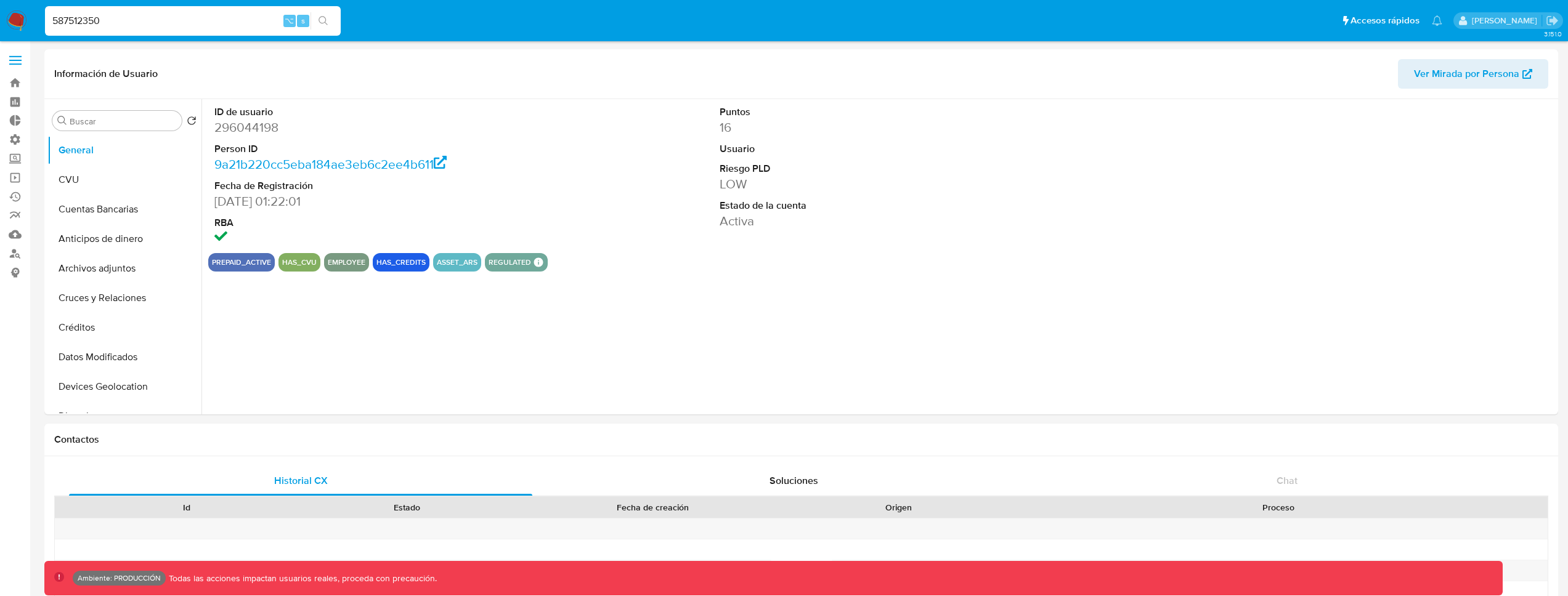
select select "10"
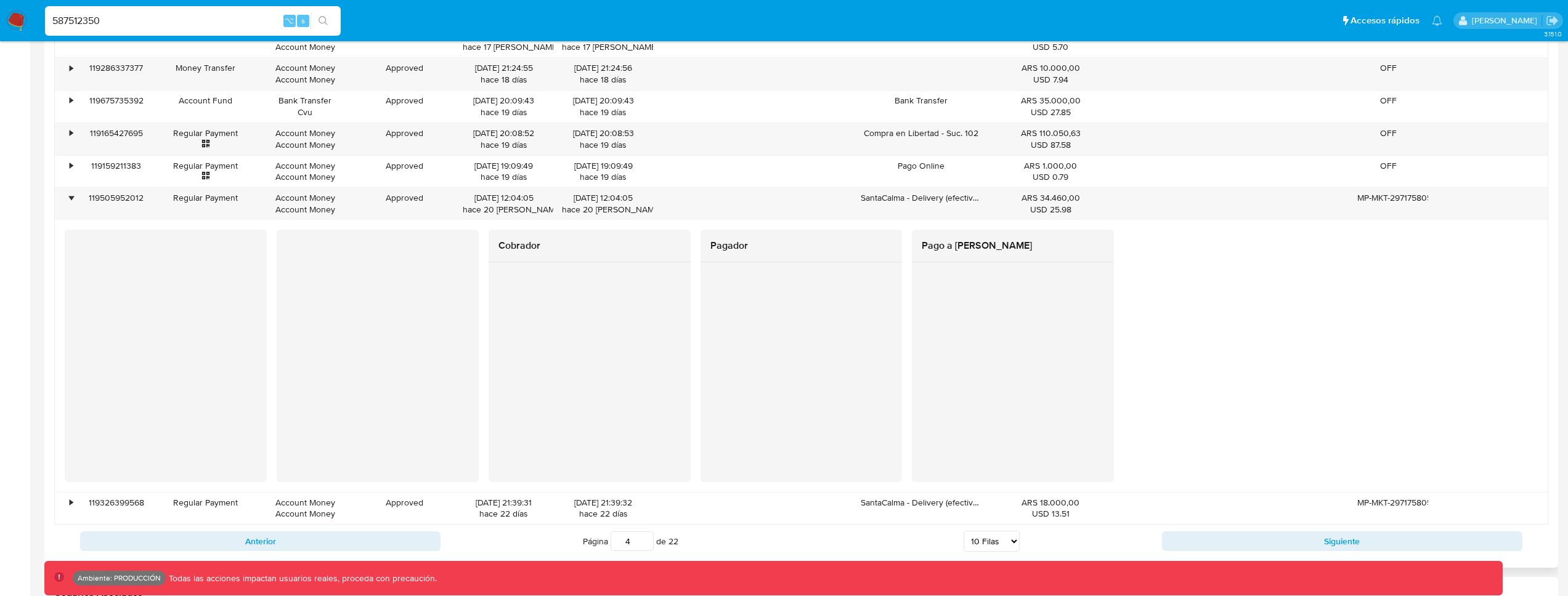
scroll to position [1159, 0]
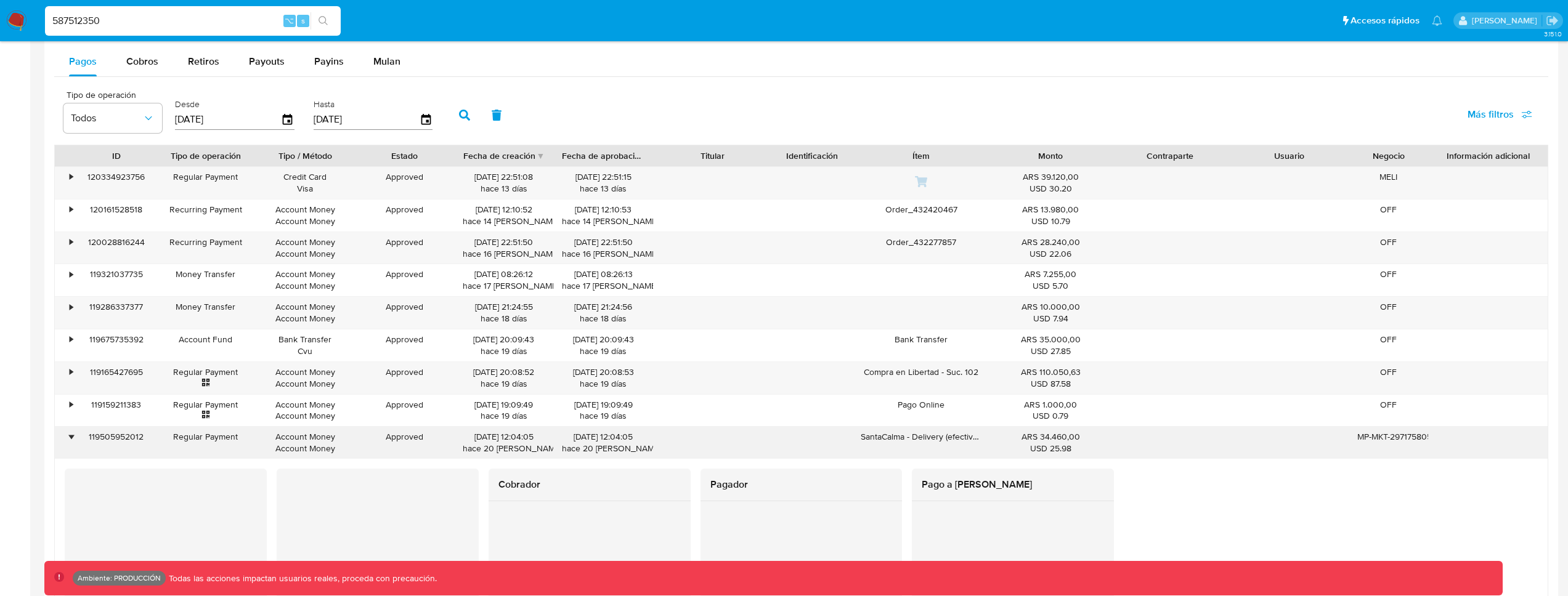
click at [82, 435] on div "119505952012" at bounding box center [116, 442] width 80 height 32
click at [74, 436] on div "•" at bounding box center [65, 442] width 21 height 32
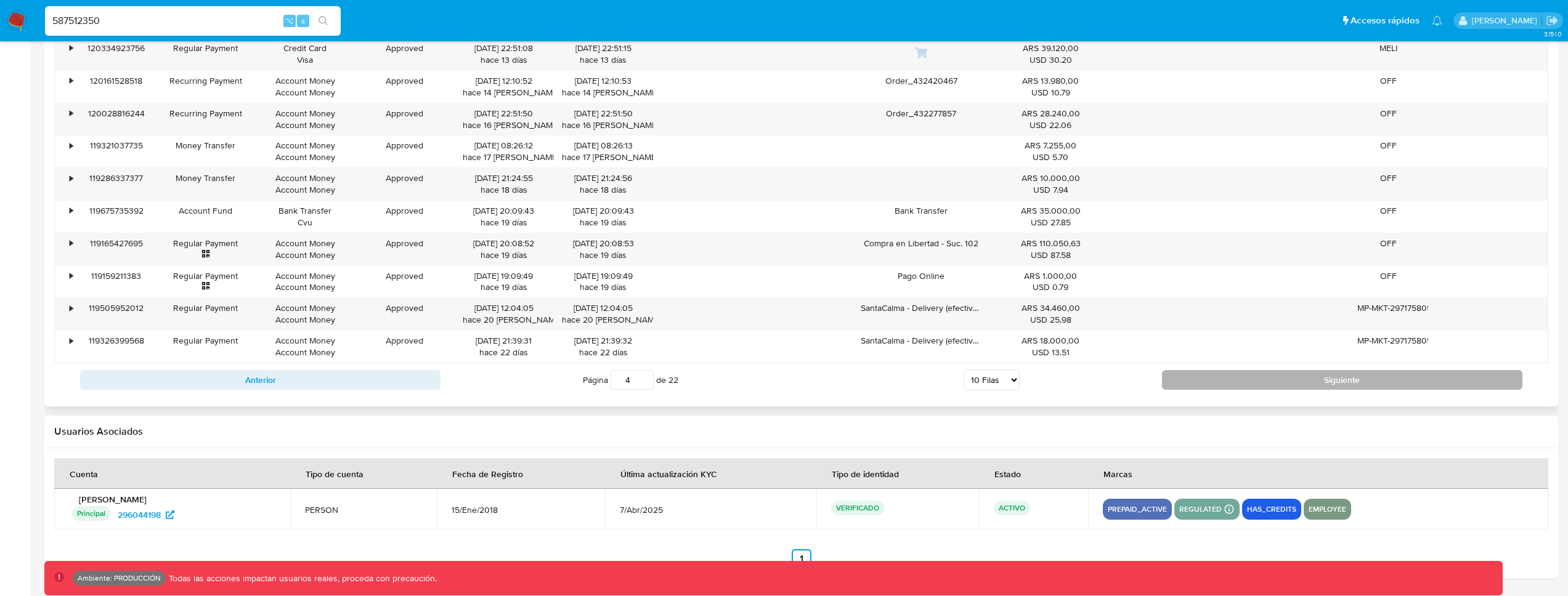
click at [1211, 376] on button "Siguiente" at bounding box center [1342, 380] width 360 height 19
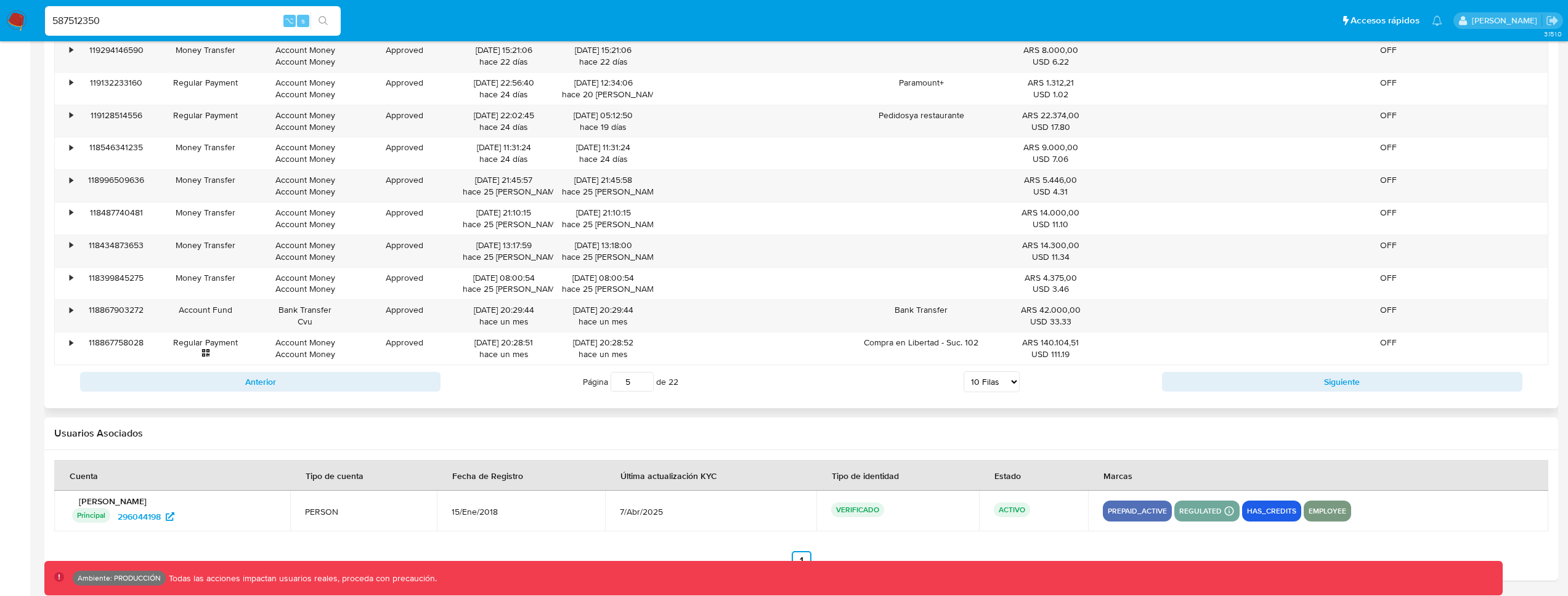
scroll to position [1286, 0]
click at [628, 386] on input "4" at bounding box center [632, 382] width 43 height 19
type input "5"
type input "1"
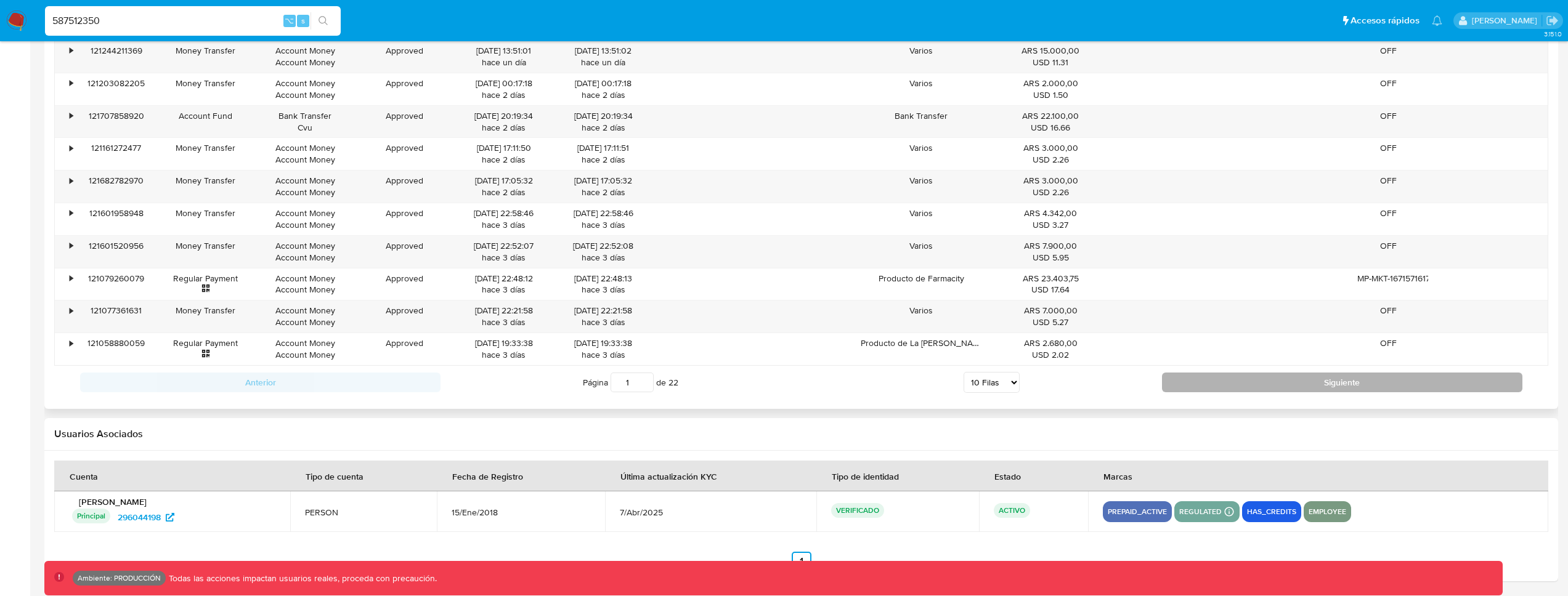
click at [1200, 387] on button "Siguiente" at bounding box center [1342, 382] width 360 height 19
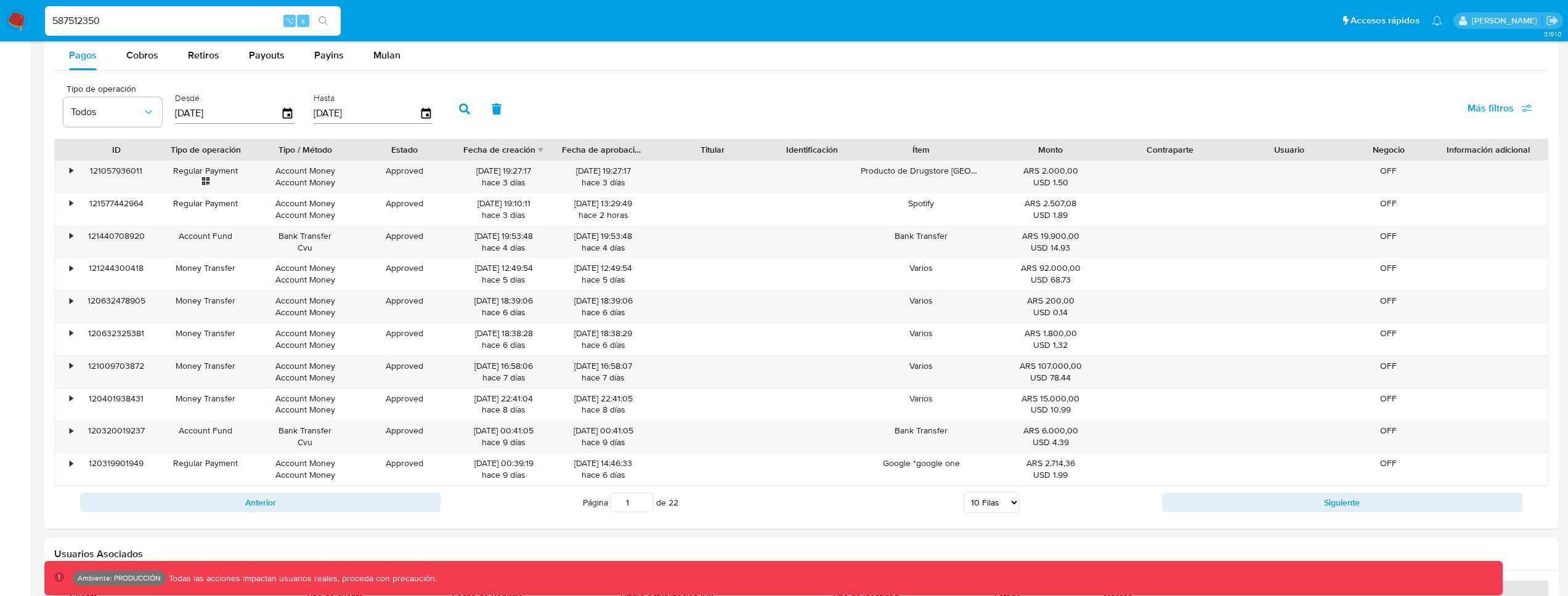
scroll to position [1164, 0]
click at [1179, 496] on button "Siguiente" at bounding box center [1342, 504] width 360 height 19
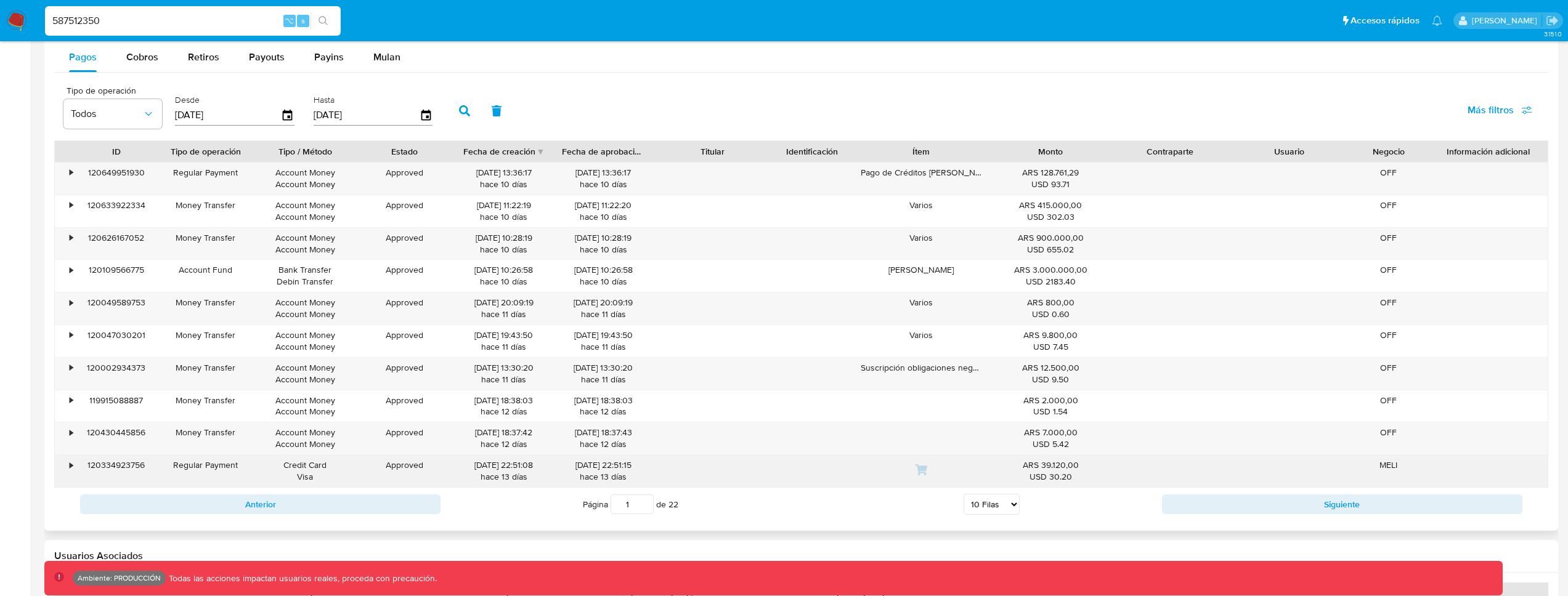
click at [73, 464] on div "•" at bounding box center [71, 465] width 3 height 12
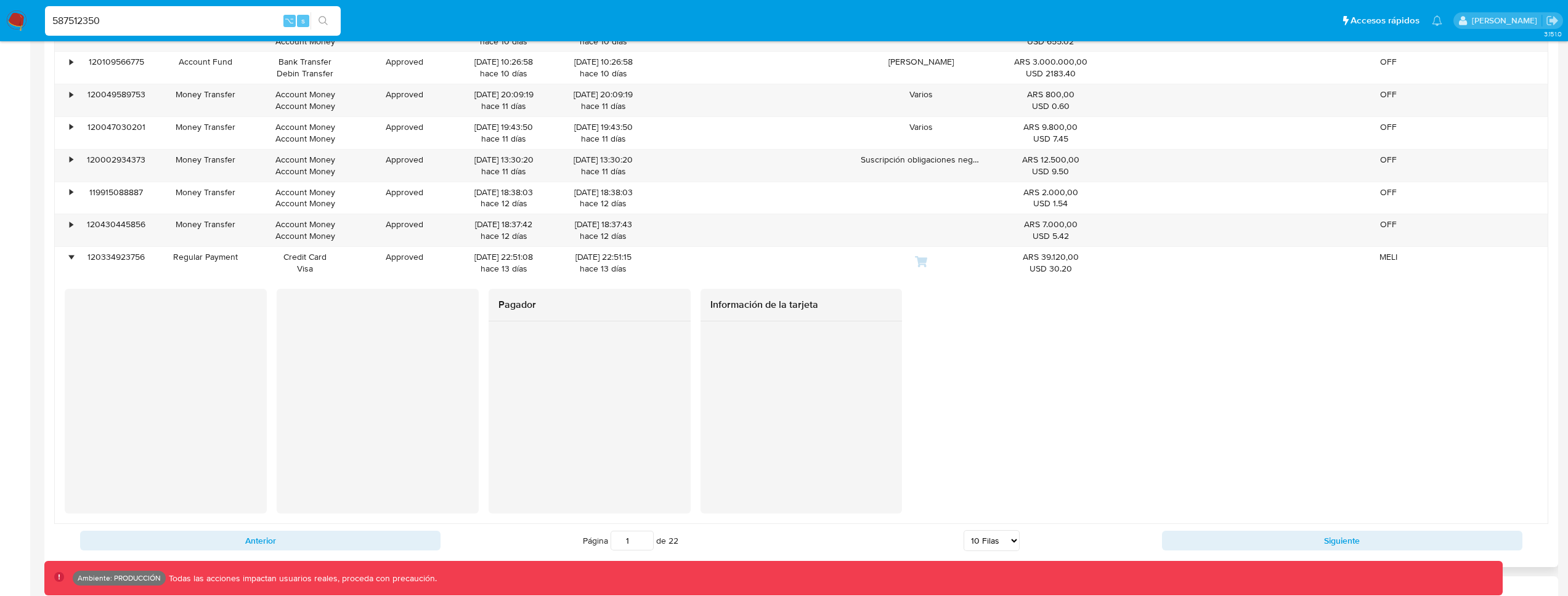
scroll to position [1408, 0]
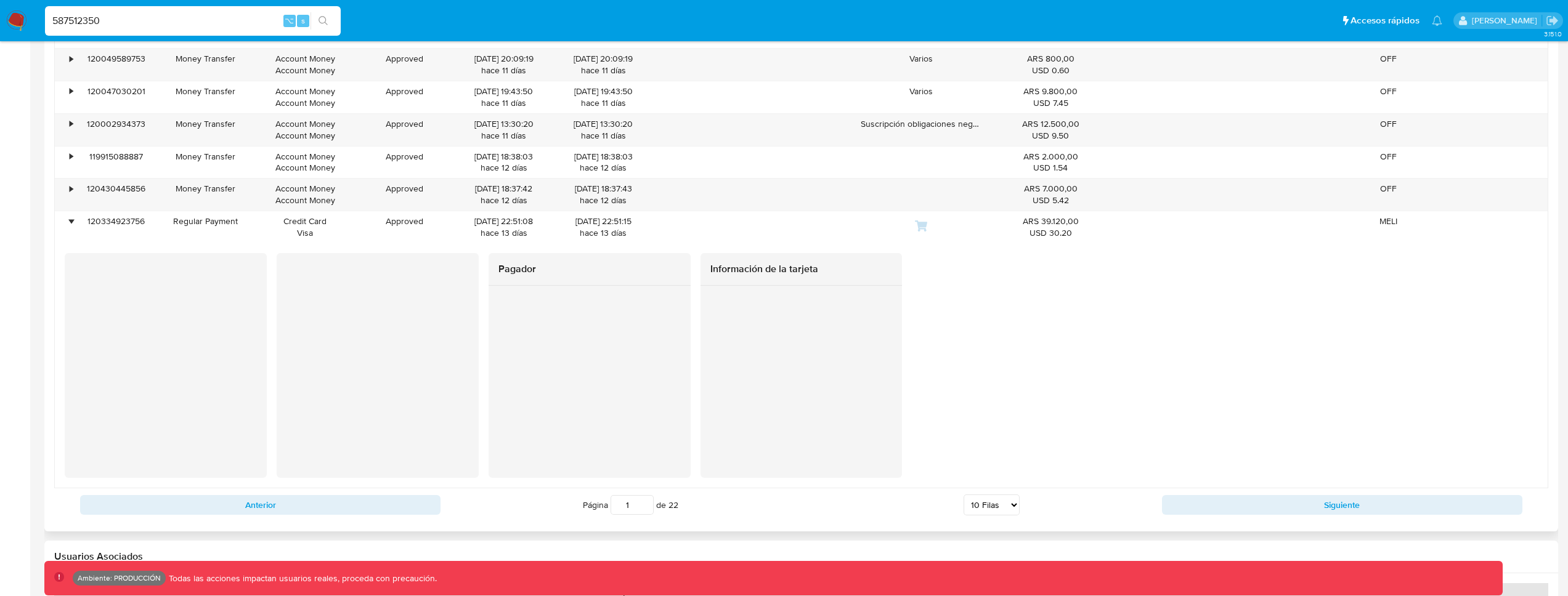
click at [957, 344] on div "Pagador Información de la tarjeta" at bounding box center [801, 365] width 1473 height 225
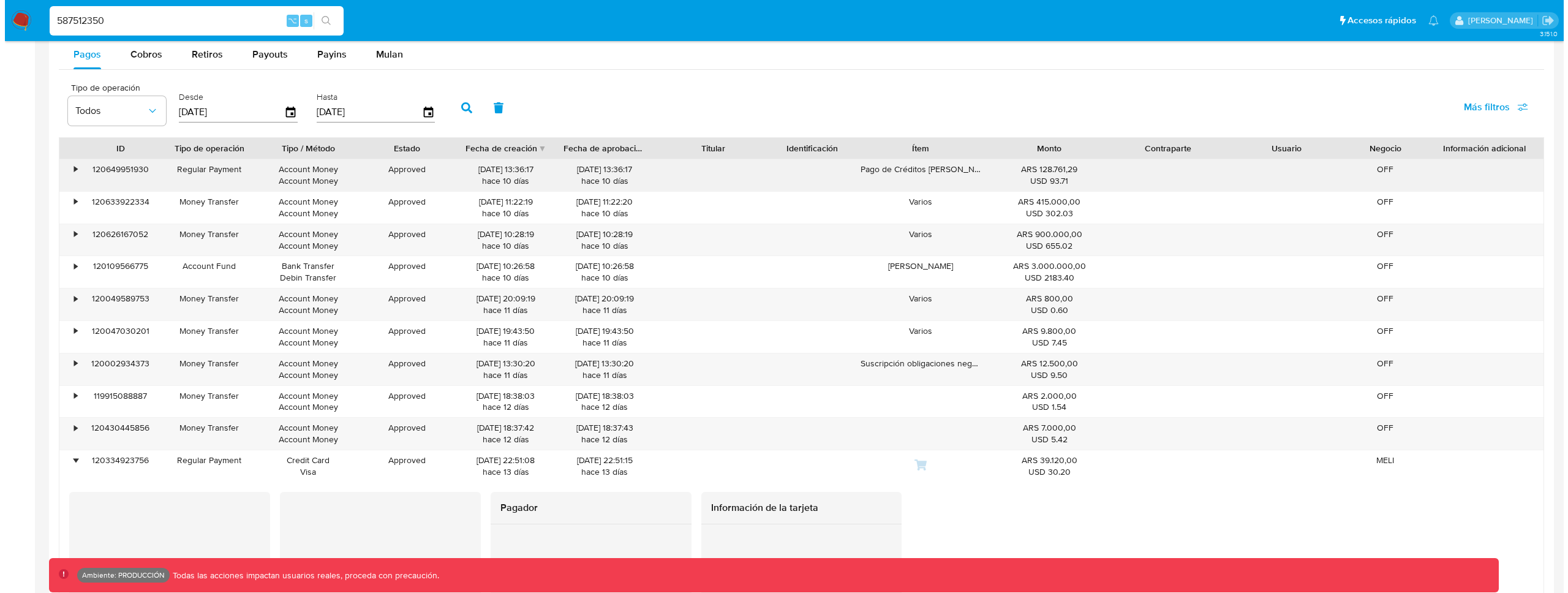
scroll to position [1120, 0]
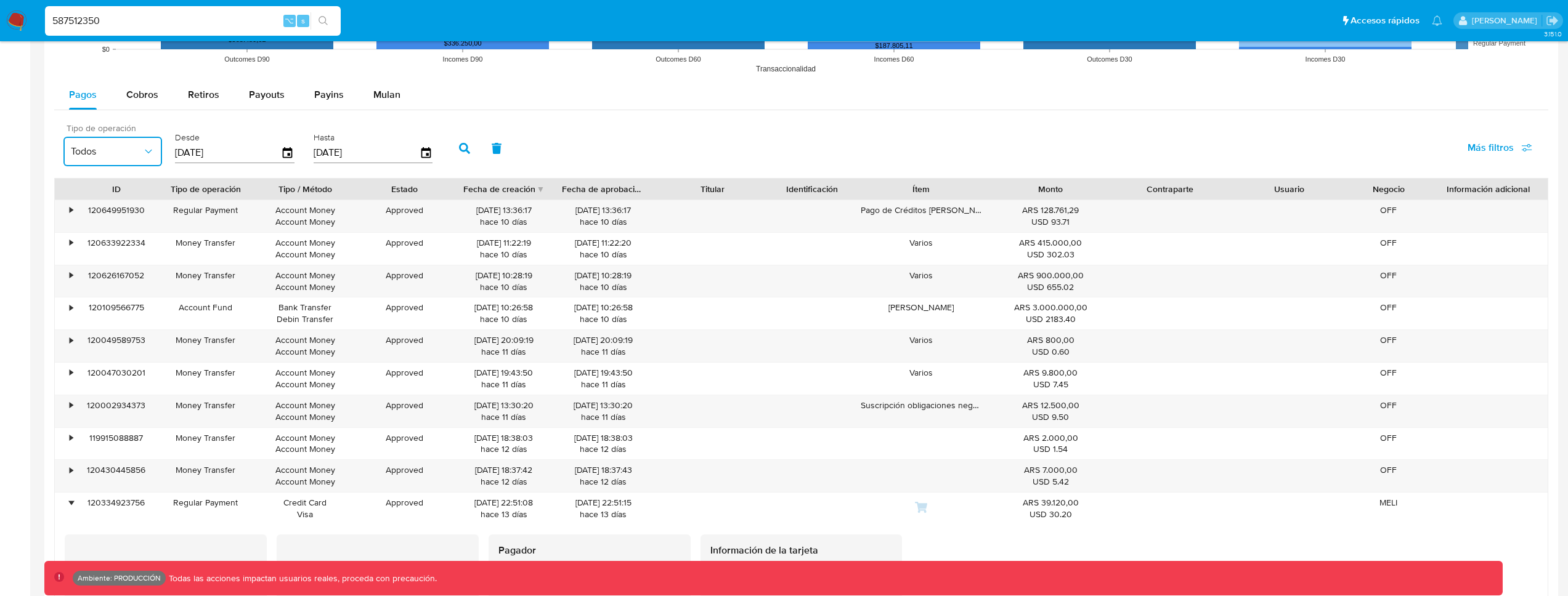
click at [136, 165] on button "Todos" at bounding box center [112, 151] width 99 height 29
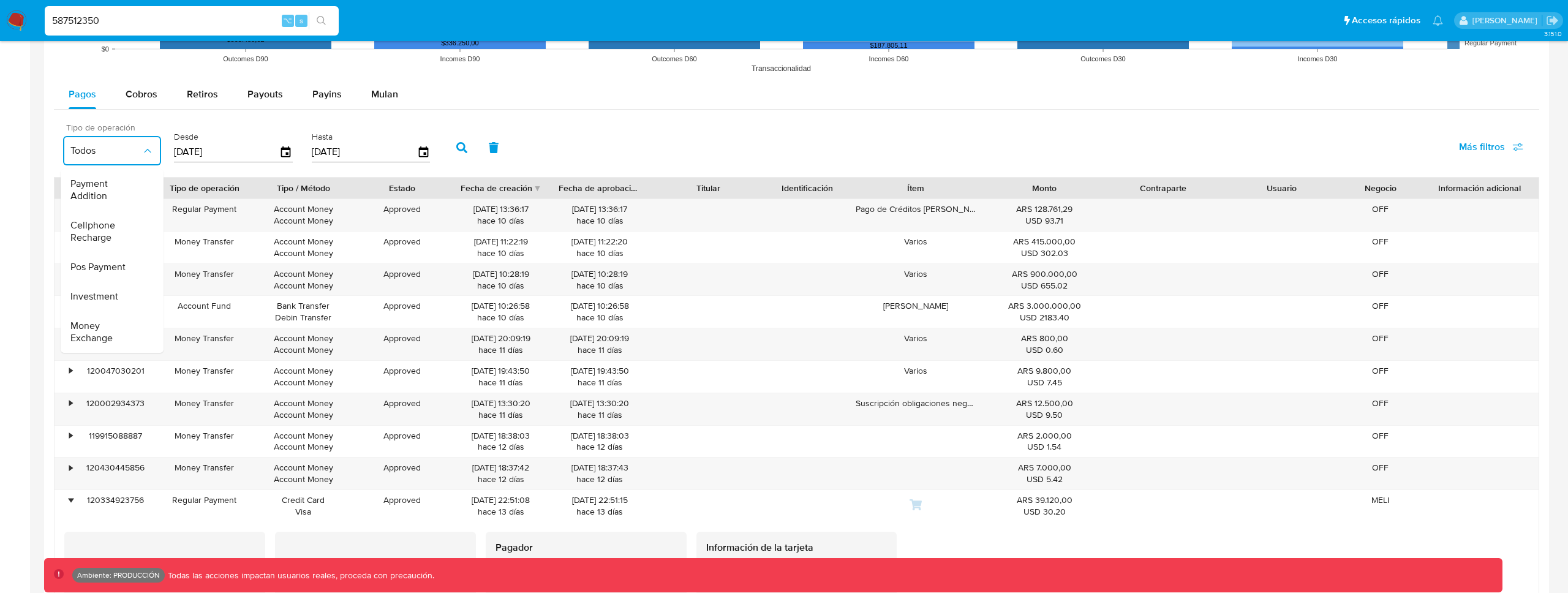
scroll to position [181, 0]
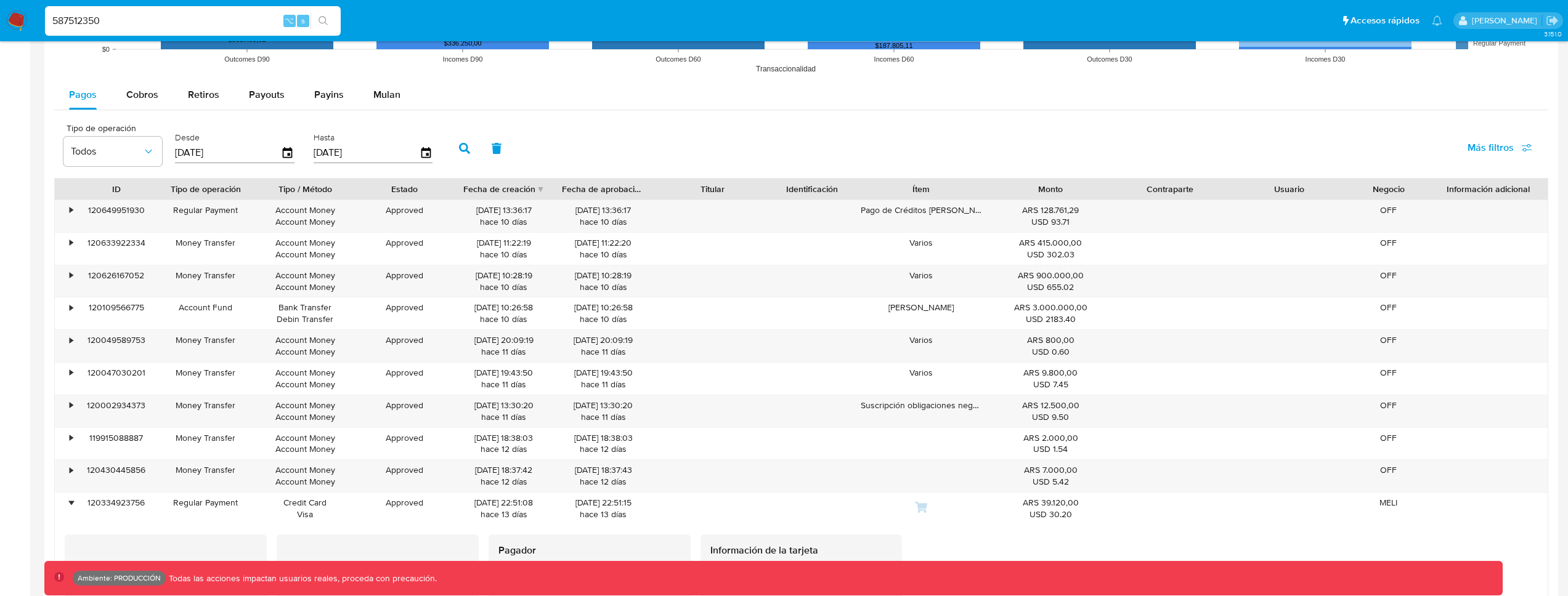
click at [1517, 150] on span "Más filtros" at bounding box center [1500, 147] width 65 height 27
click at [1428, 207] on span "Tipo de pago" at bounding box center [1400, 207] width 56 height 13
click at [1365, 207] on input "Tipo de pago" at bounding box center [1360, 207] width 10 height 10
checkbox input "true"
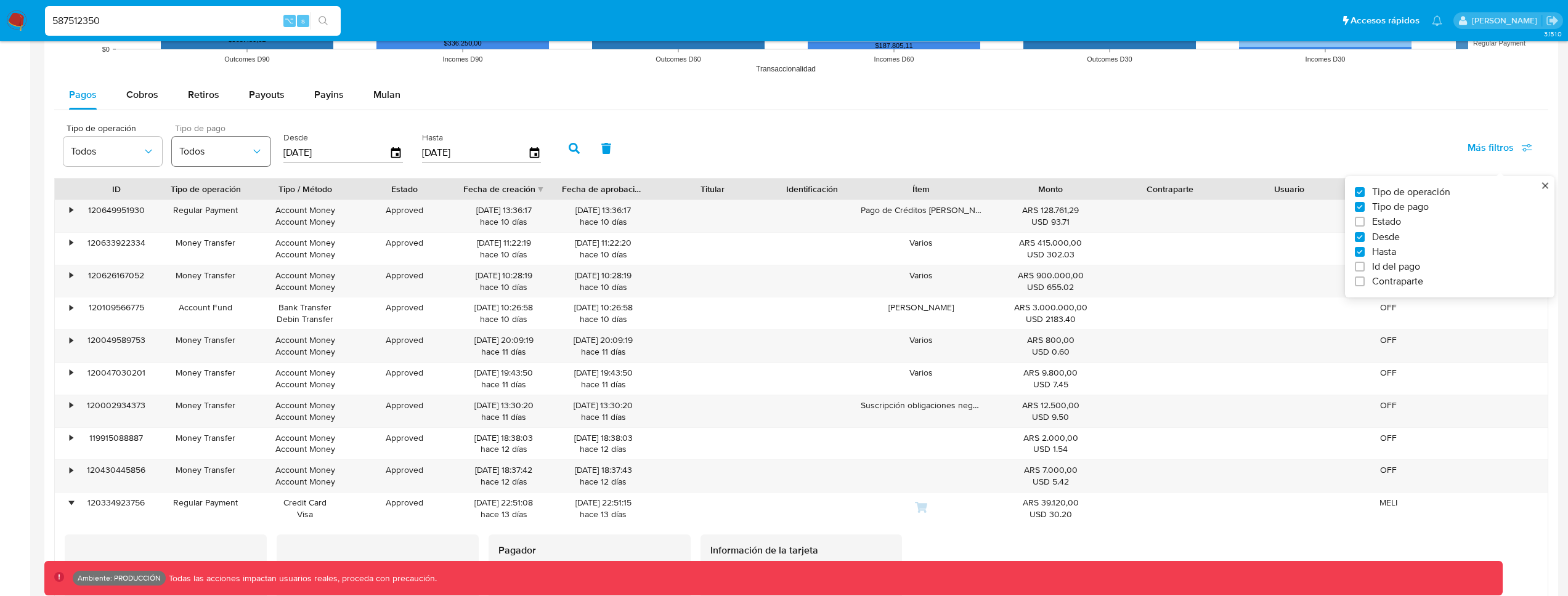
click at [200, 154] on span "Todos" at bounding box center [215, 152] width 72 height 13
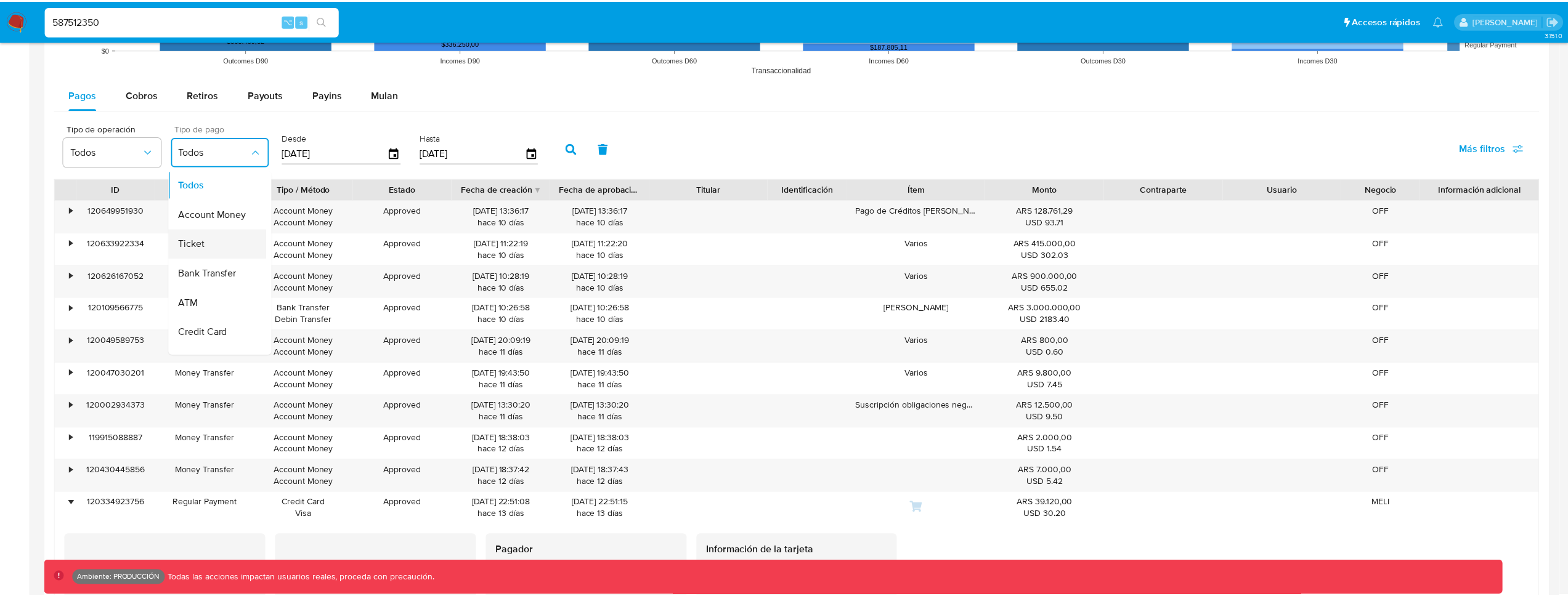
scroll to position [0, 0]
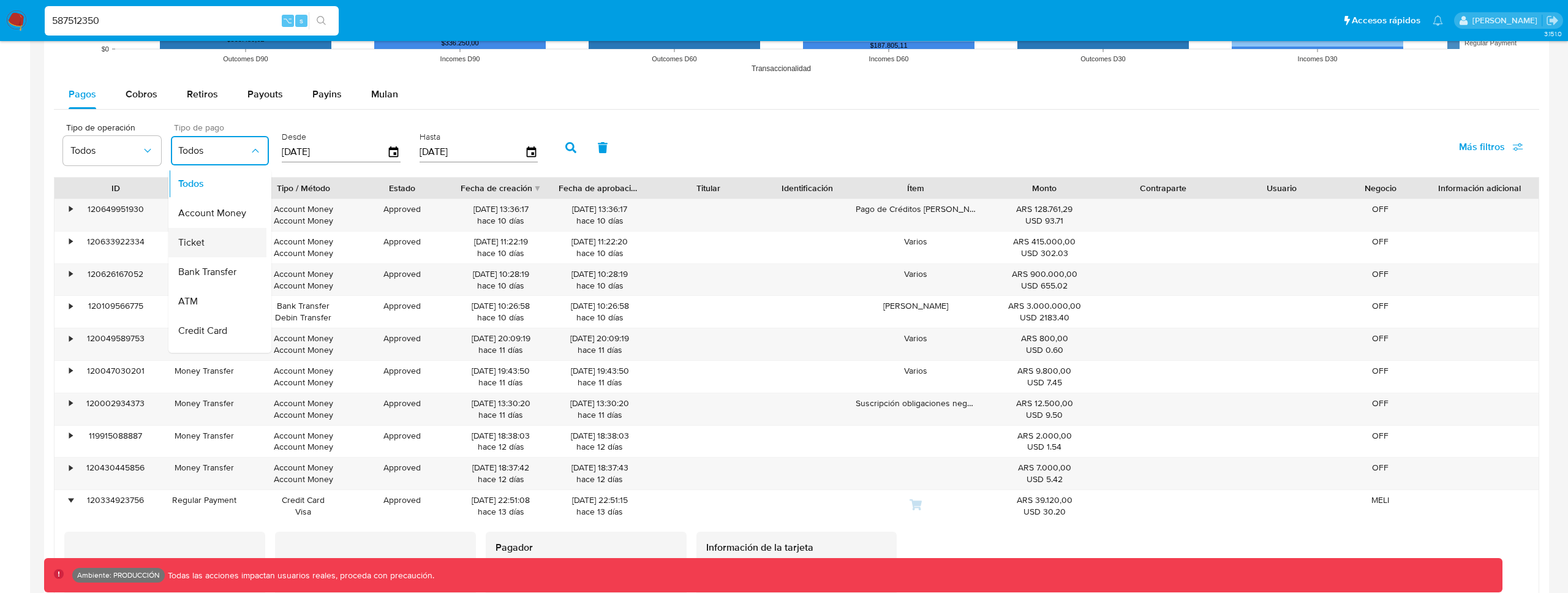
click at [211, 247] on div "Ticket" at bounding box center [214, 242] width 71 height 29
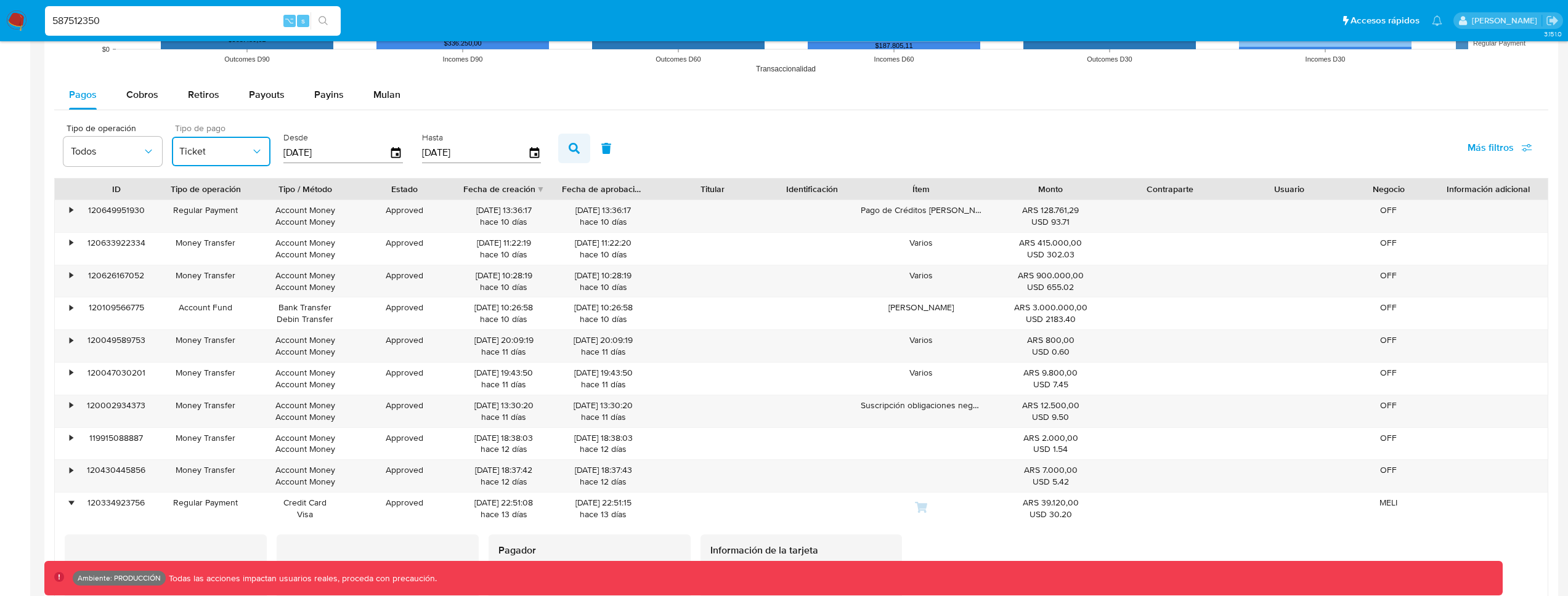
click at [569, 149] on icon "button" at bounding box center [574, 149] width 11 height 11
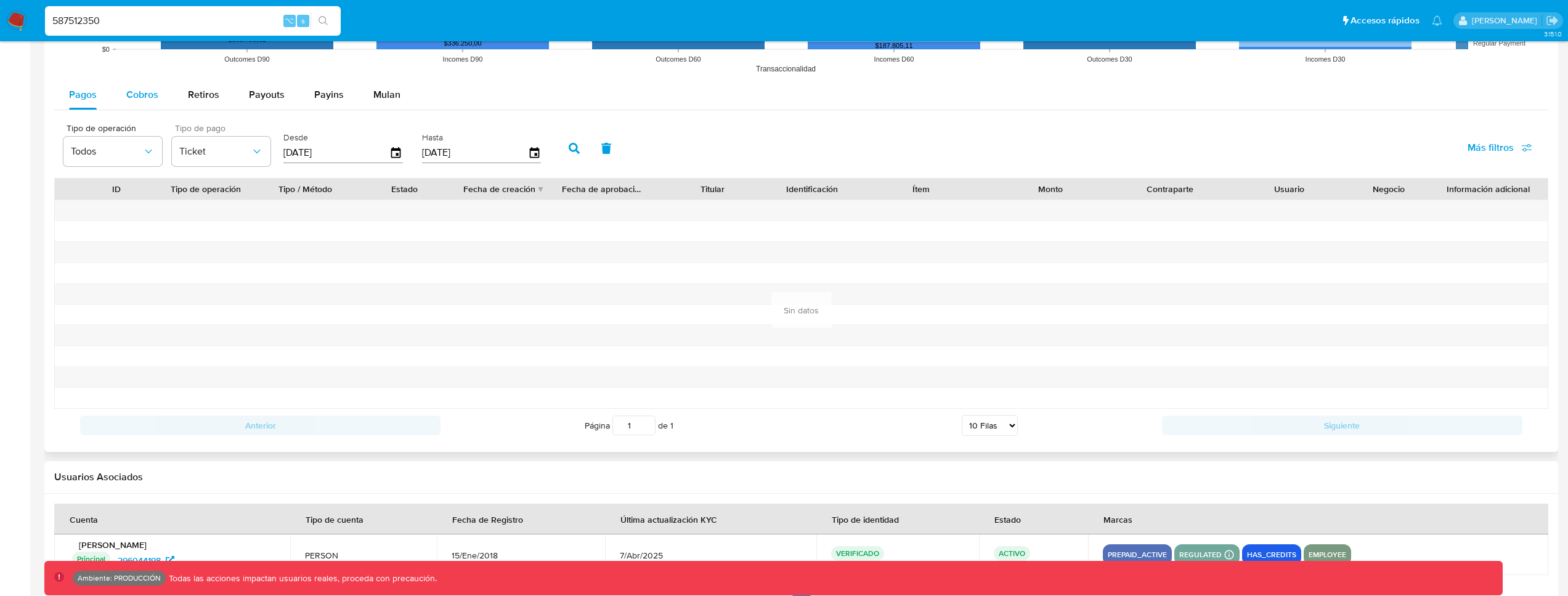
click at [152, 90] on span "Cobros" at bounding box center [142, 94] width 32 height 14
select select "10"
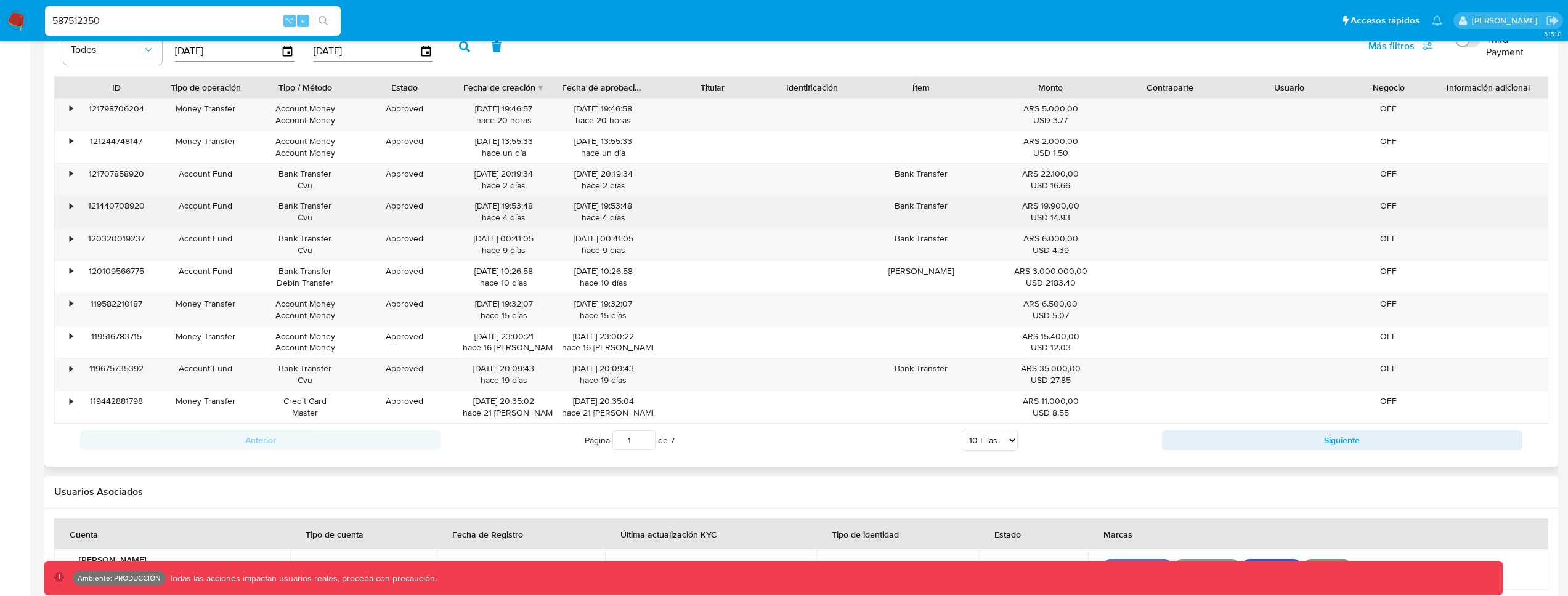
scroll to position [1156, 0]
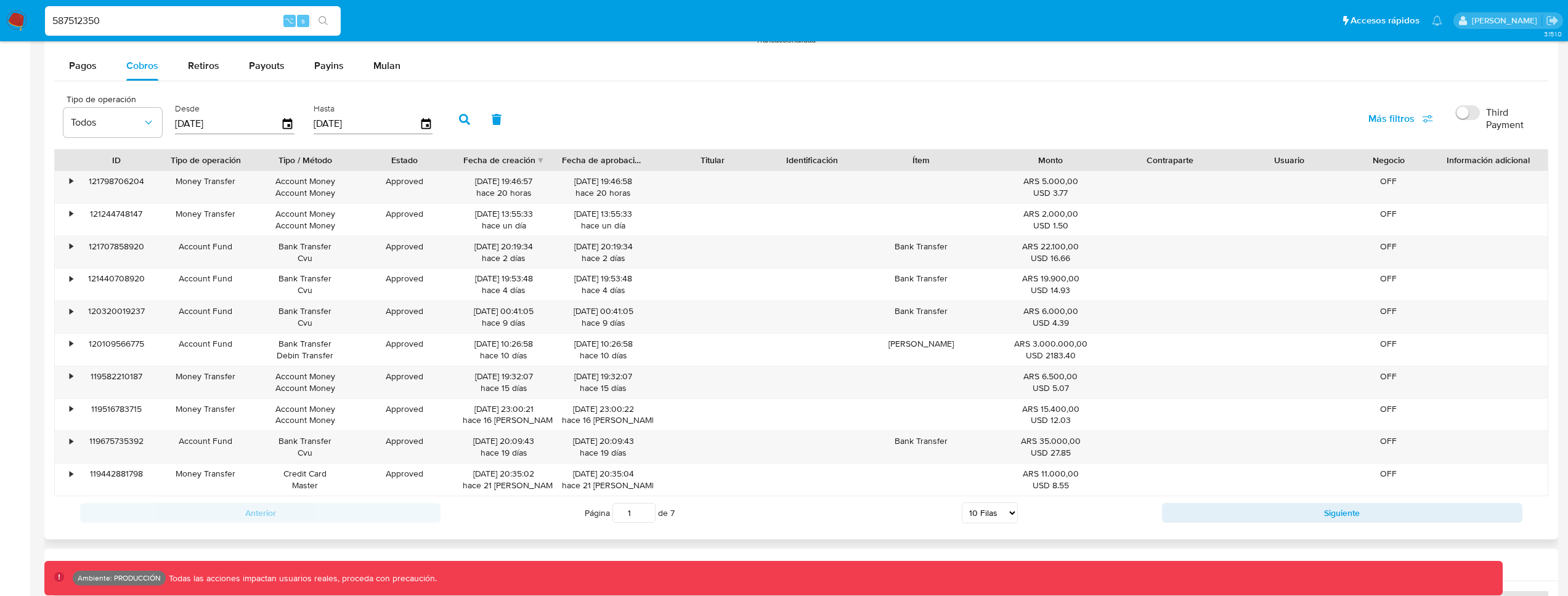
click at [1479, 127] on label "Third Payment" at bounding box center [1499, 118] width 99 height 38
click at [1479, 120] on input "Third Payment" at bounding box center [1468, 113] width 24 height 15
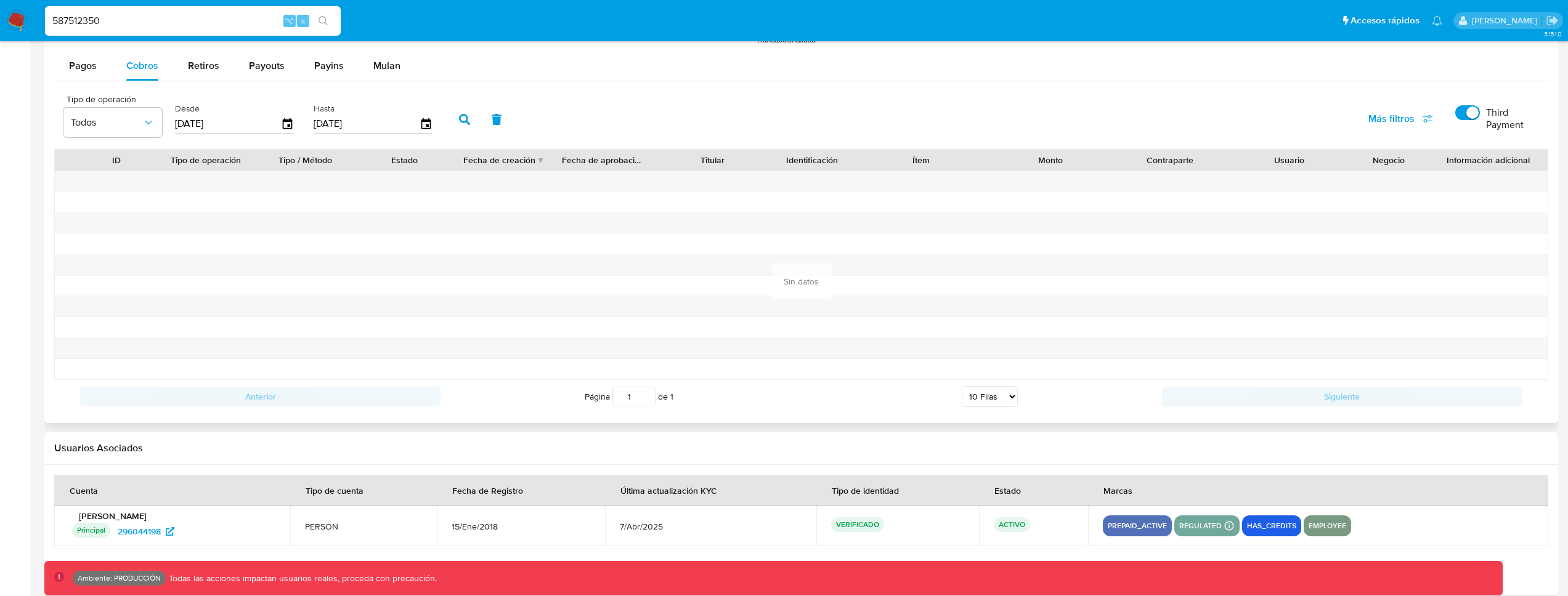
click at [1461, 119] on input "Third Payment" at bounding box center [1468, 113] width 24 height 15
checkbox input "false"
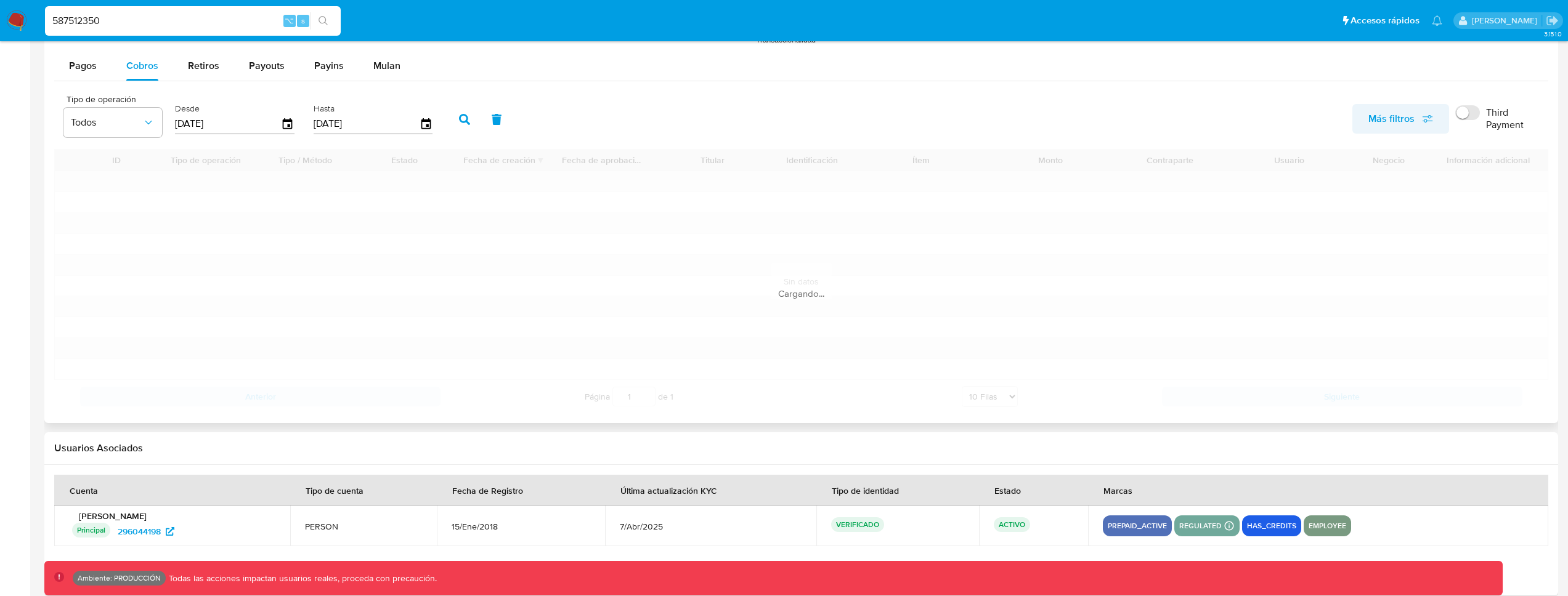
click at [1397, 121] on span "Más filtros" at bounding box center [1392, 119] width 46 height 29
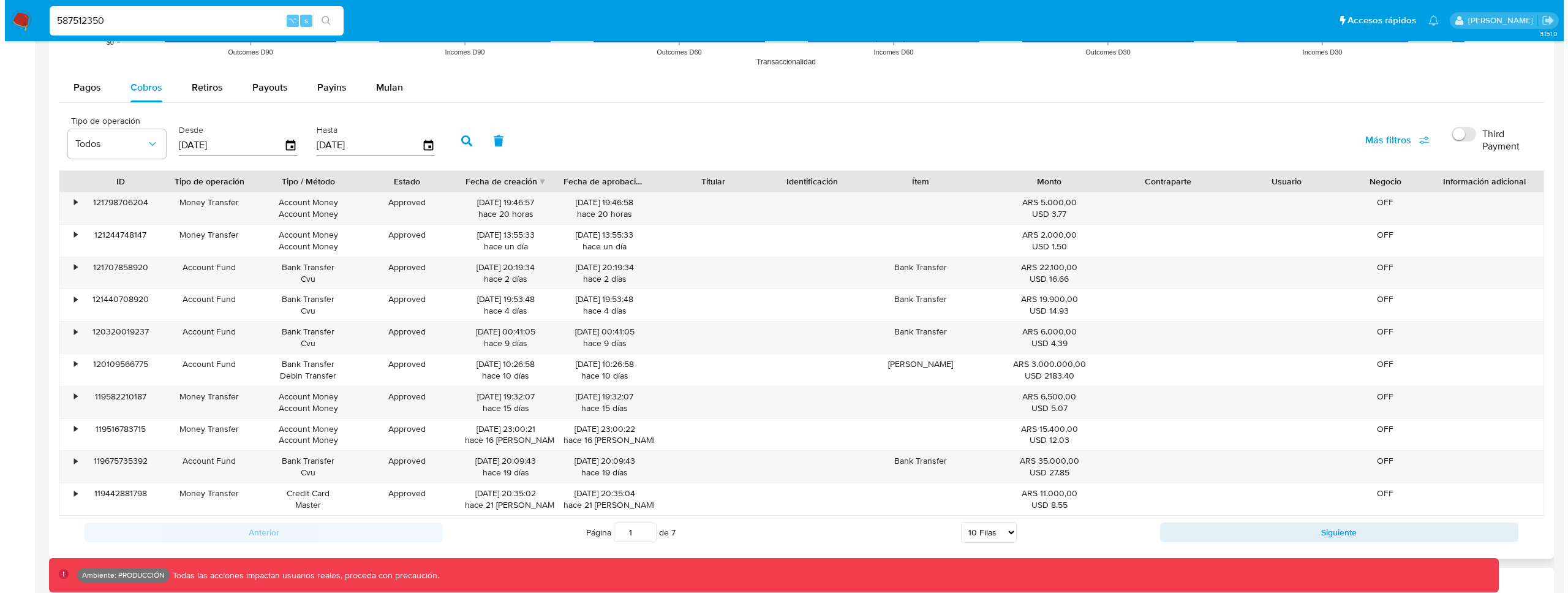
scroll to position [1000, 0]
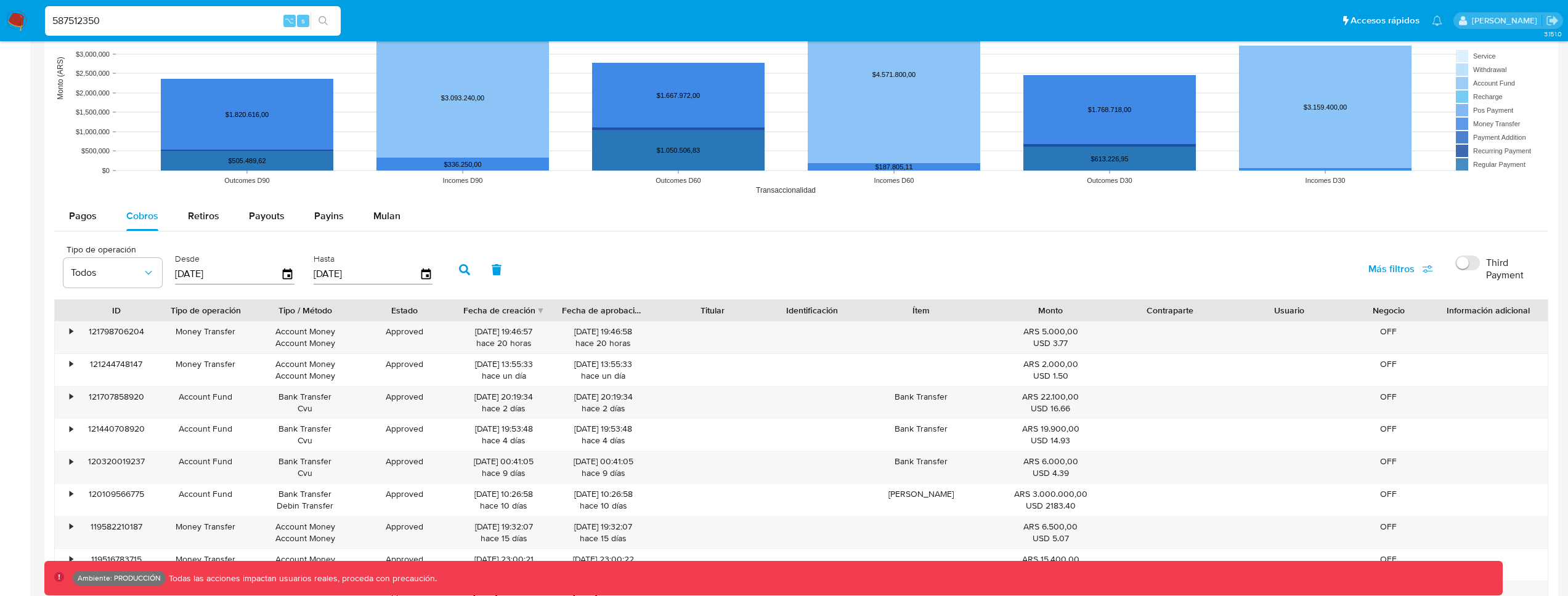
click at [1381, 270] on span "Más filtros" at bounding box center [1392, 269] width 46 height 29
click at [1291, 331] on span "Tipo de pago" at bounding box center [1301, 328] width 56 height 13
click at [1265, 331] on input "Tipo de pago" at bounding box center [1261, 328] width 10 height 10
checkbox input "true"
type input "[DATE]"
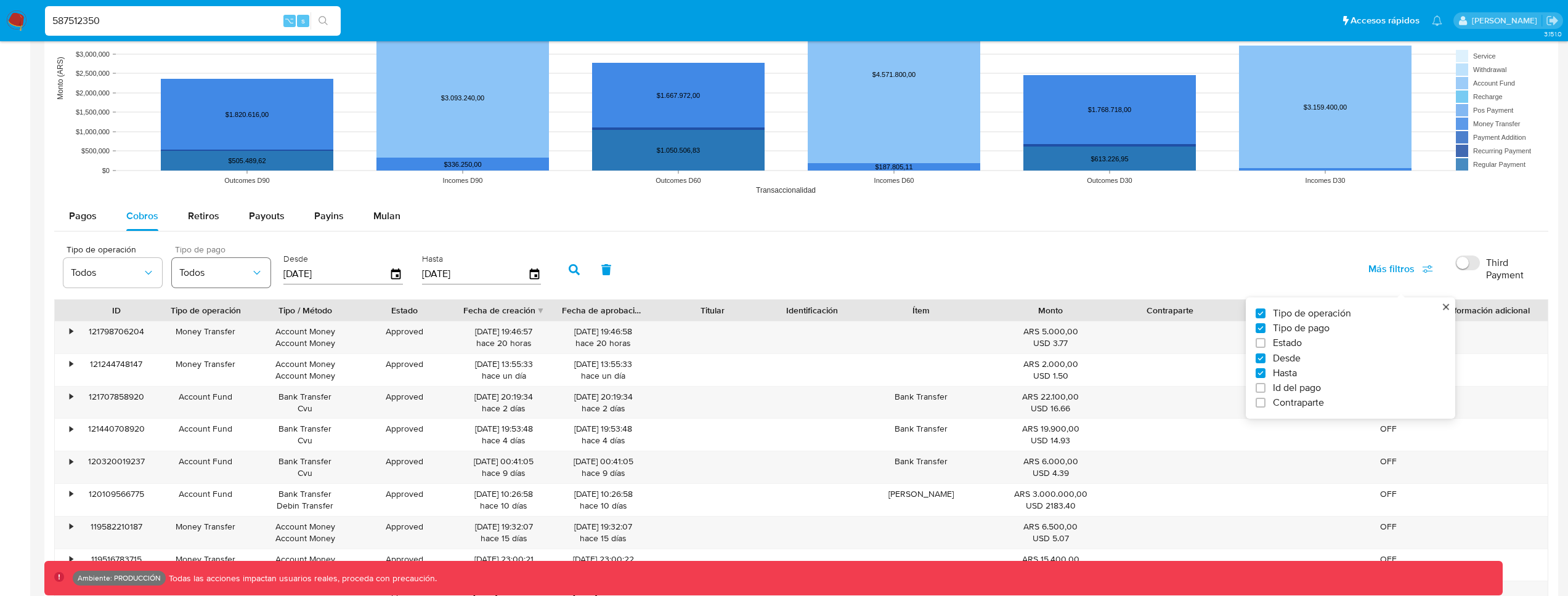
click at [223, 282] on button "Todos" at bounding box center [221, 272] width 99 height 29
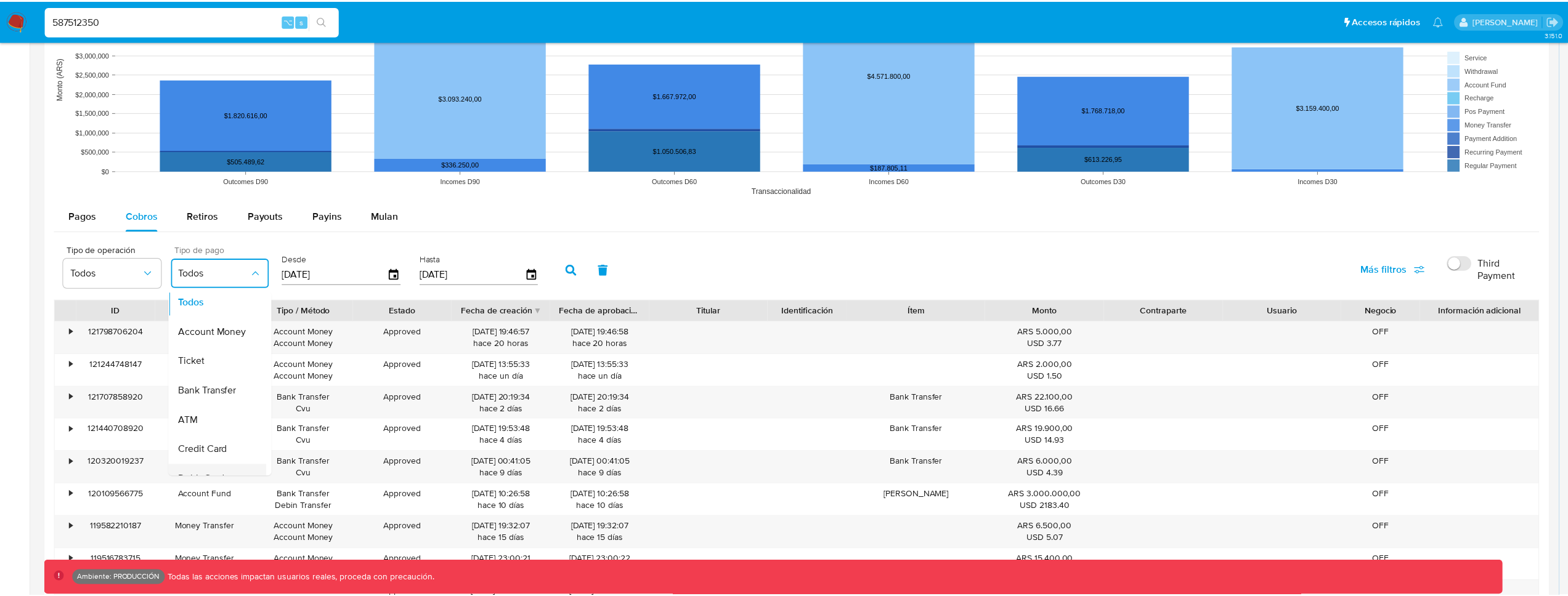
scroll to position [0, 0]
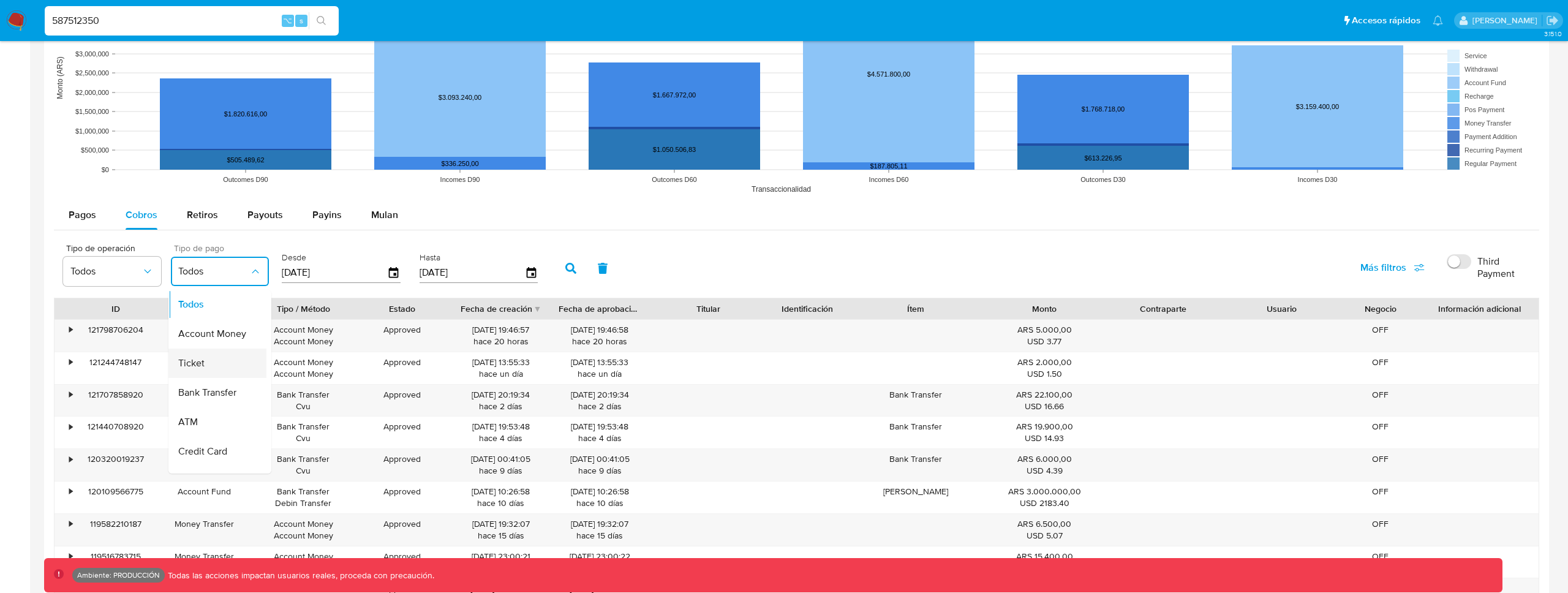
click at [214, 369] on div "Ticket" at bounding box center [214, 363] width 71 height 29
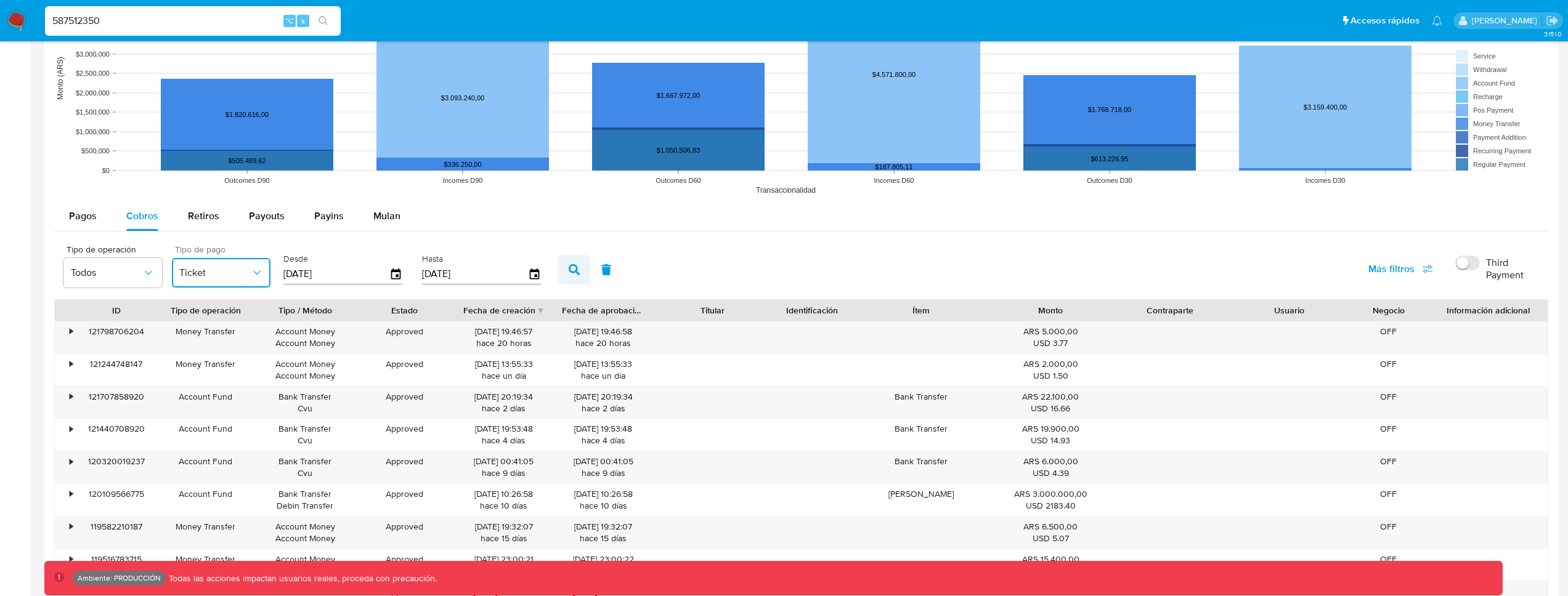
click at [578, 267] on button "button" at bounding box center [574, 269] width 32 height 29
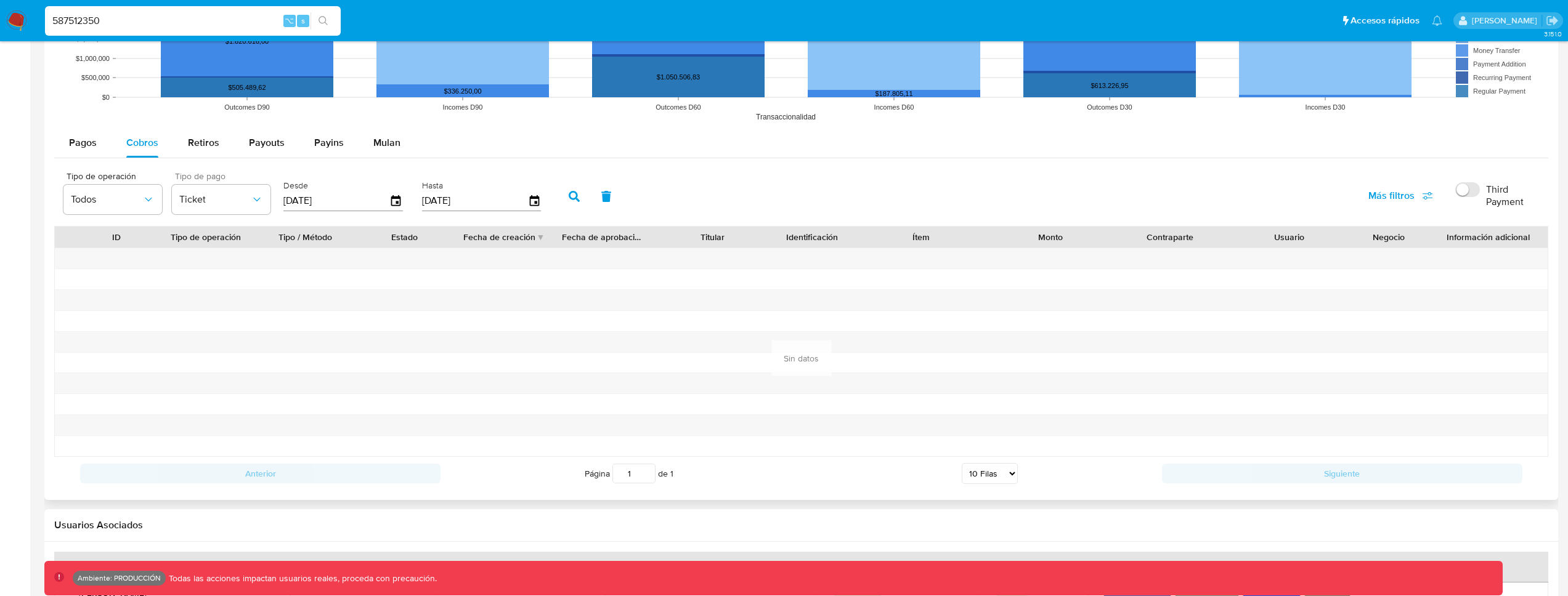
scroll to position [1101, 0]
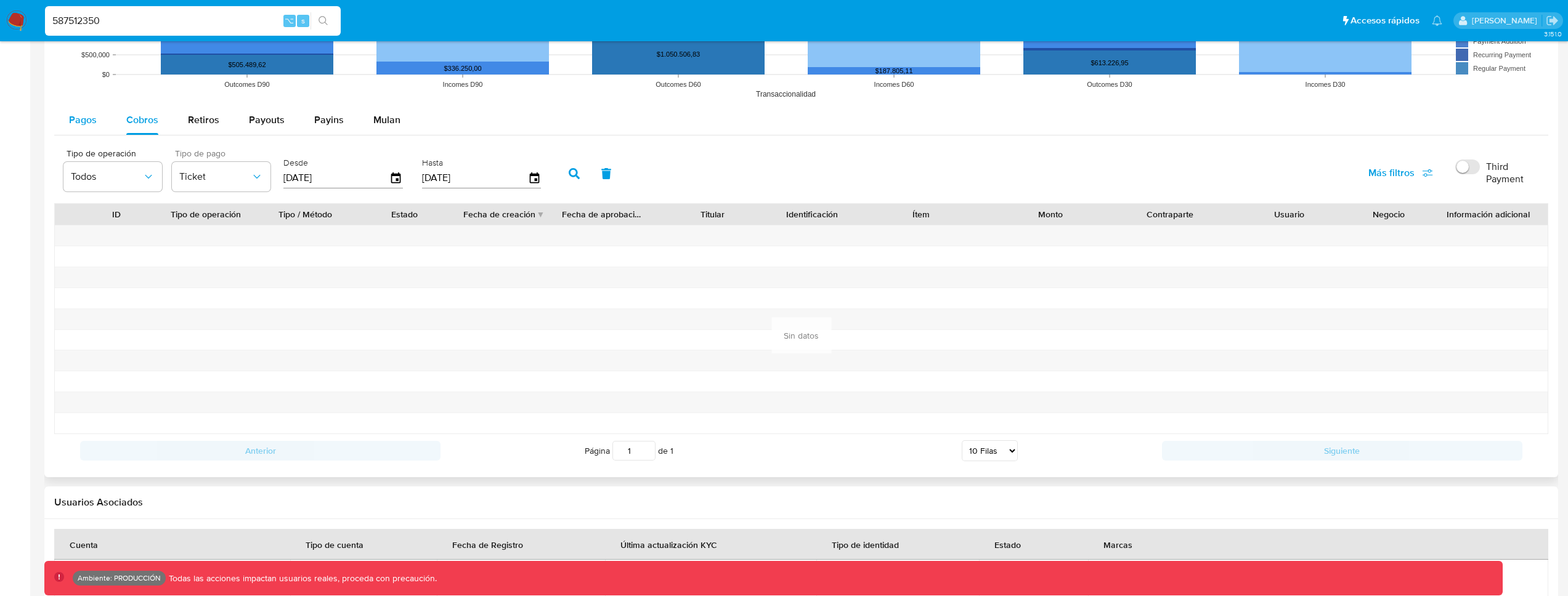
click at [89, 130] on div "Pagos" at bounding box center [83, 120] width 28 height 29
click at [307, 179] on input "[DATE]" at bounding box center [336, 178] width 106 height 19
click at [392, 175] on icon "button" at bounding box center [396, 178] width 10 height 11
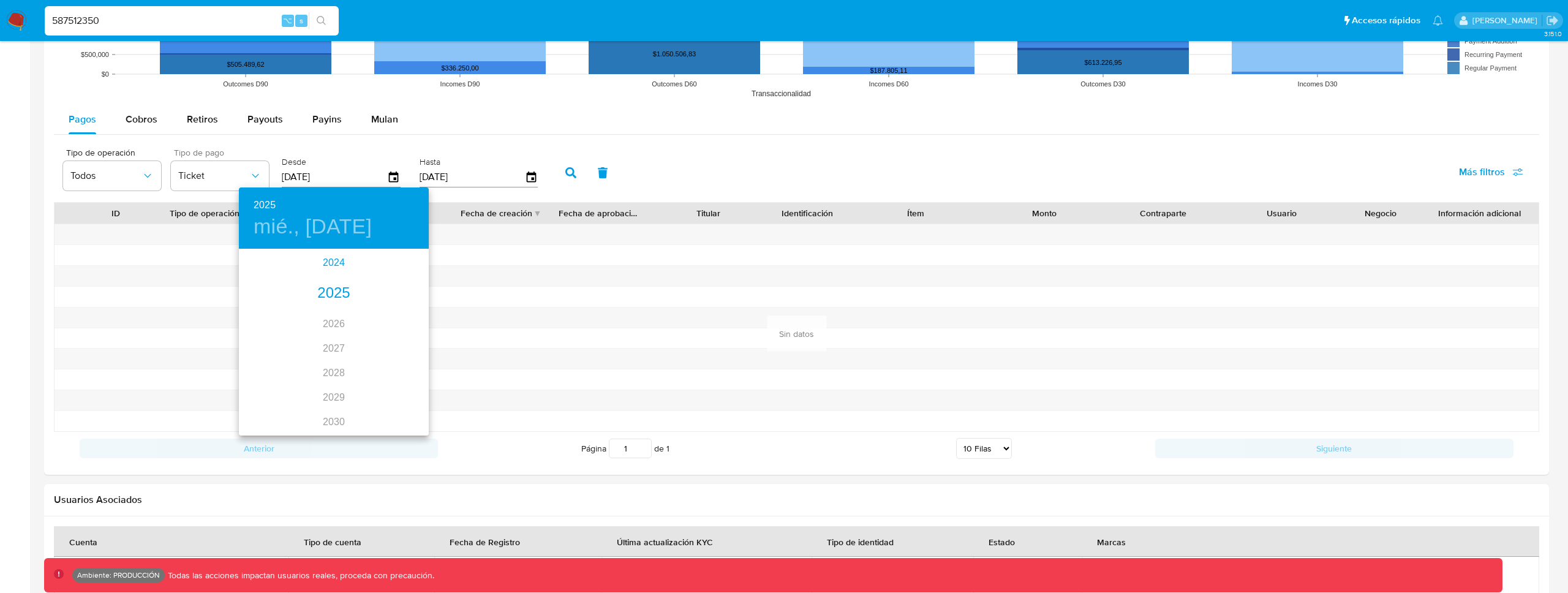
click at [331, 267] on div "2024" at bounding box center [334, 262] width 190 height 24
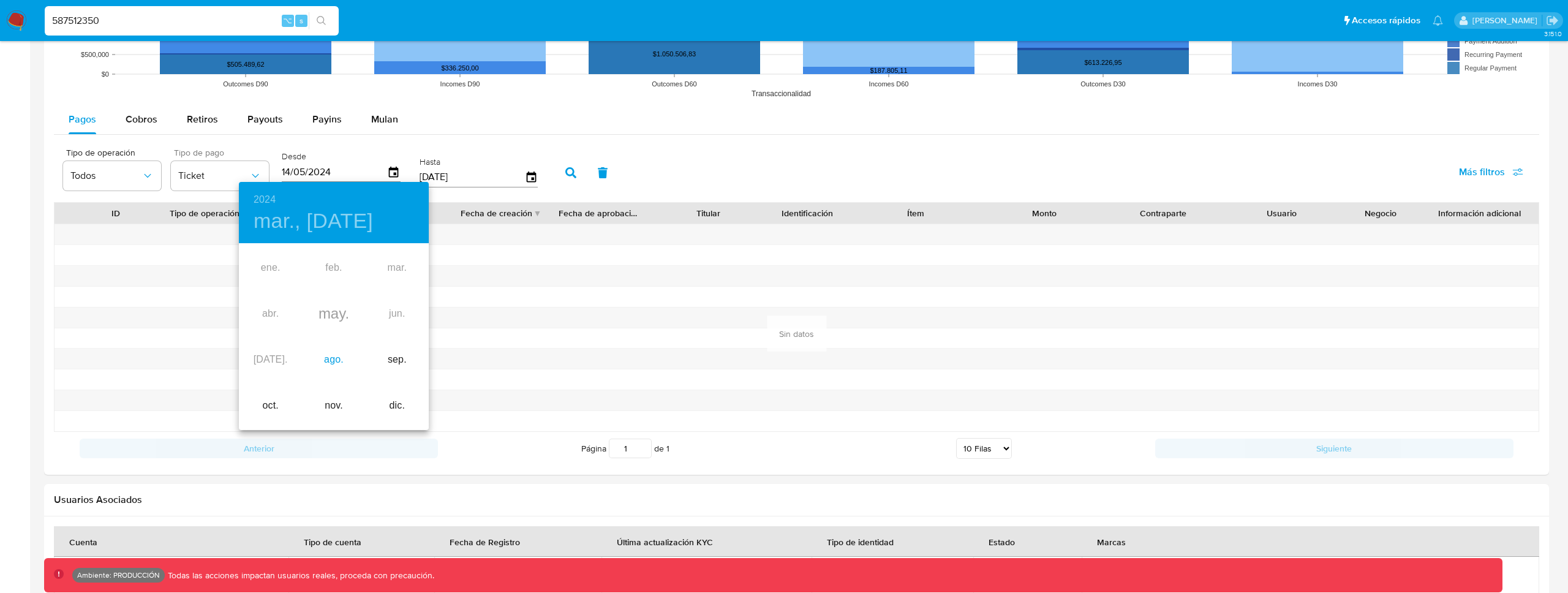
click at [348, 363] on div "ago." at bounding box center [333, 360] width 63 height 46
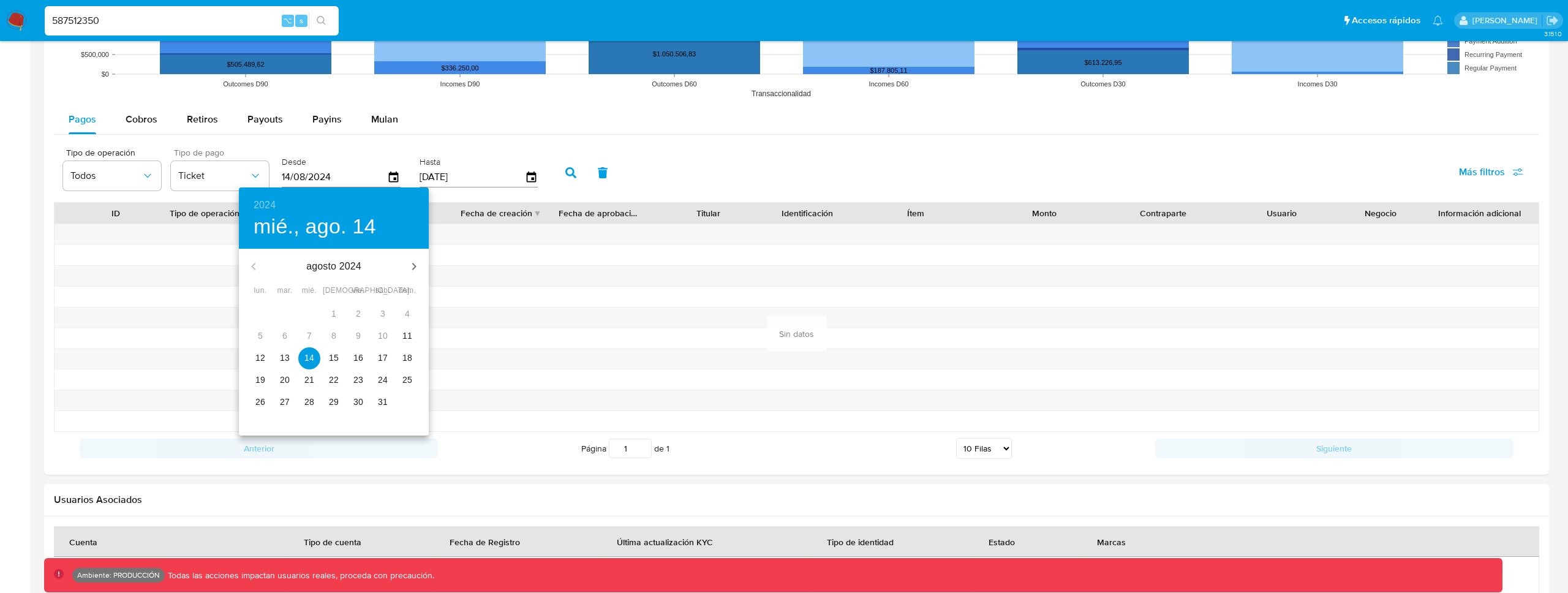
click at [405, 337] on p "11" at bounding box center [407, 336] width 10 height 12
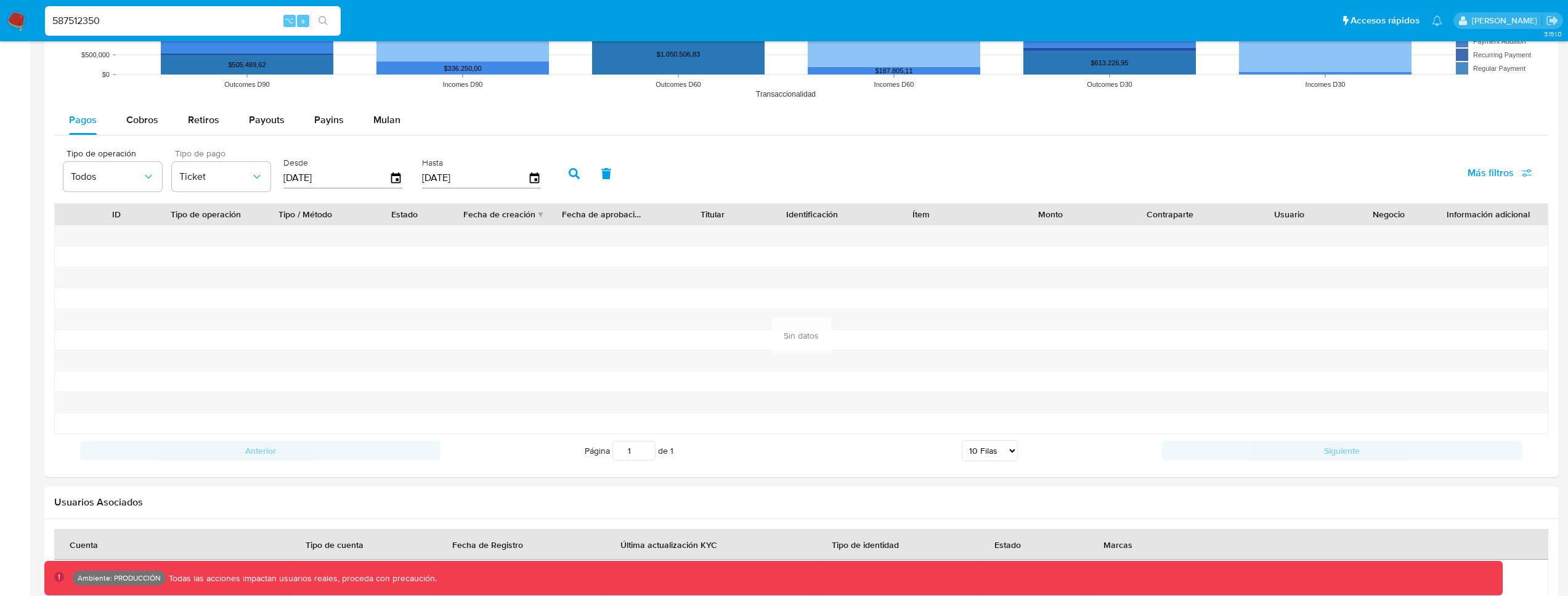
click at [567, 182] on button "button" at bounding box center [574, 173] width 32 height 29
click at [531, 183] on icon "button" at bounding box center [534, 178] width 10 height 11
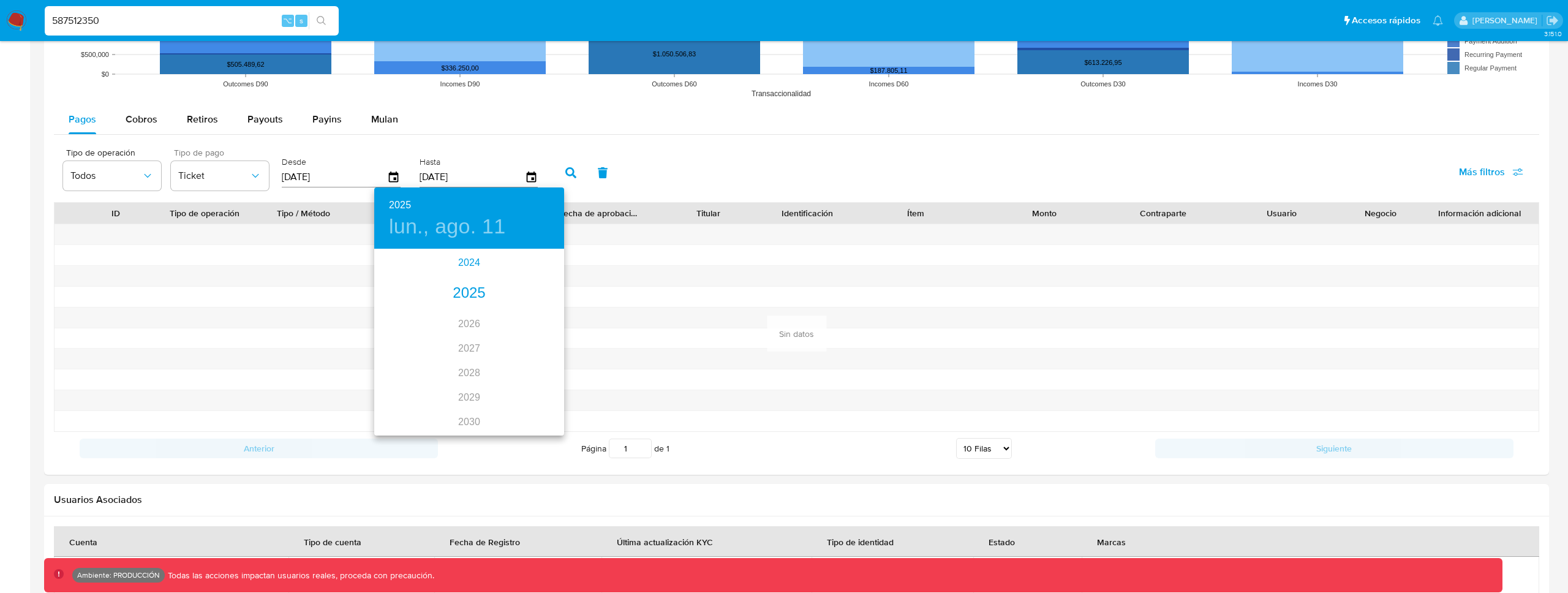
click at [463, 271] on div "2024" at bounding box center [469, 262] width 190 height 24
click at [535, 399] on div "dic." at bounding box center [532, 411] width 63 height 46
click at [417, 422] on p "31" at bounding box center [421, 424] width 10 height 12
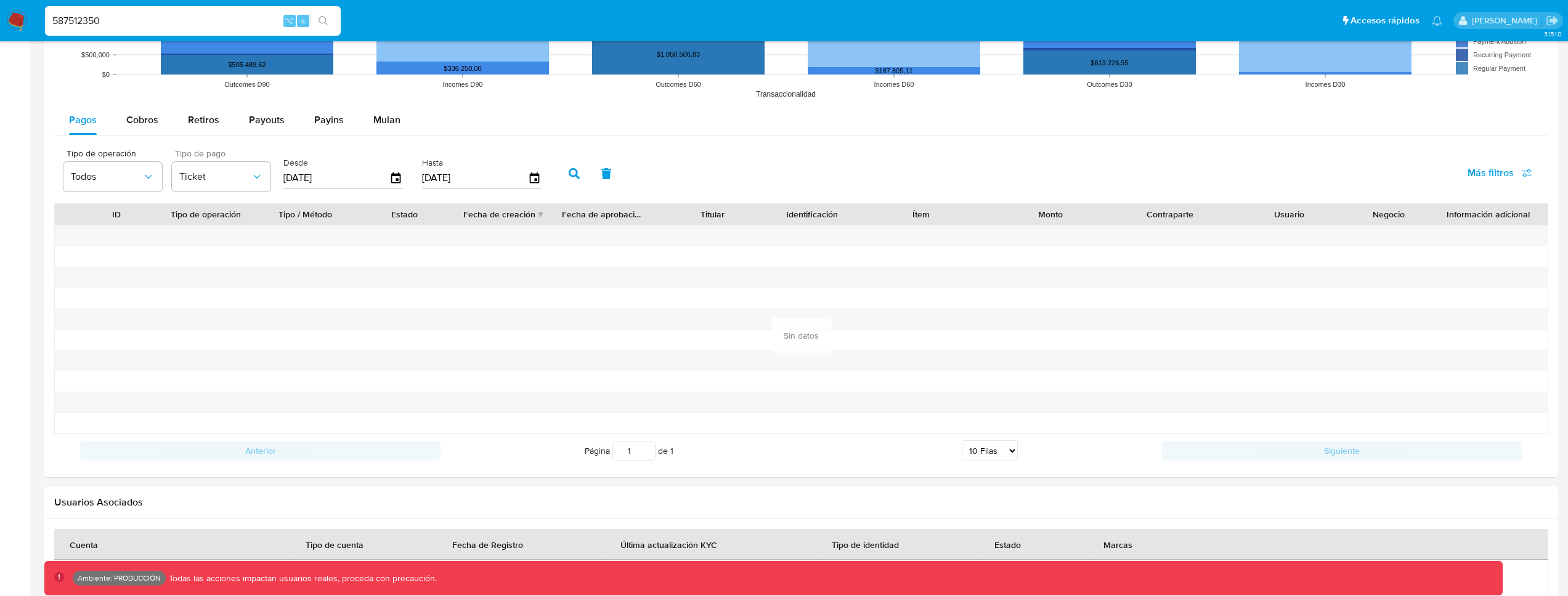
click at [569, 173] on icon "button" at bounding box center [574, 174] width 11 height 11
click at [252, 181] on icon "button" at bounding box center [257, 177] width 13 height 13
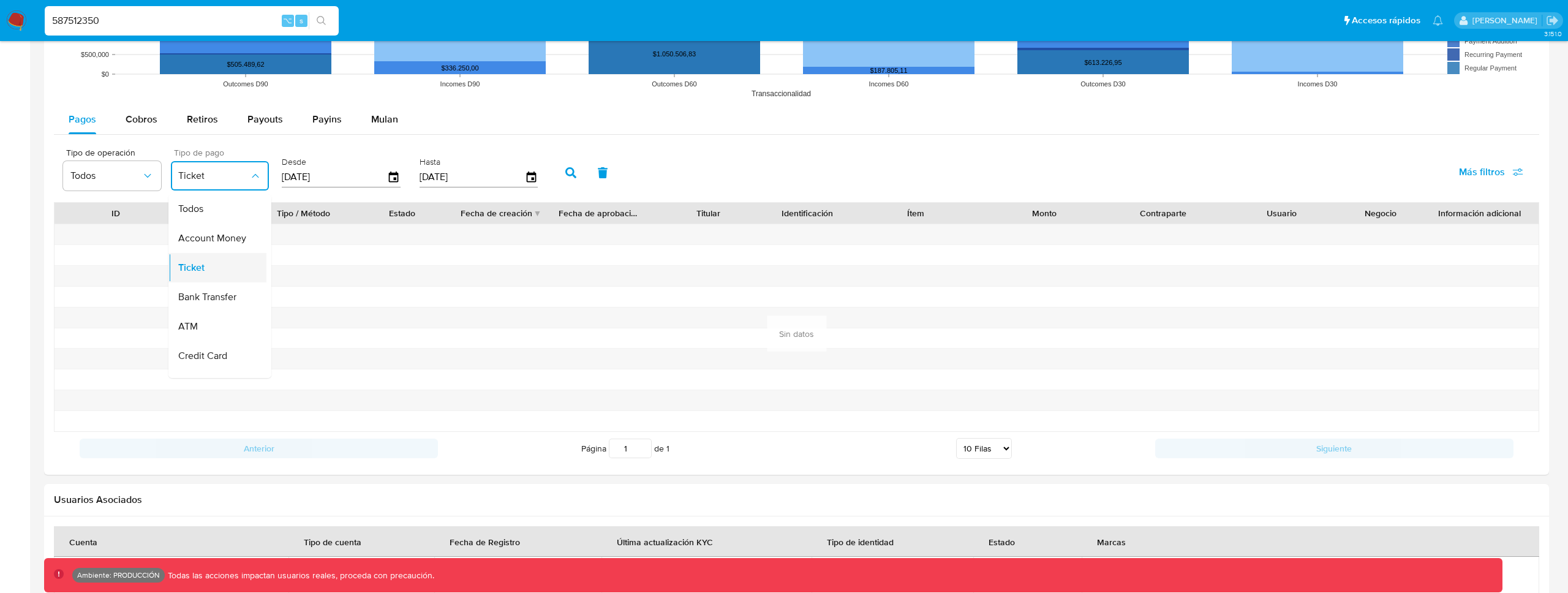
click at [230, 266] on div "Ticket" at bounding box center [214, 267] width 71 height 29
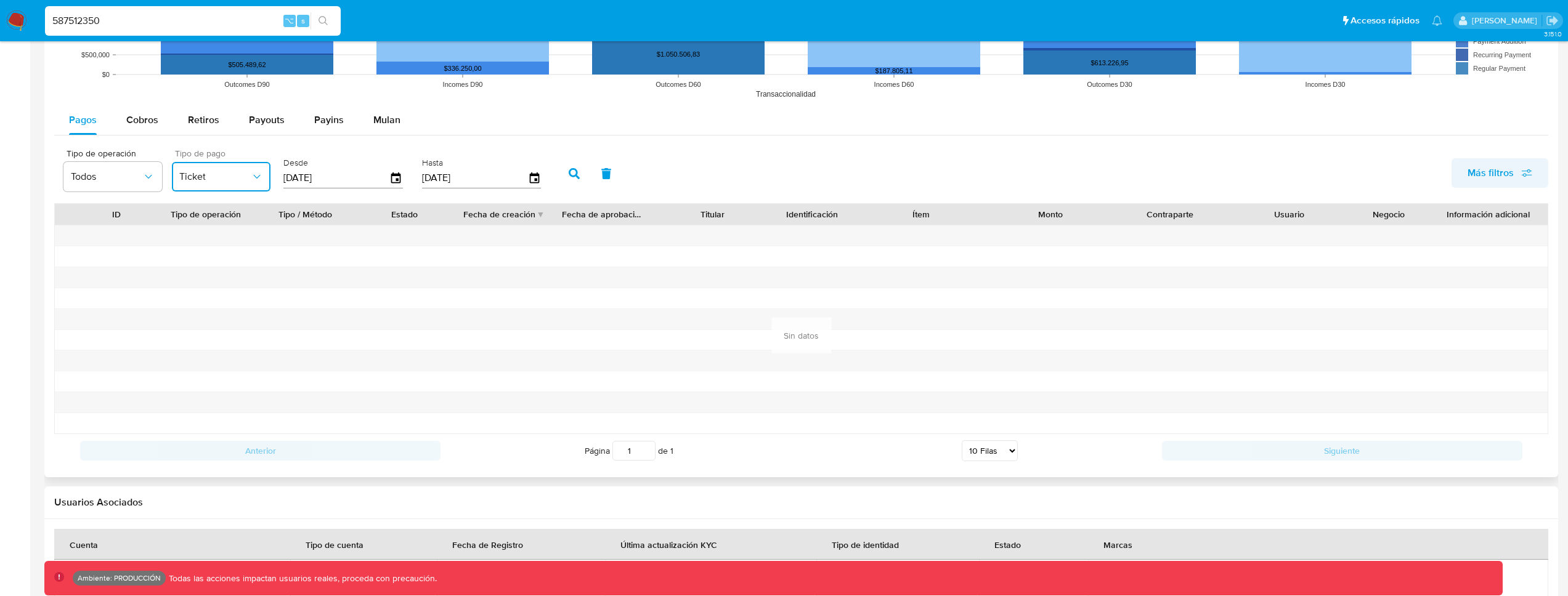
click at [1485, 176] on span "Más filtros" at bounding box center [1491, 173] width 46 height 29
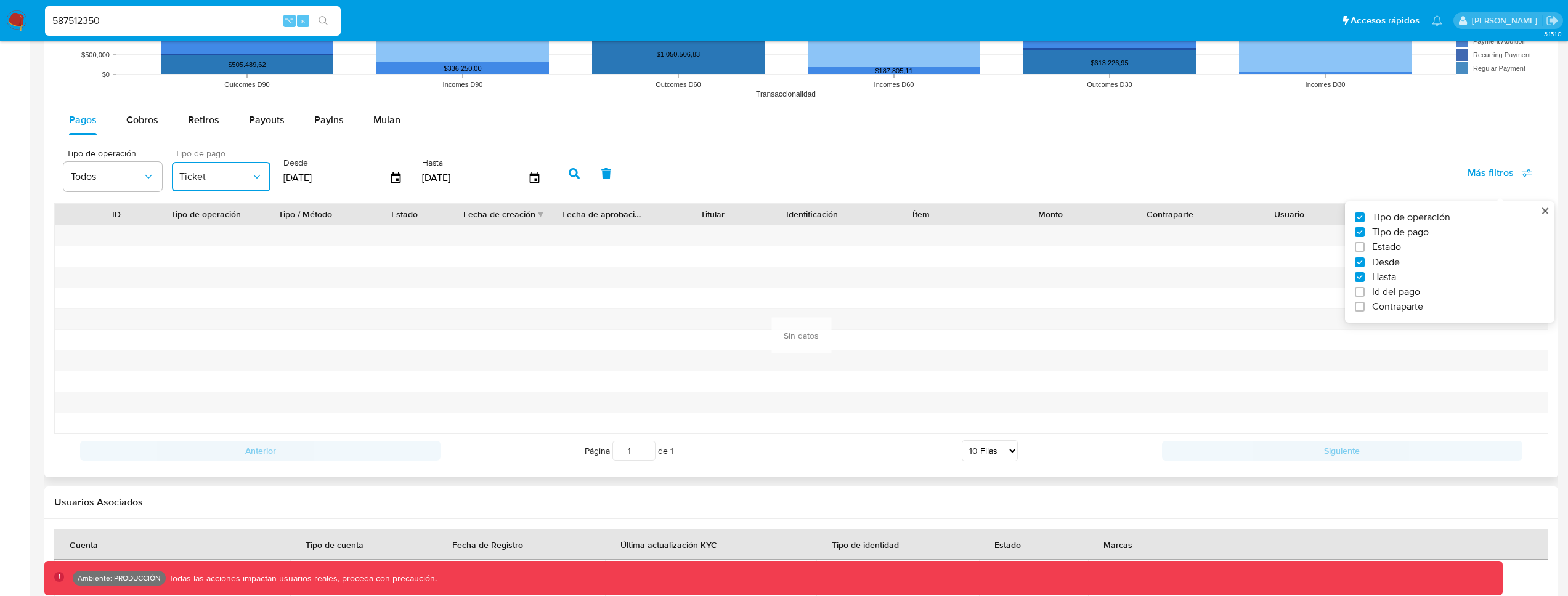
drag, startPoint x: 699, startPoint y: 168, endPoint x: 680, endPoint y: 169, distance: 19.0
click at [699, 168] on div "Tipo de operación Todos Tipo de pago Ticket Desde 11/08/2025 Hasta 31/12/2024 M…" at bounding box center [801, 173] width 1494 height 61
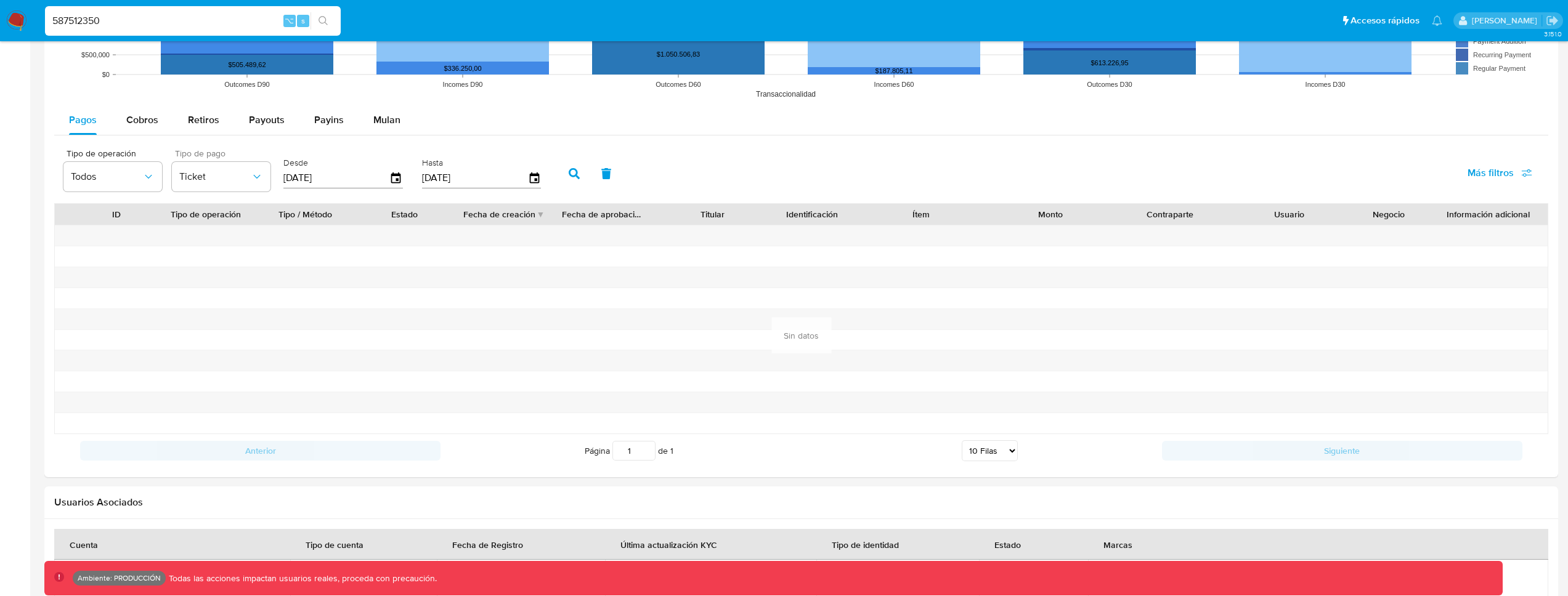
click at [607, 173] on icon "button" at bounding box center [606, 174] width 11 height 11
type input "[DATE]"
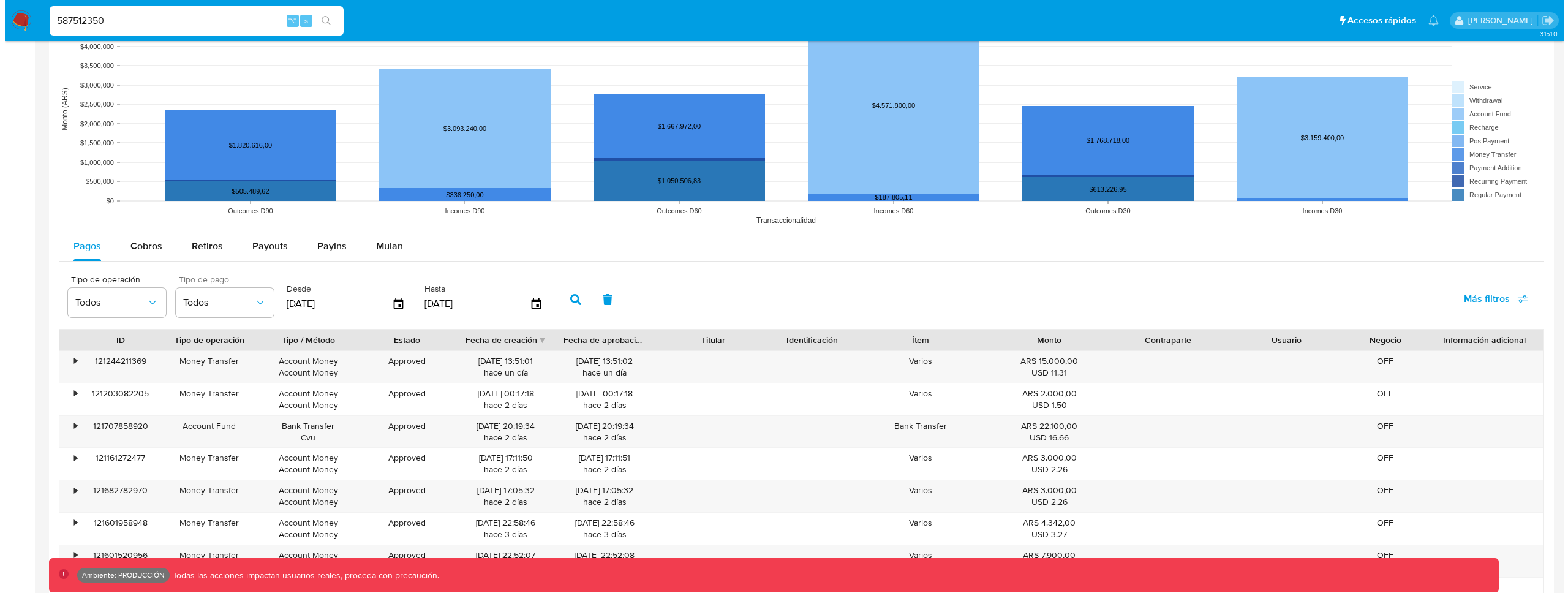
scroll to position [966, 0]
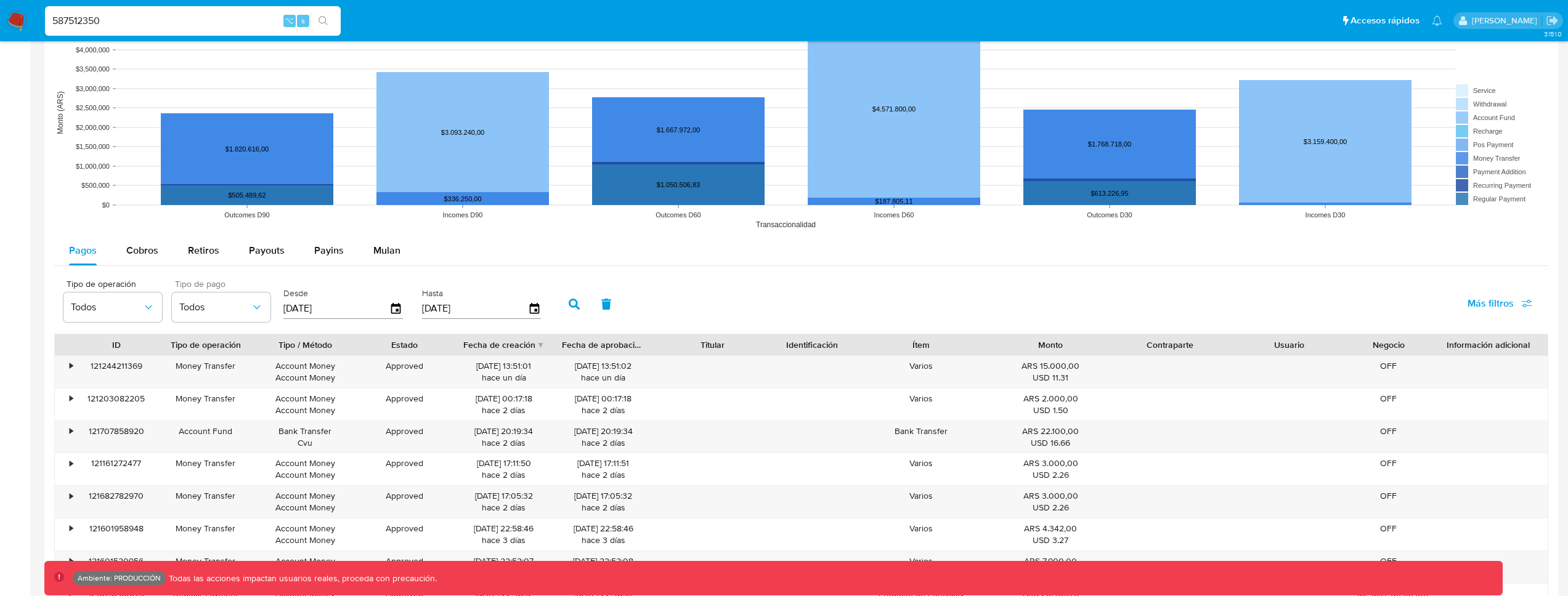
click at [193, 27] on input "587512350" at bounding box center [193, 21] width 296 height 16
paste input "agency_code"
click at [200, 309] on span "Todos" at bounding box center [215, 307] width 72 height 13
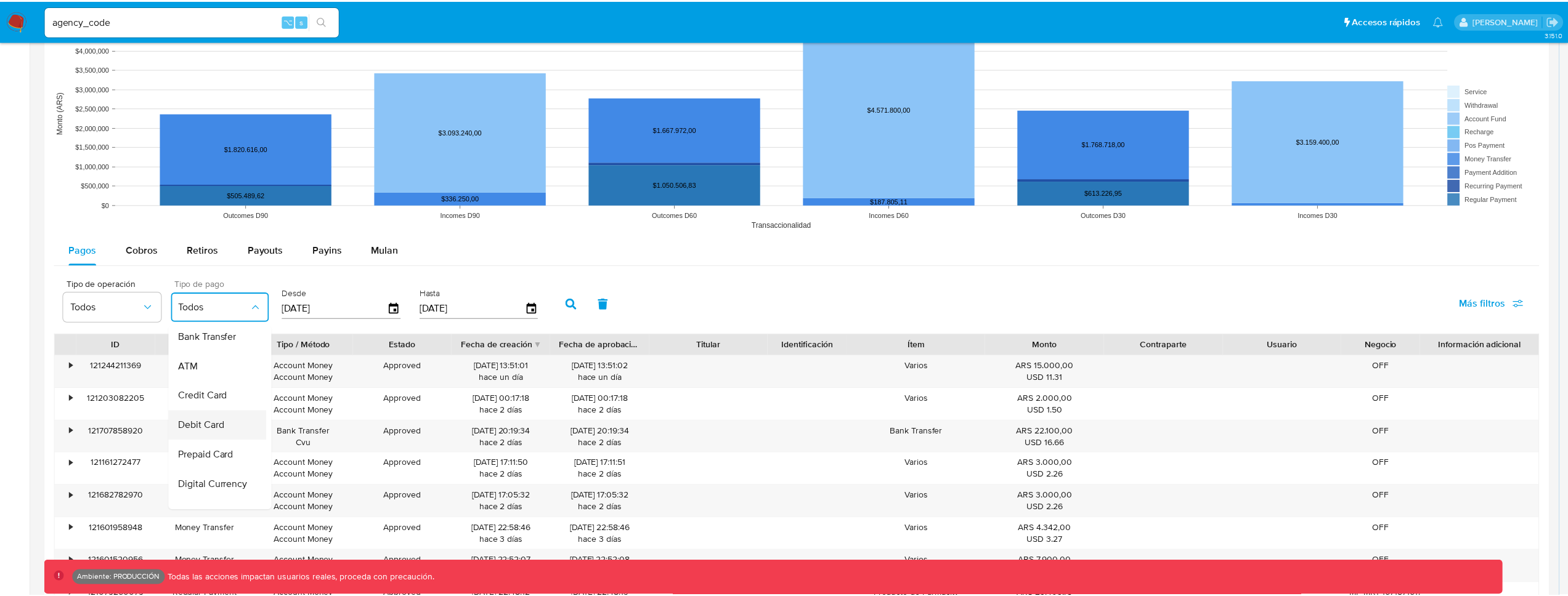
scroll to position [105, 0]
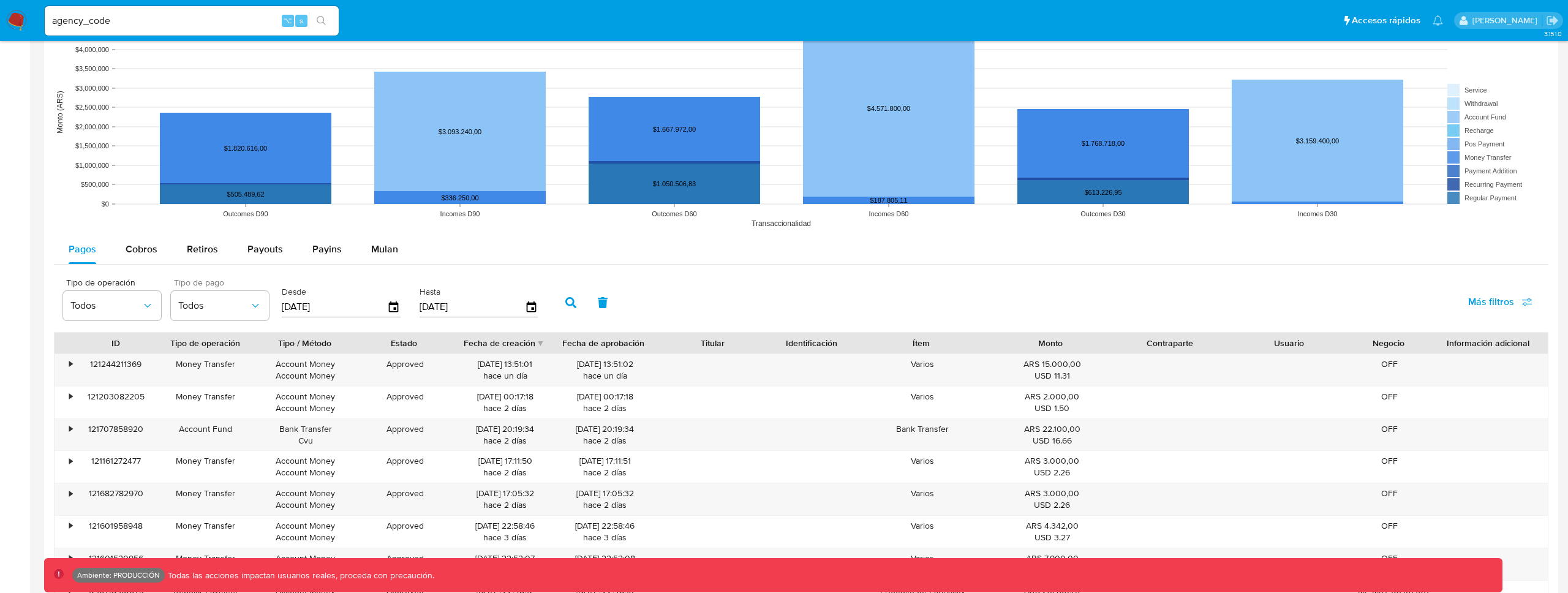
click at [125, 27] on input "agency_code" at bounding box center [192, 21] width 294 height 16
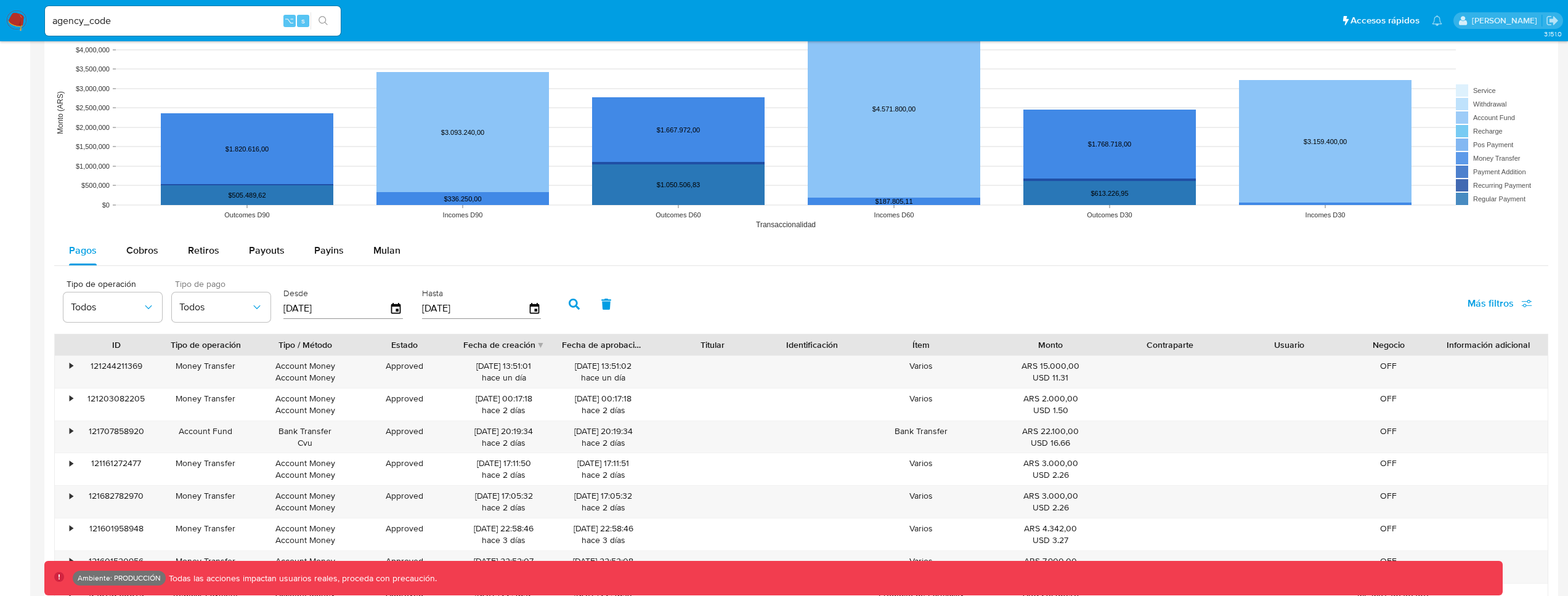
click at [126, 27] on input "agency_code" at bounding box center [193, 21] width 296 height 16
type input "fravega"
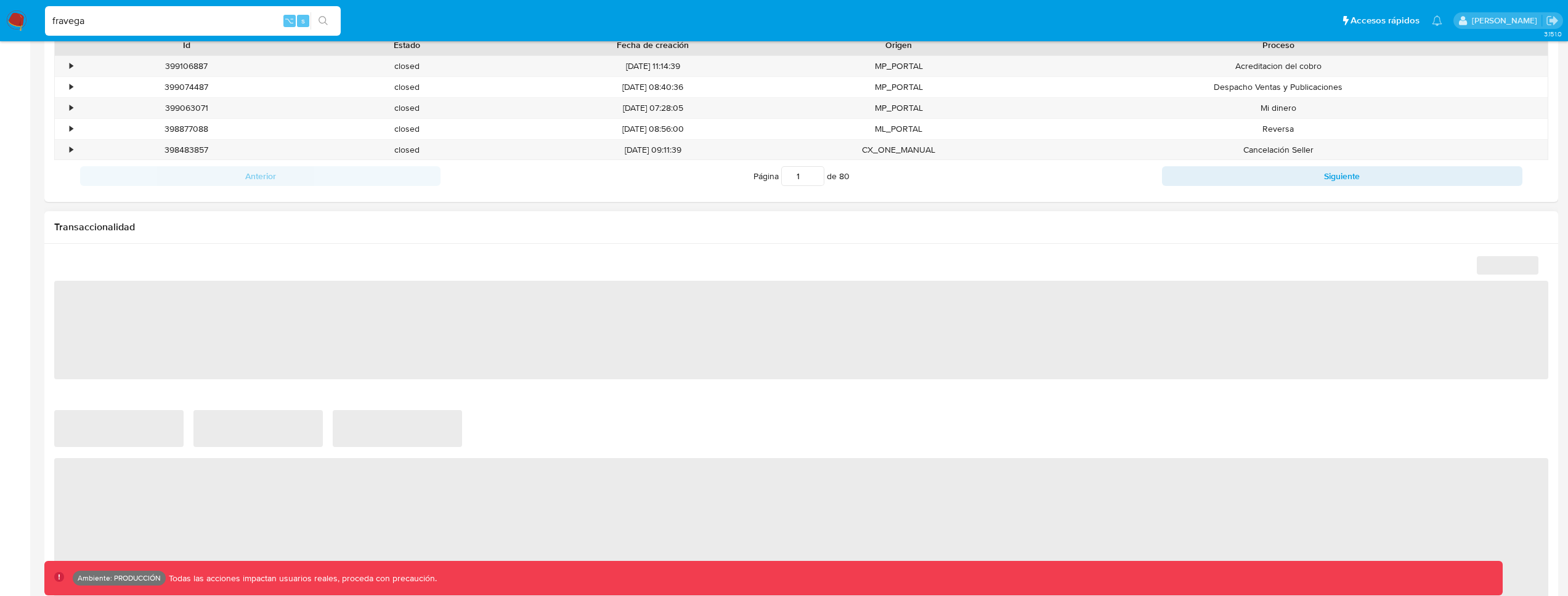
scroll to position [647, 0]
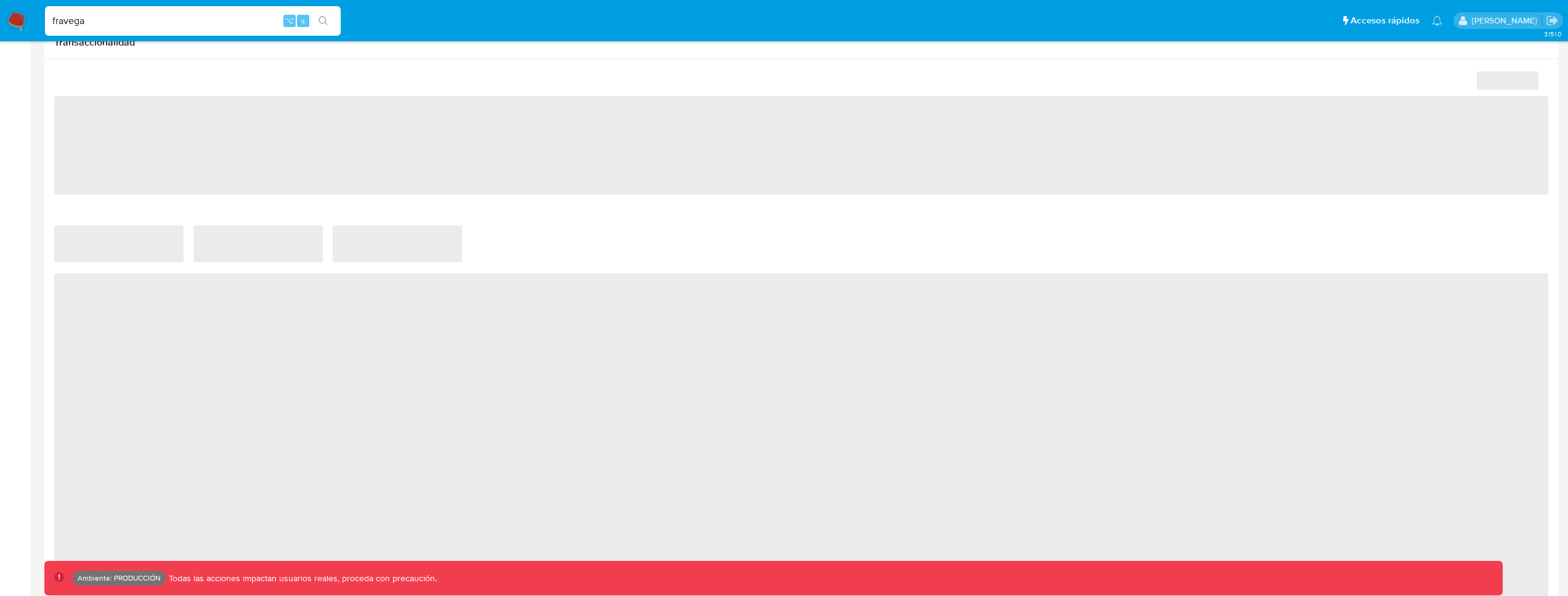
select select "10"
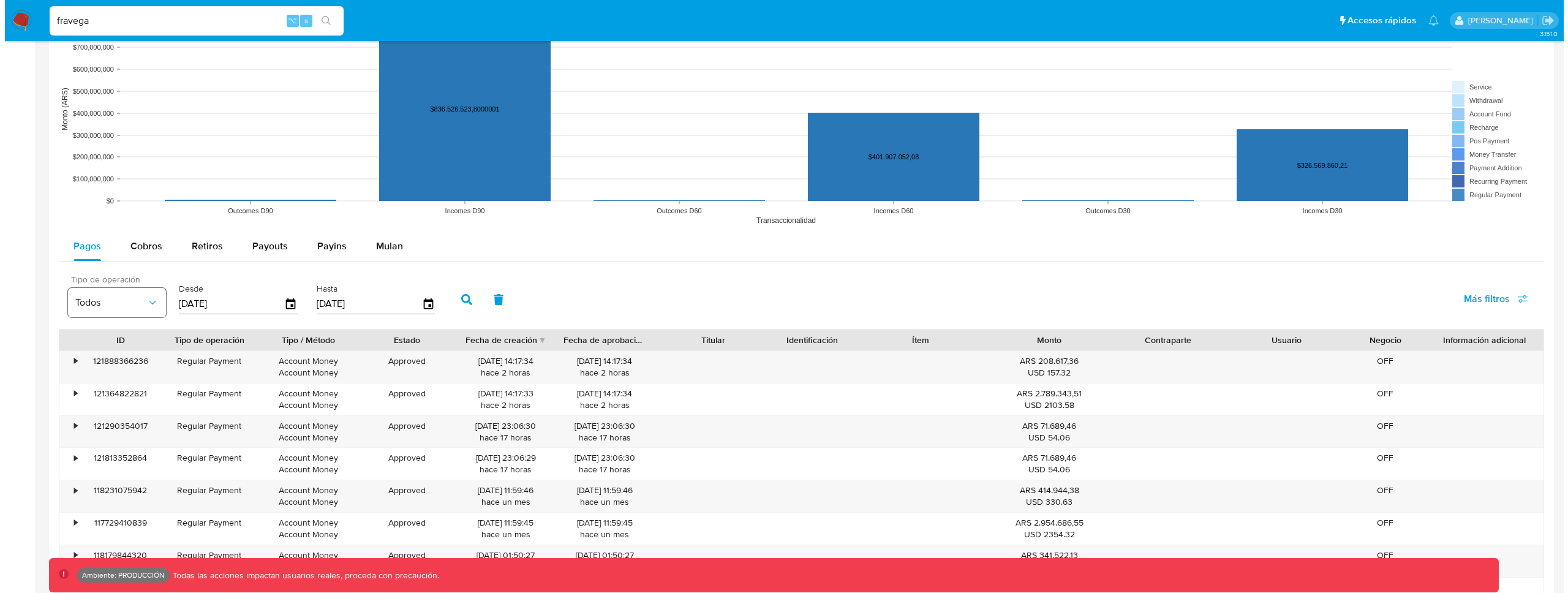
scroll to position [969, 0]
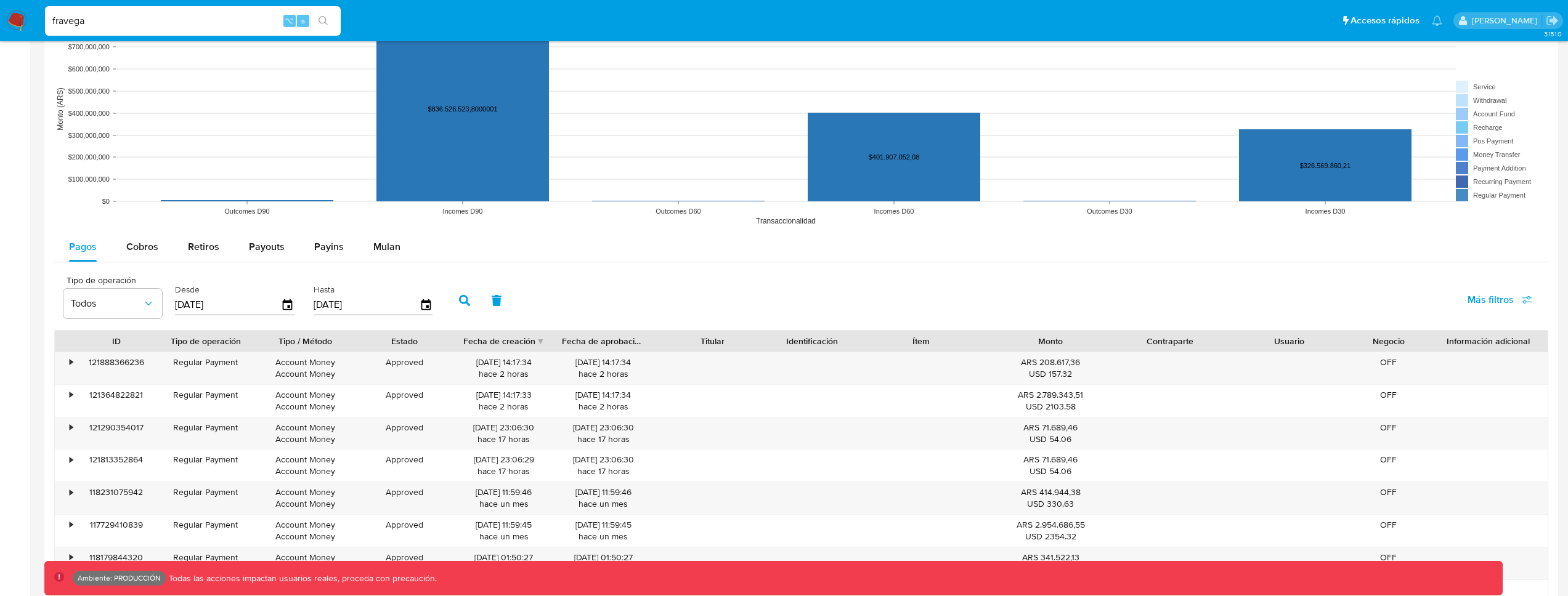
click at [1484, 297] on span "Más filtros" at bounding box center [1491, 299] width 46 height 29
drag, startPoint x: 1407, startPoint y: 357, endPoint x: 1351, endPoint y: 357, distance: 56.0
click at [1407, 357] on span "Tipo de pago" at bounding box center [1400, 359] width 56 height 13
click at [1365, 357] on input "Tipo de pago" at bounding box center [1360, 359] width 10 height 10
checkbox input "true"
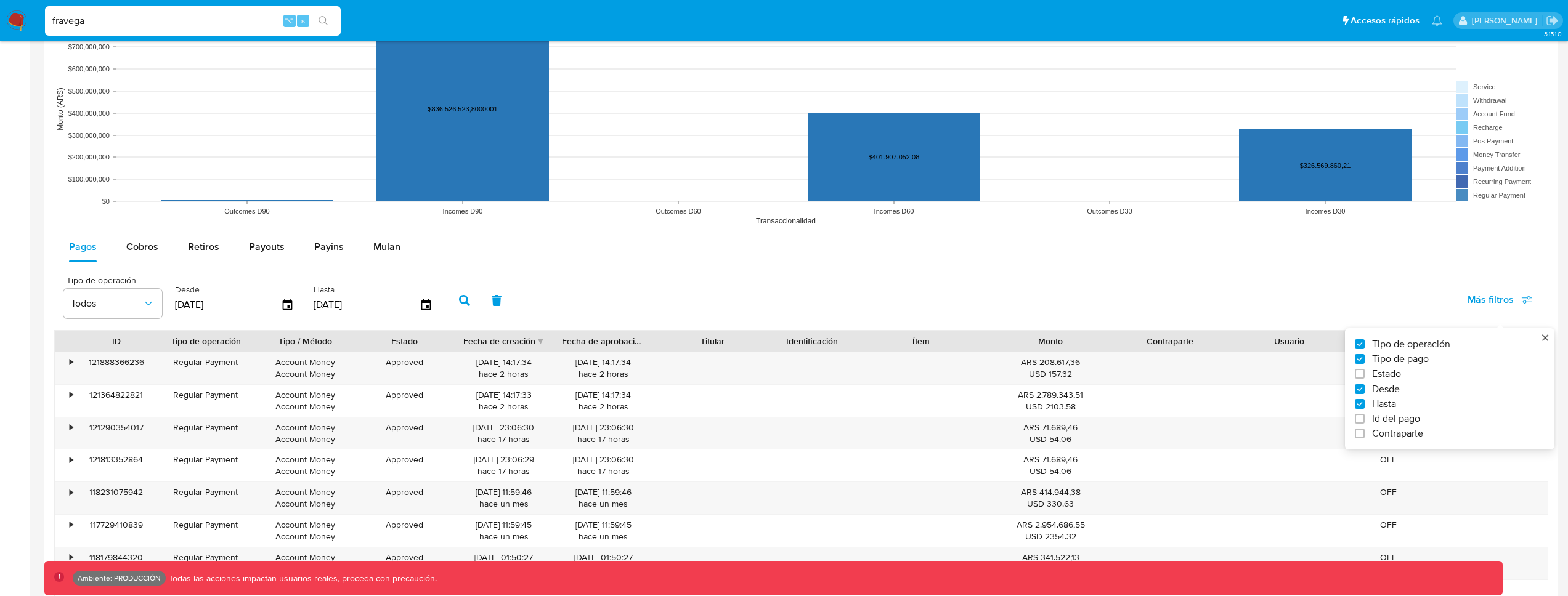
type input "[DATE]"
click at [217, 303] on span "Todos" at bounding box center [215, 304] width 72 height 13
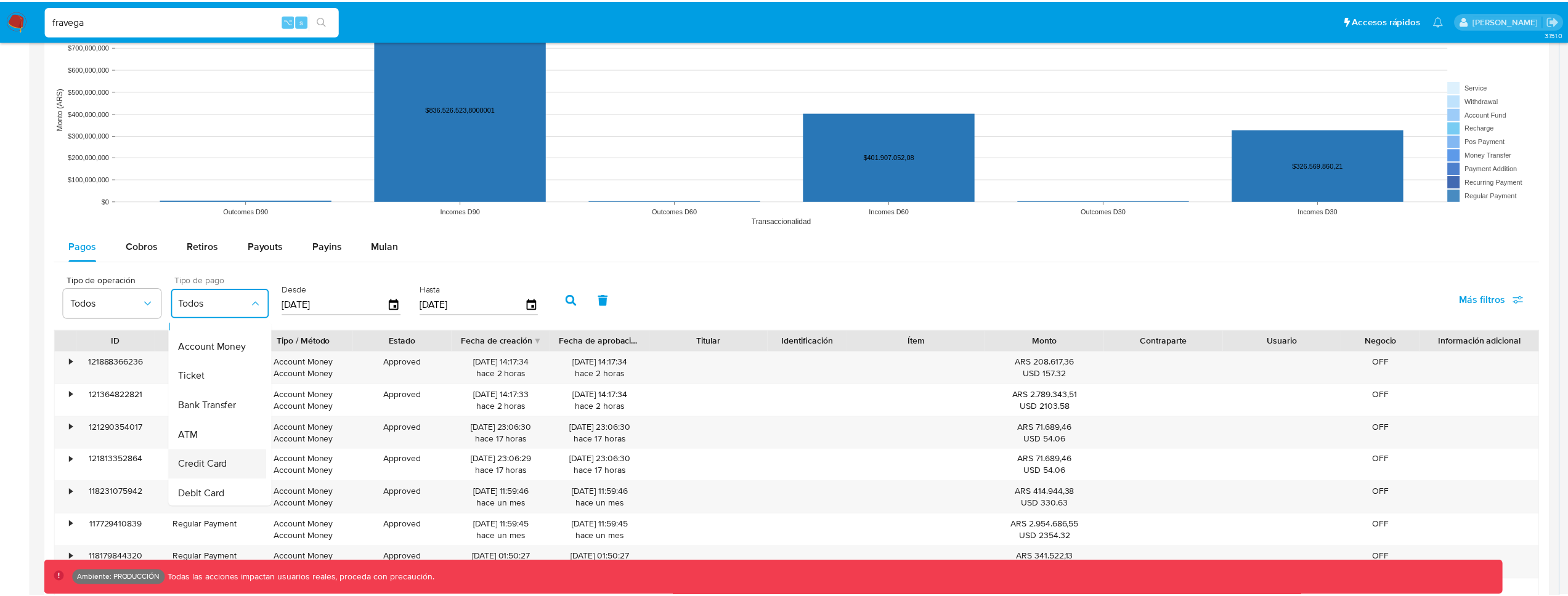
scroll to position [24, 0]
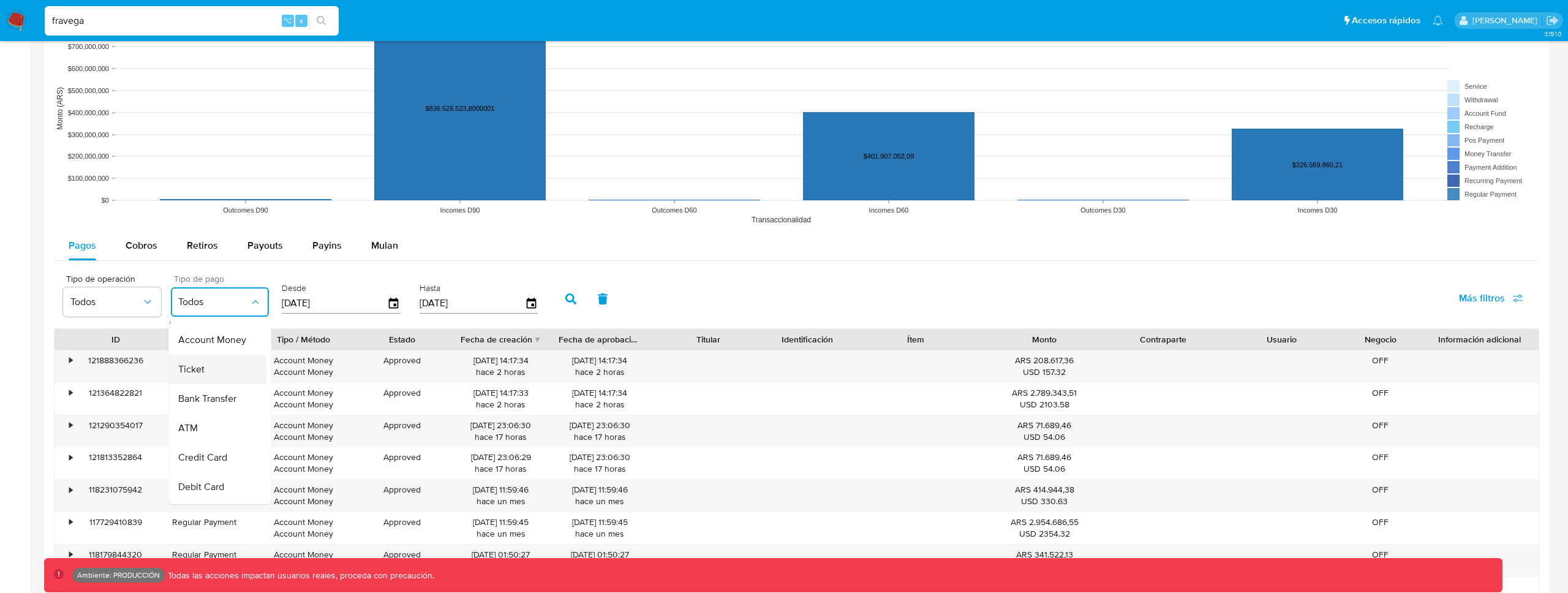
click at [199, 374] on span "Ticket" at bounding box center [192, 370] width 26 height 12
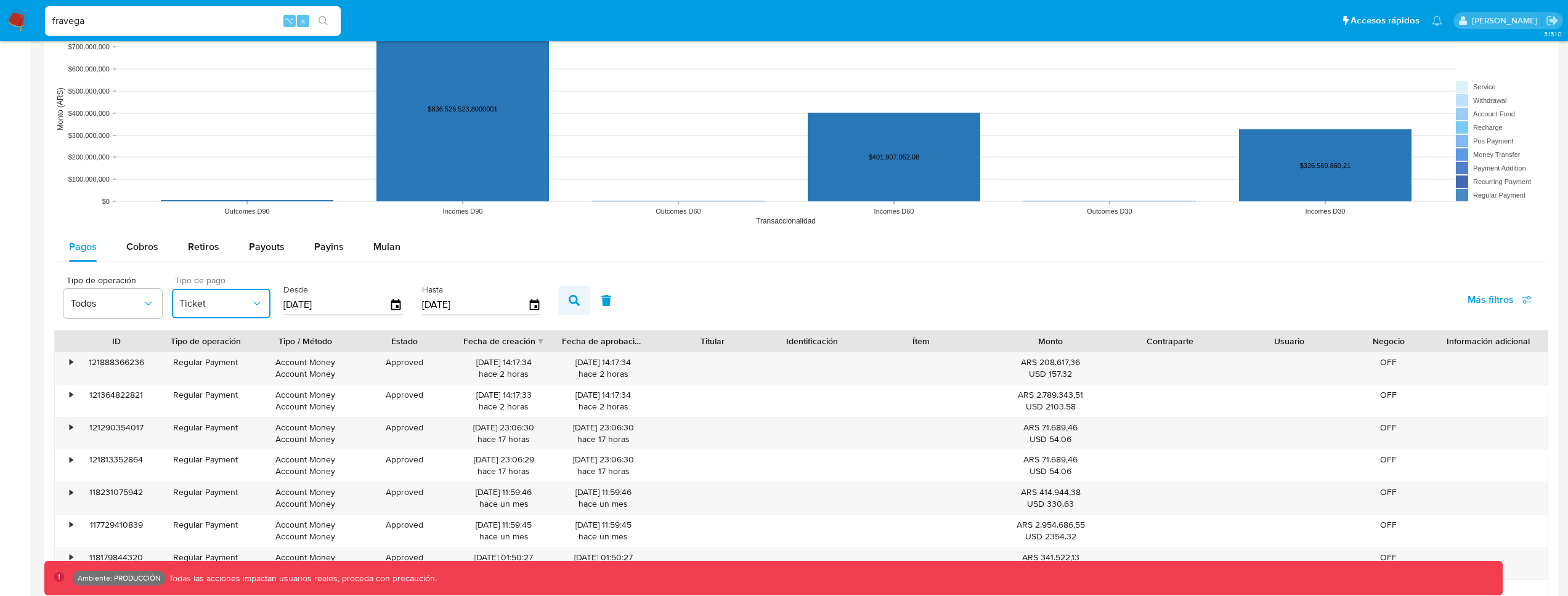
click at [570, 299] on icon "button" at bounding box center [574, 301] width 11 height 11
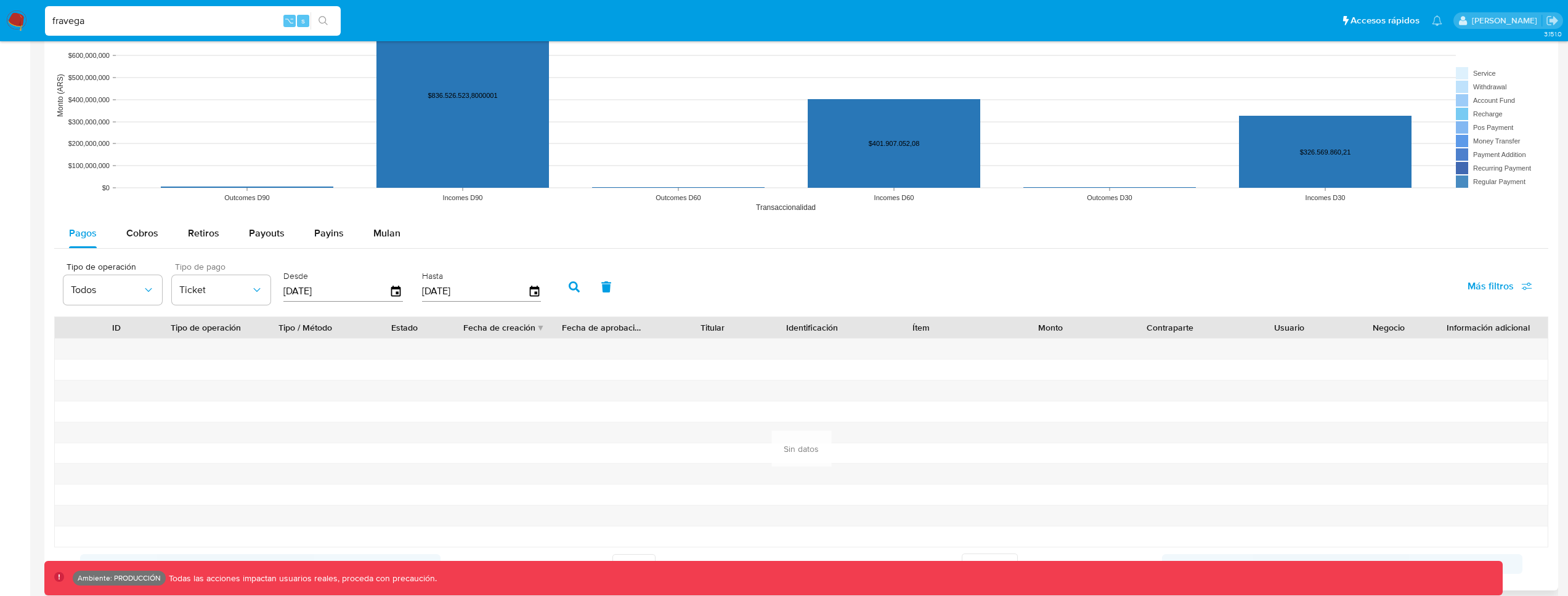
scroll to position [1169, 0]
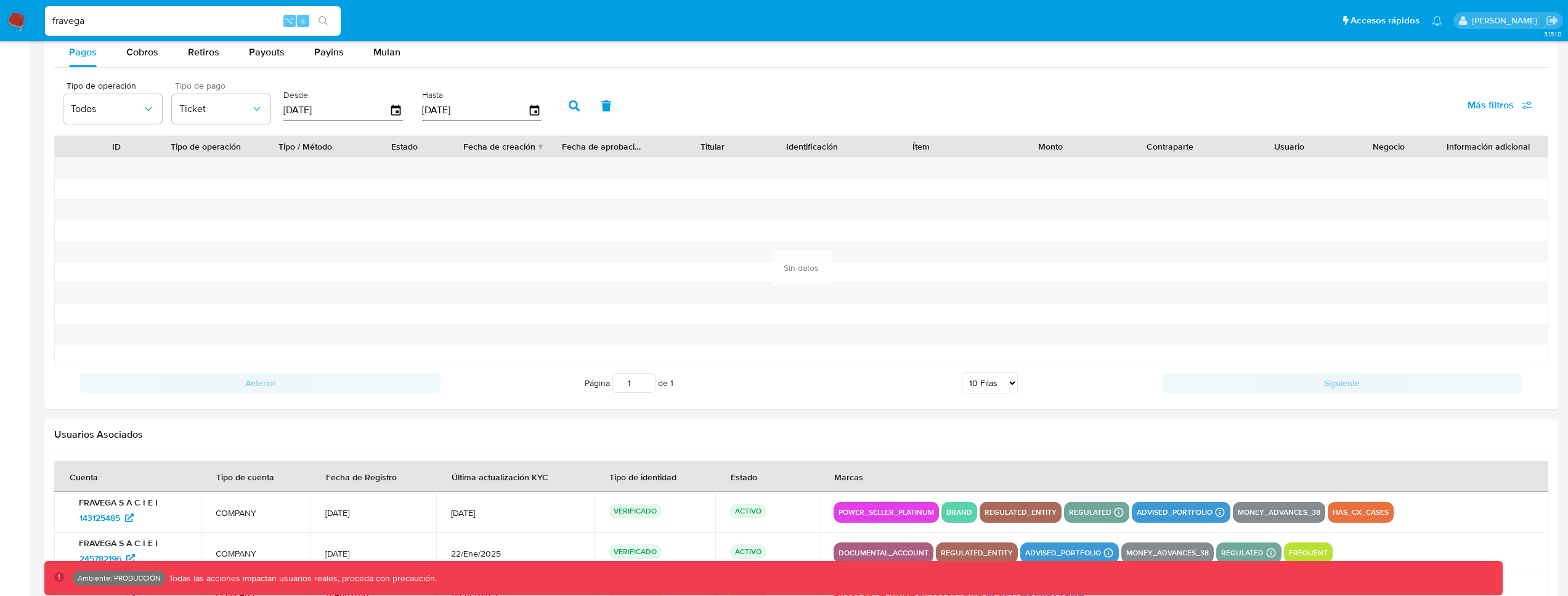
click at [596, 105] on button "button" at bounding box center [606, 105] width 32 height 29
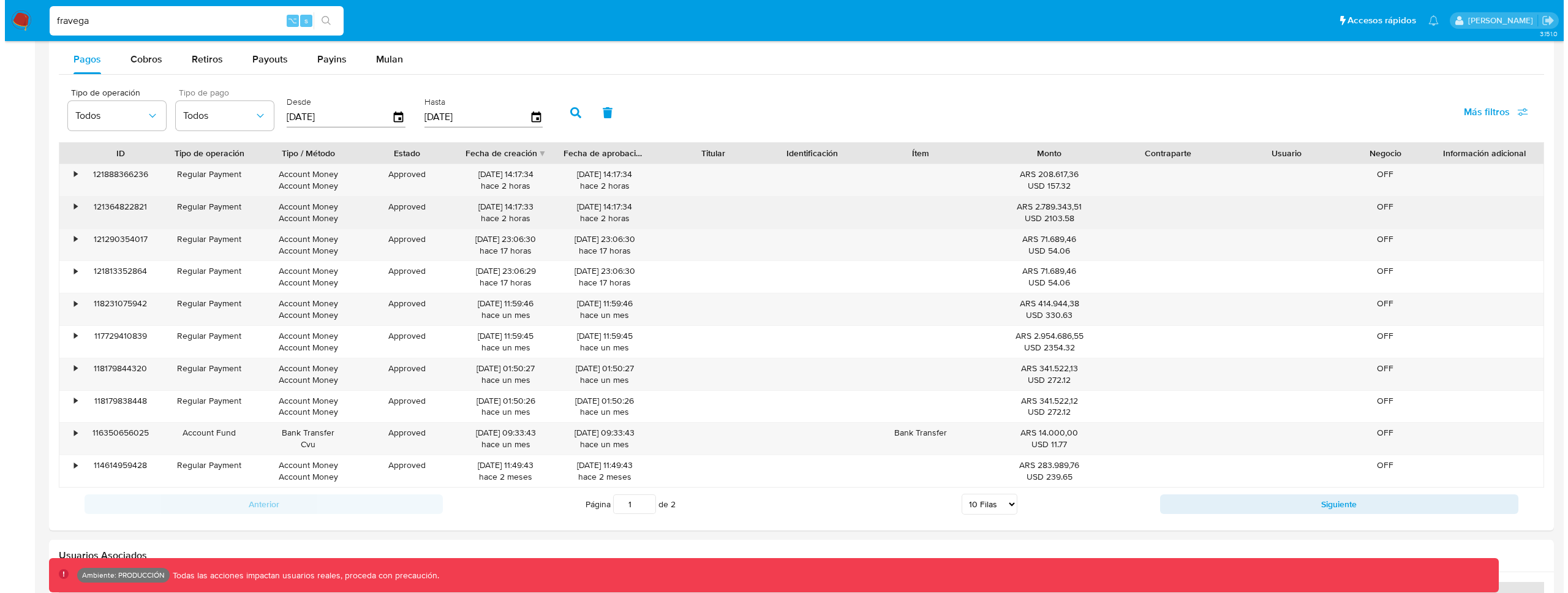
scroll to position [1067, 0]
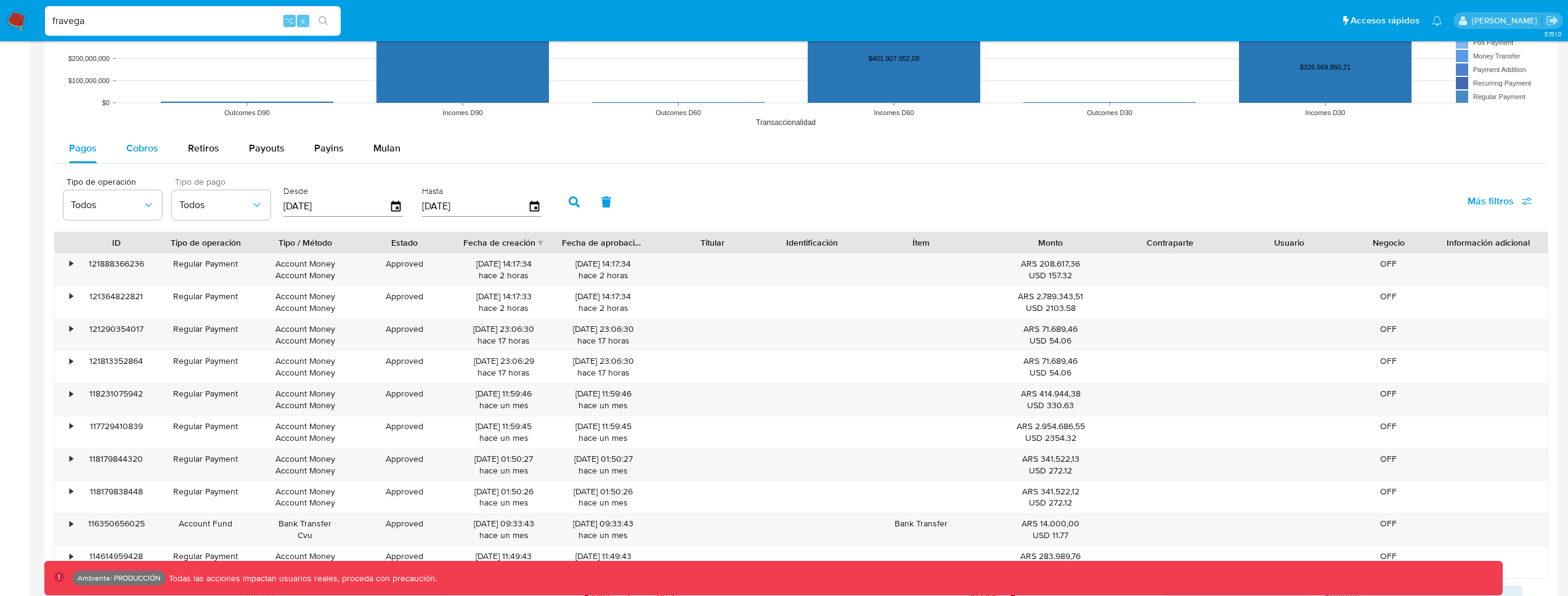
click at [143, 161] on div "Cobros" at bounding box center [142, 148] width 32 height 29
select select "10"
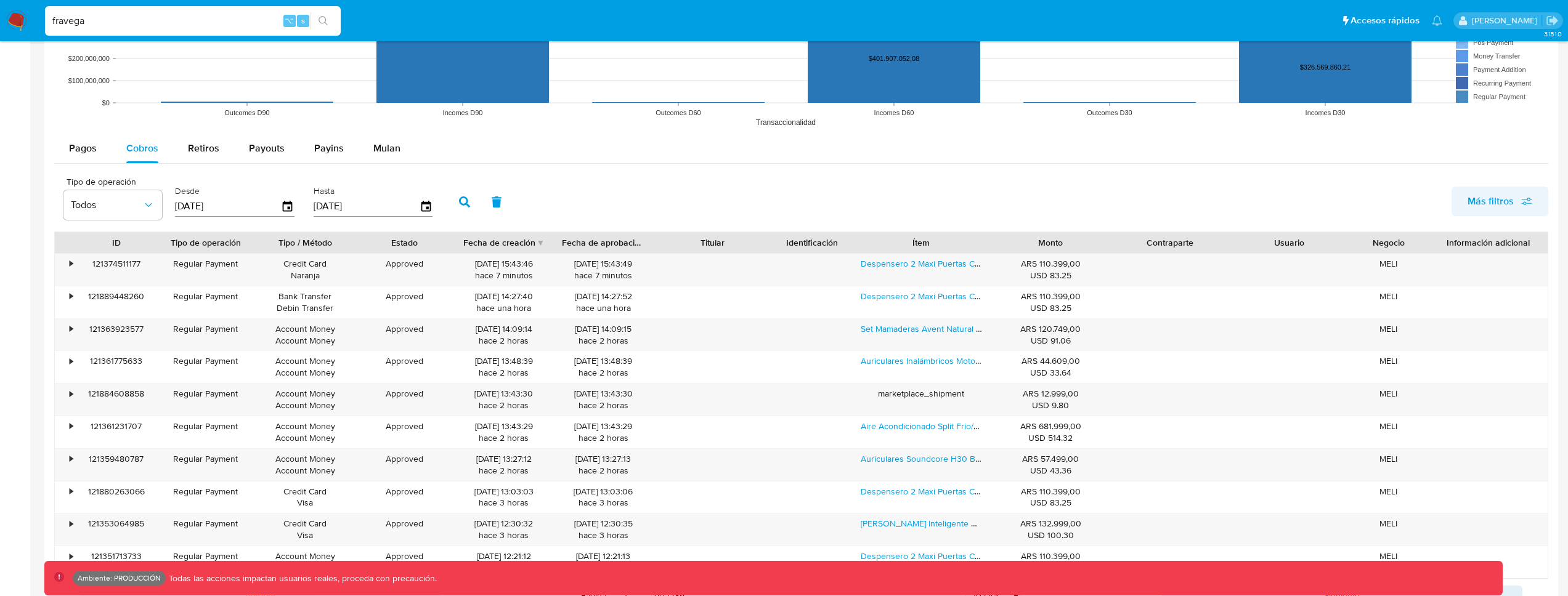
click at [1494, 203] on span "Más filtros" at bounding box center [1491, 201] width 46 height 29
click at [1393, 264] on span "Tipo de pago" at bounding box center [1400, 260] width 56 height 13
click at [1365, 264] on input "Tipo de pago" at bounding box center [1360, 260] width 10 height 10
checkbox input "true"
type input "[DATE]"
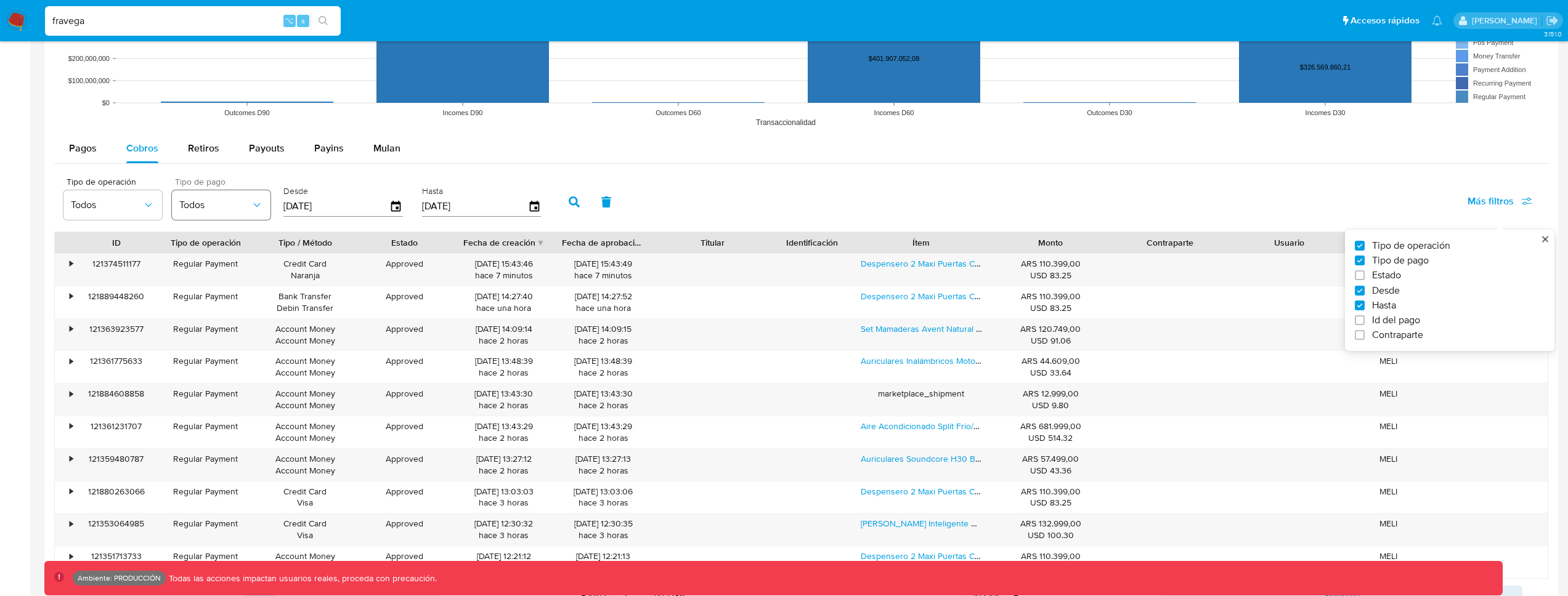
click at [213, 200] on span "Todos" at bounding box center [215, 205] width 72 height 13
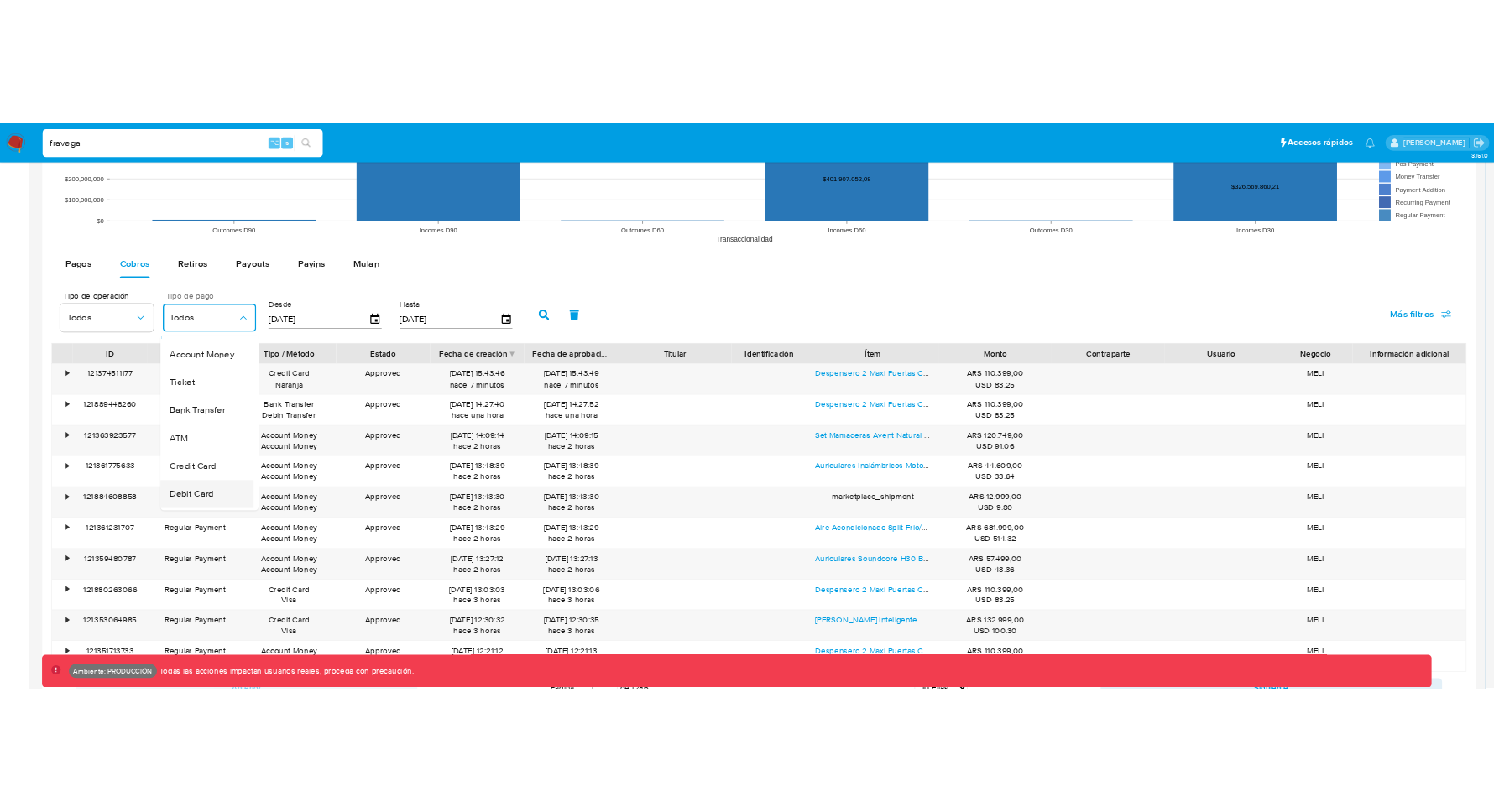
scroll to position [6, 0]
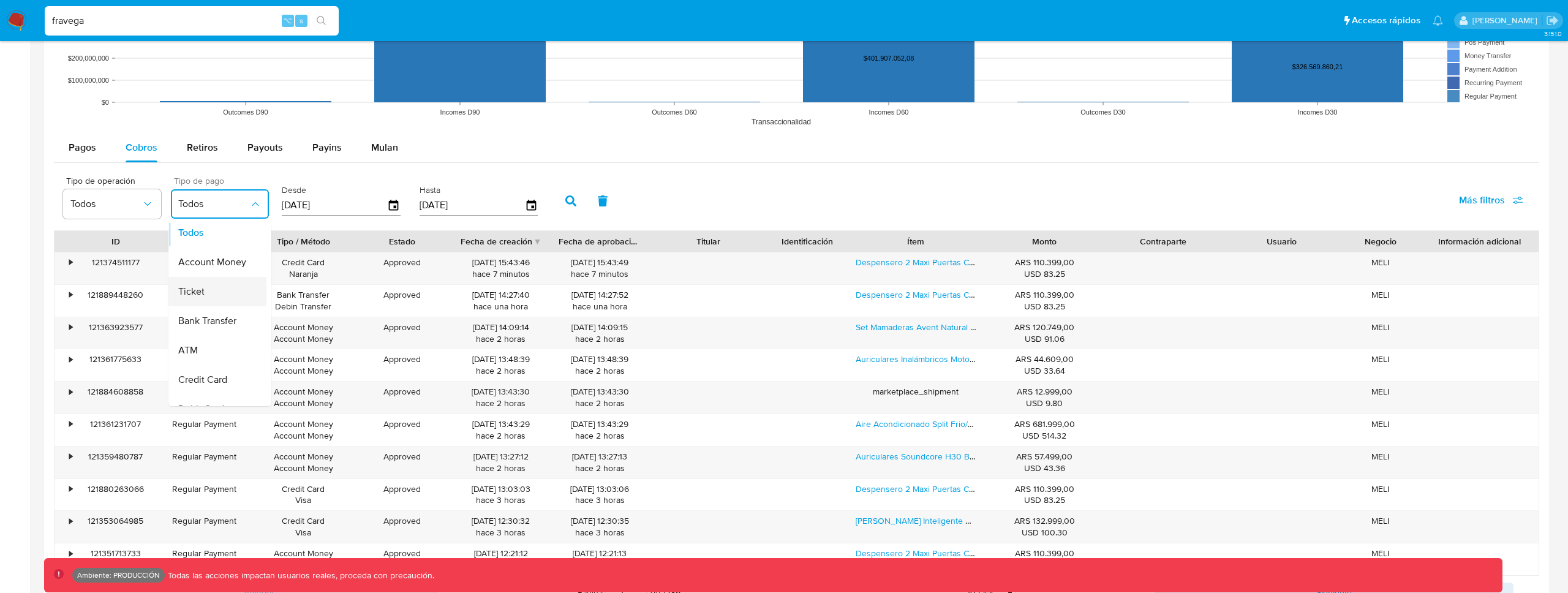
click at [201, 290] on span "Ticket" at bounding box center [192, 292] width 26 height 12
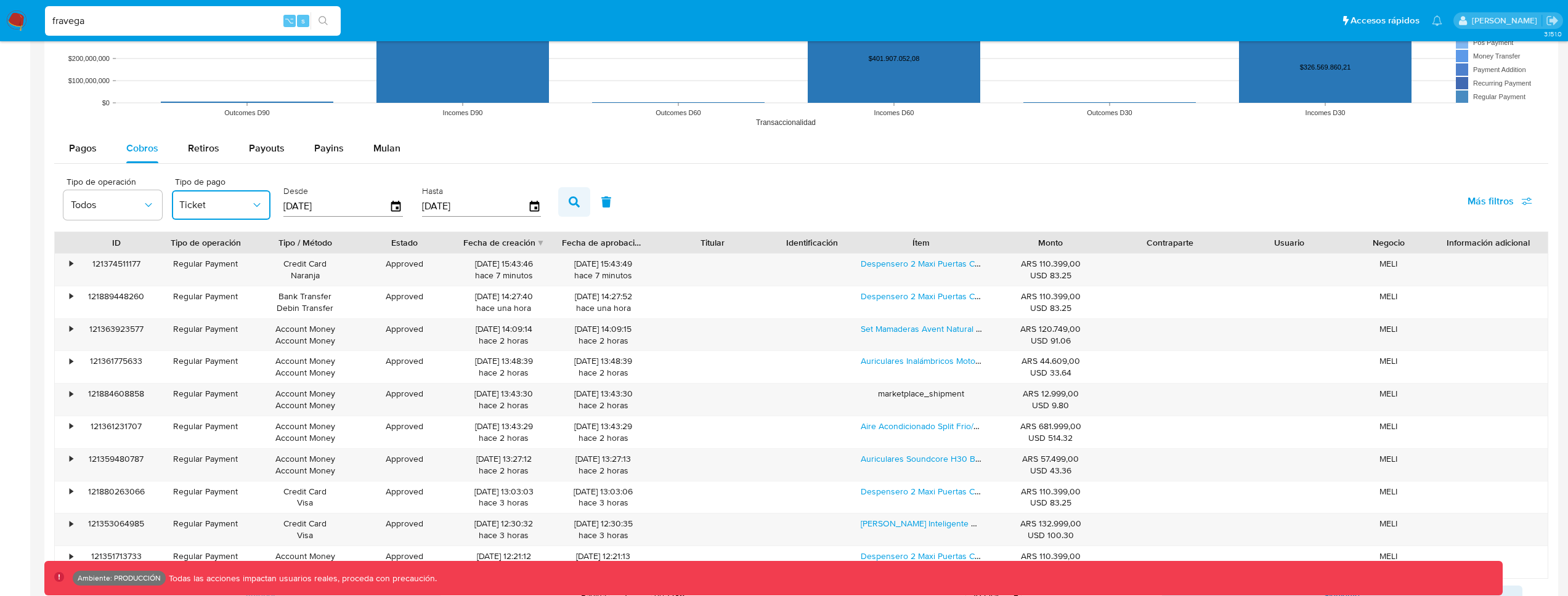
click at [558, 203] on button "button" at bounding box center [574, 201] width 32 height 29
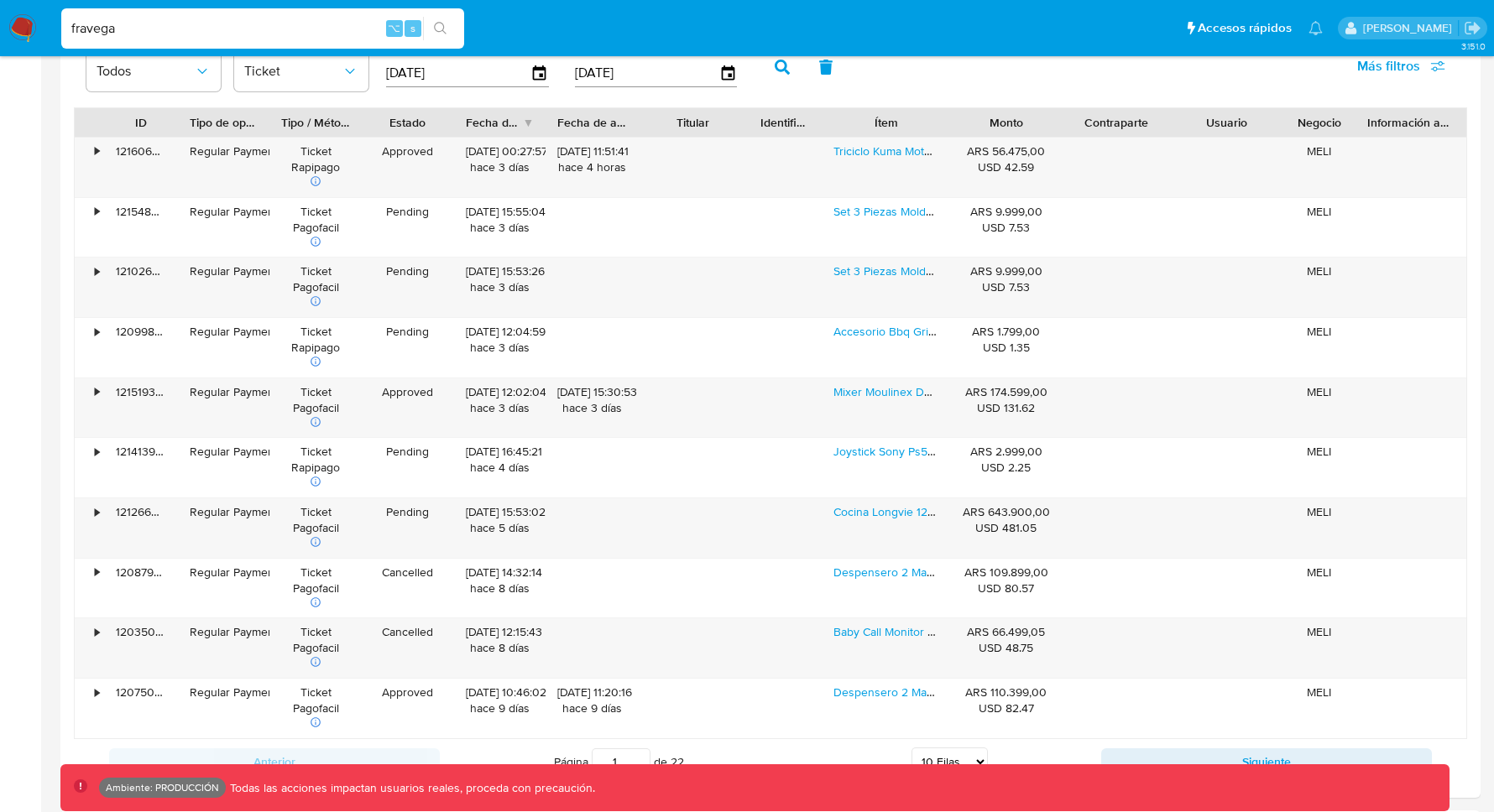
scroll to position [1778, 0]
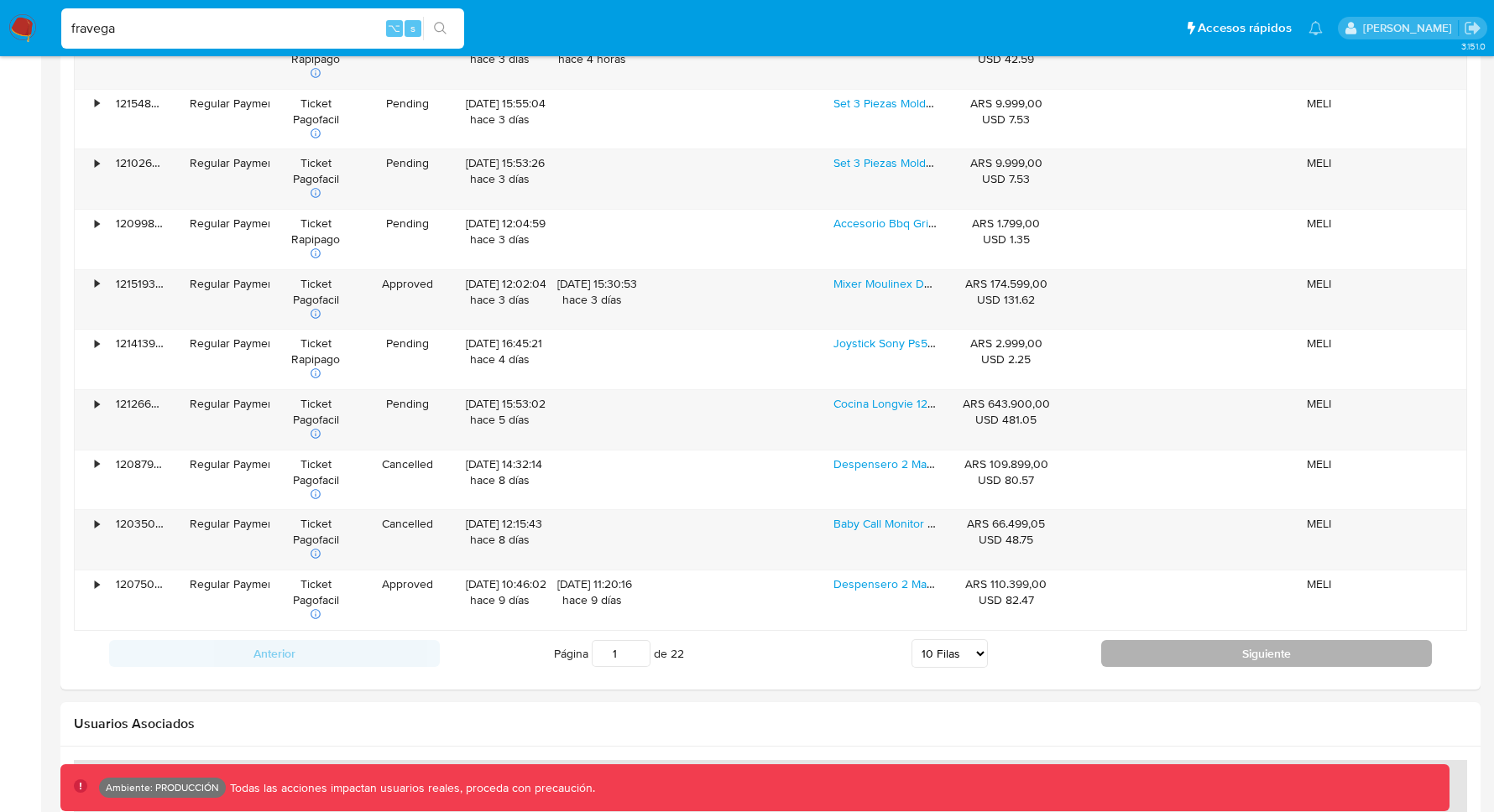
click at [1195, 646] on button "Siguiente" at bounding box center [1267, 653] width 331 height 26
type input "2"
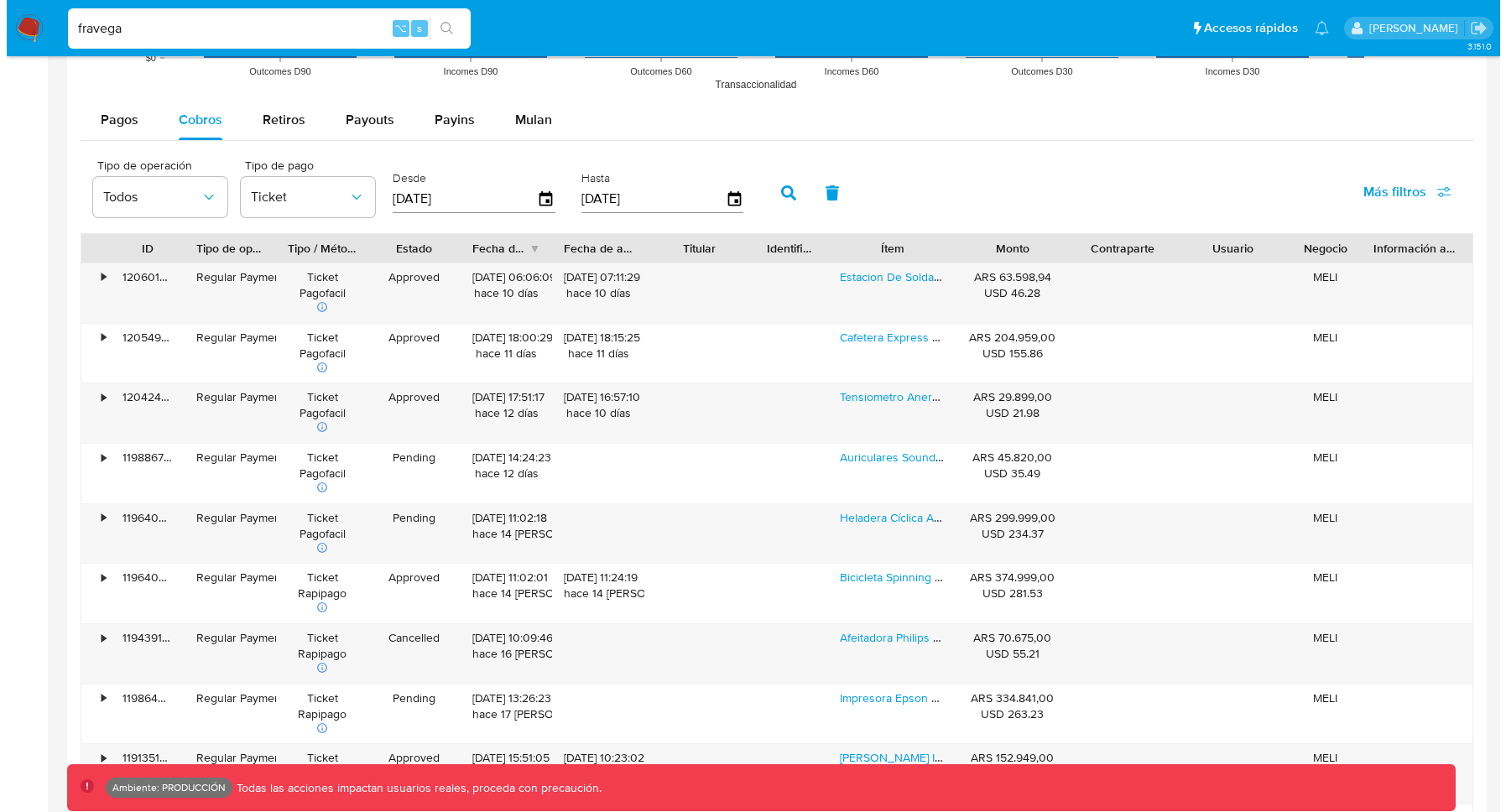
scroll to position [1510, 0]
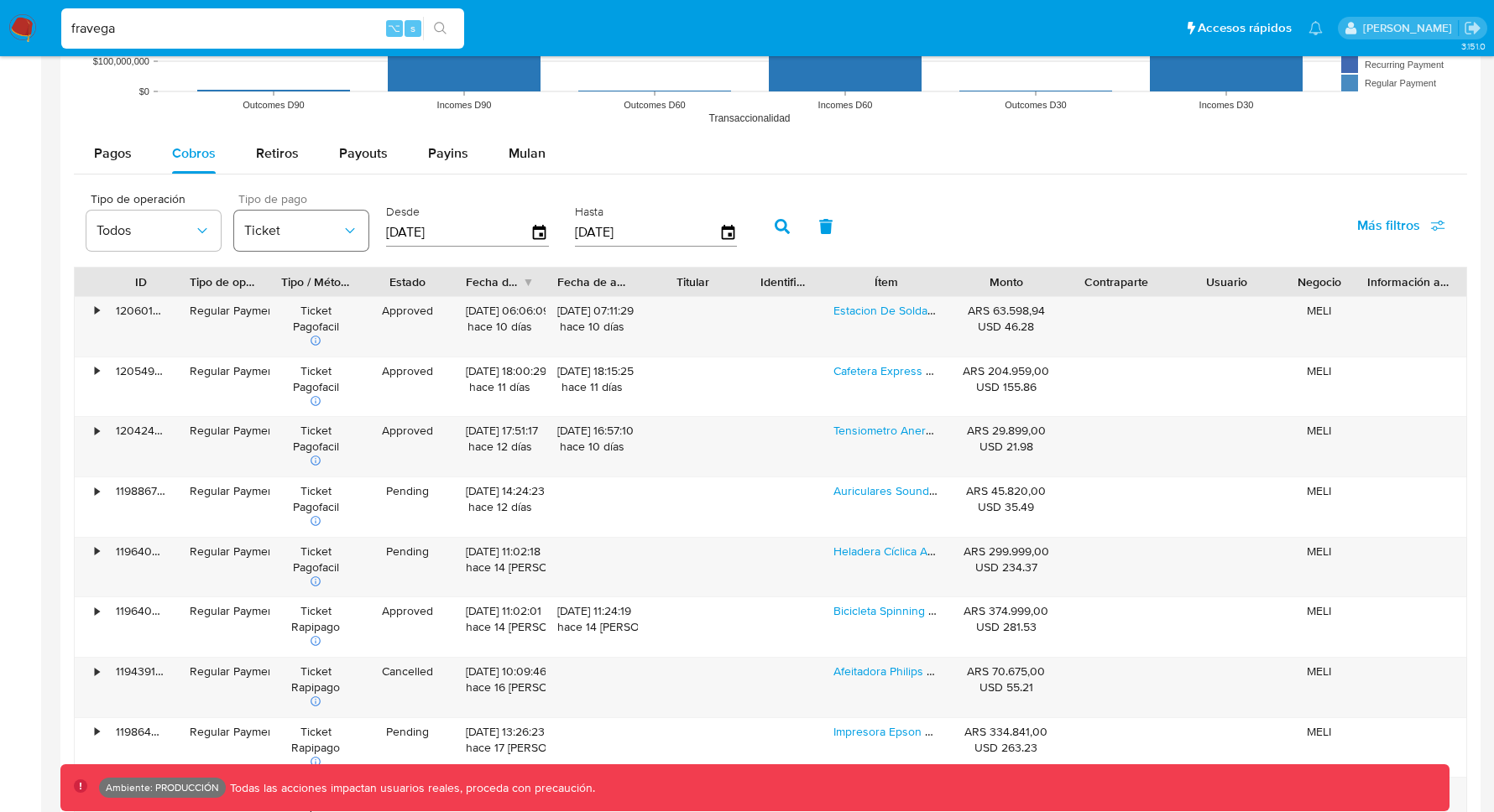
click at [293, 232] on span "Ticket" at bounding box center [293, 231] width 97 height 17
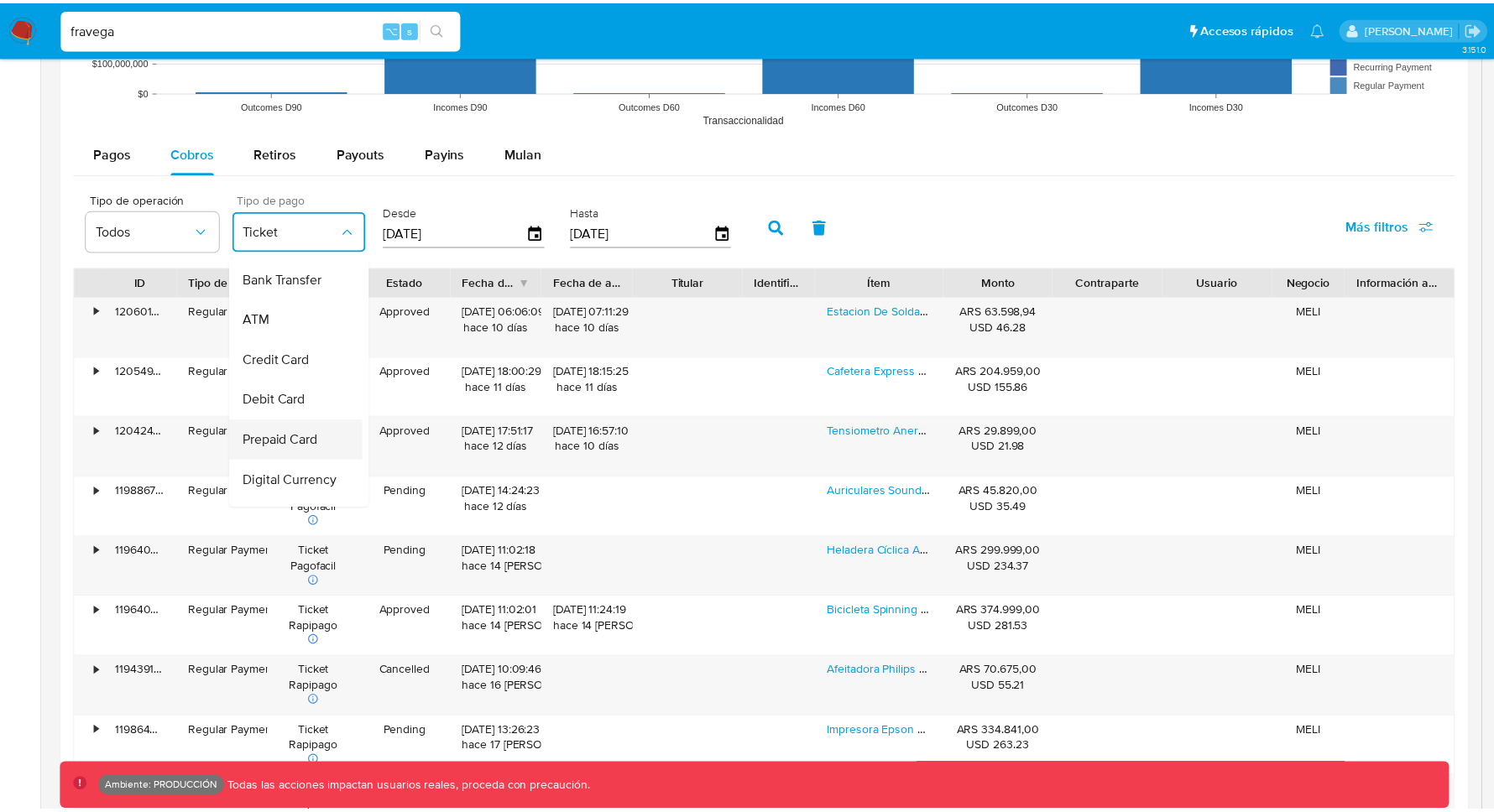
scroll to position [163, 0]
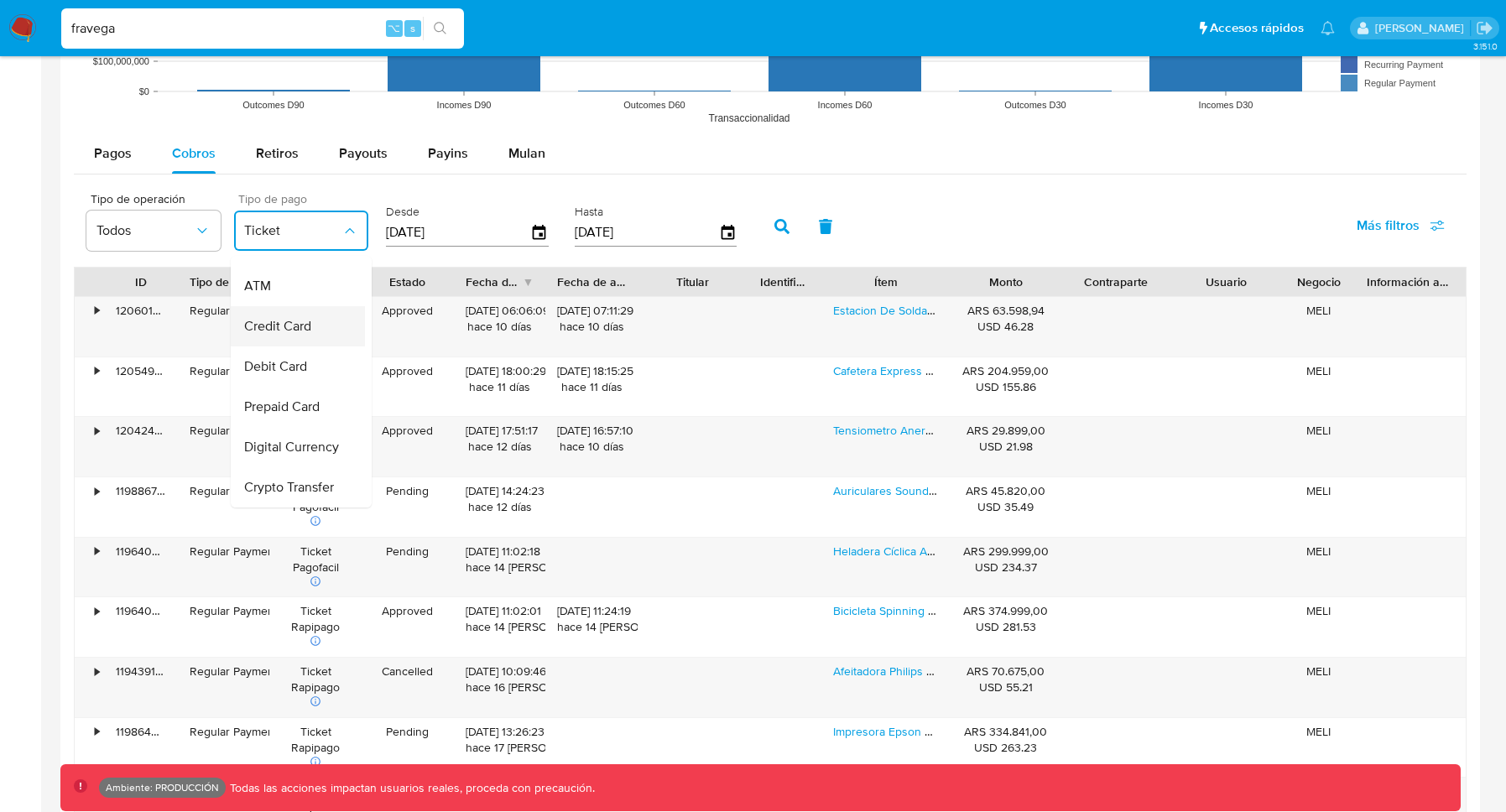
click at [302, 318] on span "Credit Card" at bounding box center [278, 327] width 68 height 17
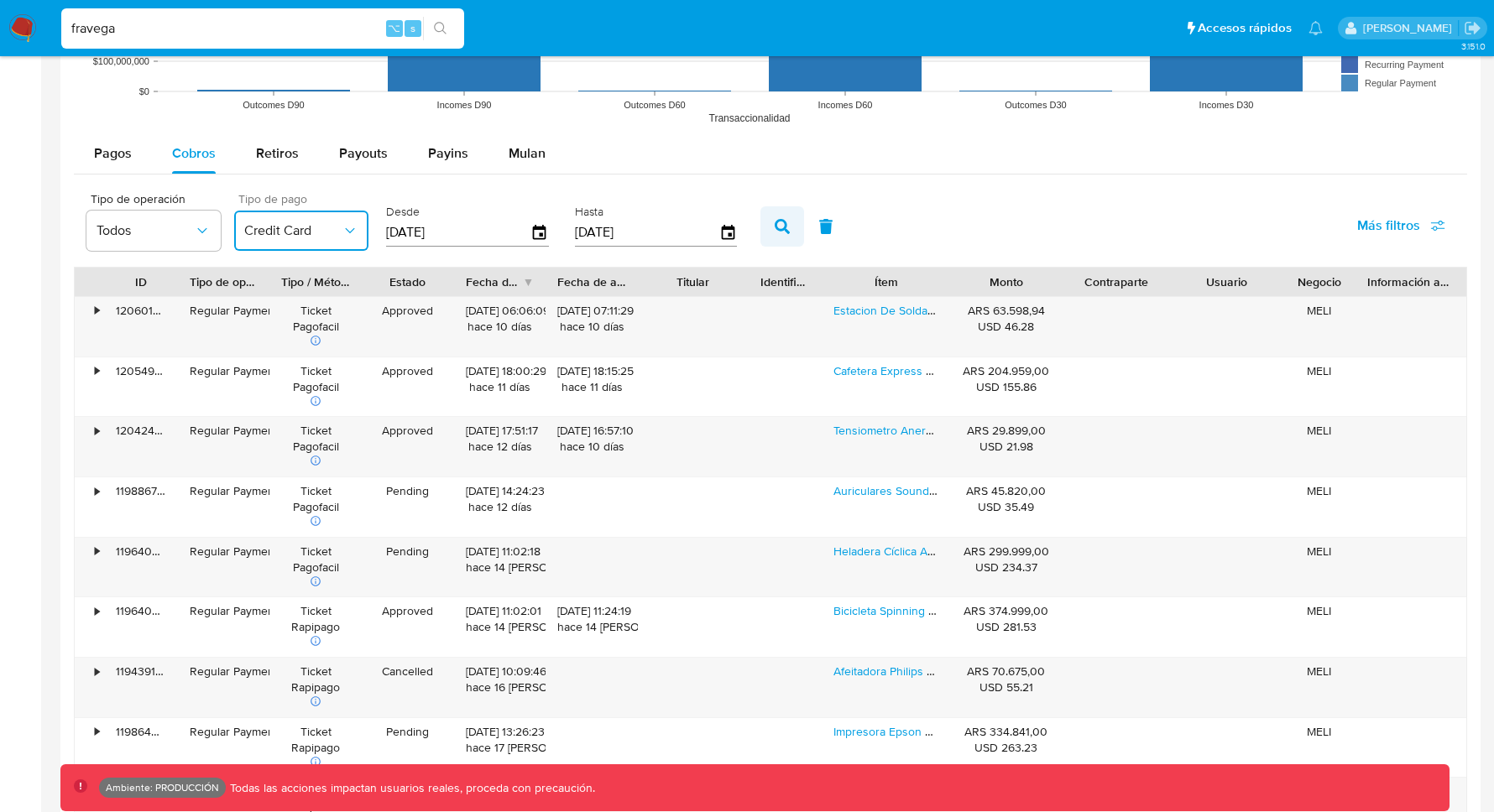
click at [781, 223] on icon "button" at bounding box center [782, 227] width 15 height 15
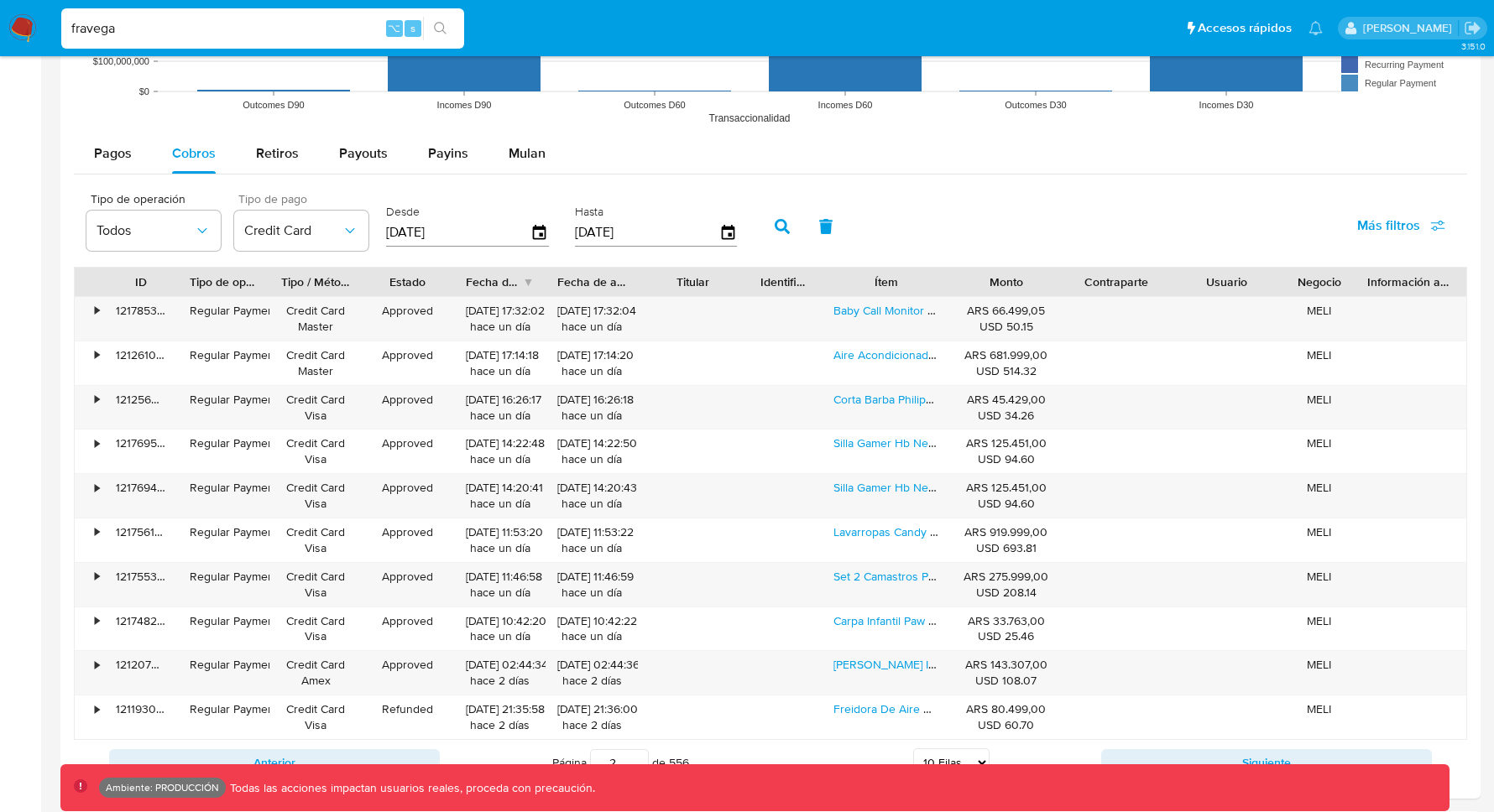
click at [15, 33] on img at bounding box center [22, 28] width 28 height 28
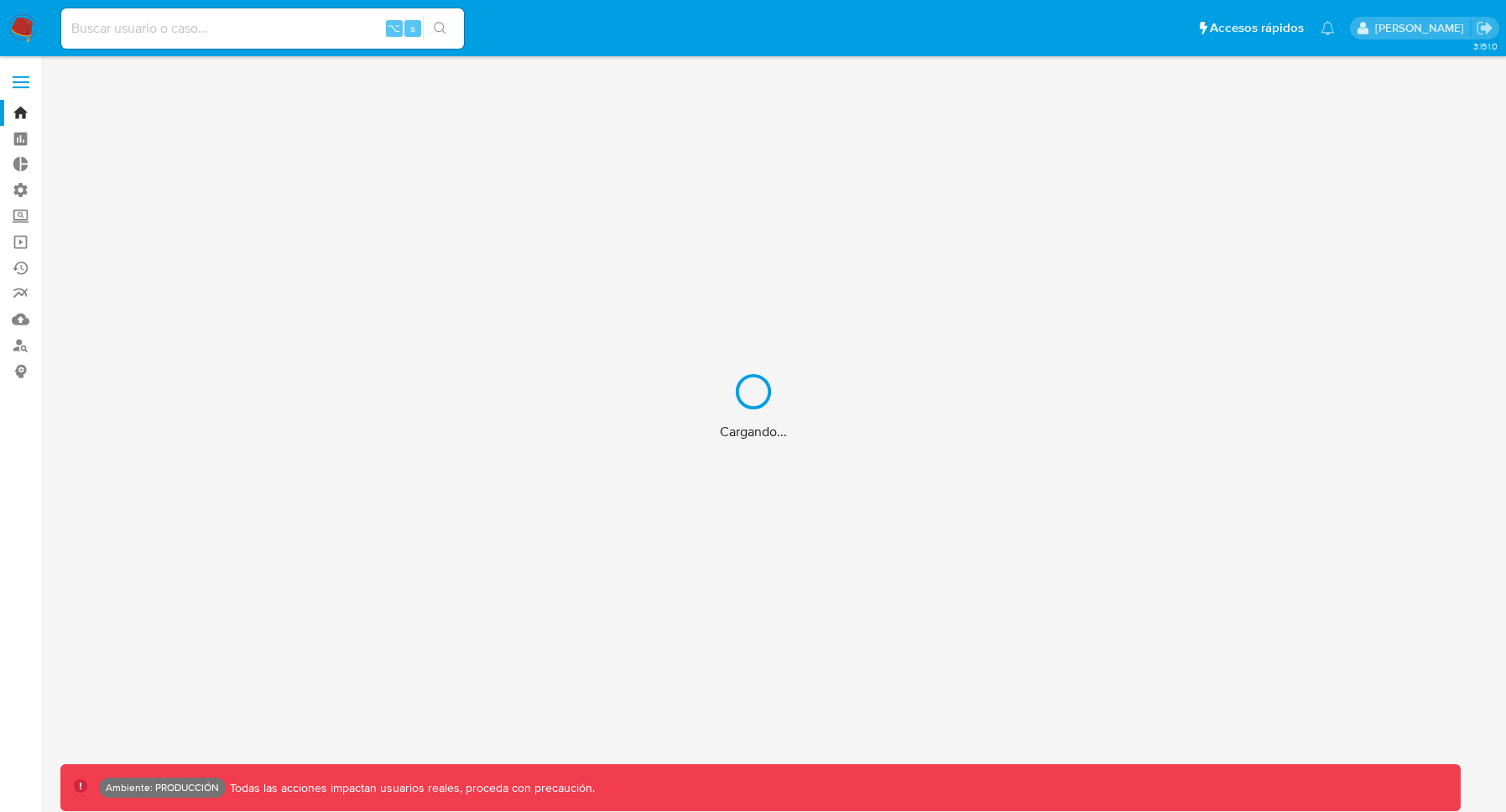
click at [220, 27] on div "Cargando..." at bounding box center [753, 406] width 1506 height 812
click at [220, 26] on div "Cargando..." at bounding box center [753, 406] width 1506 height 812
click at [190, 38] on div "Cargando..." at bounding box center [753, 406] width 1506 height 812
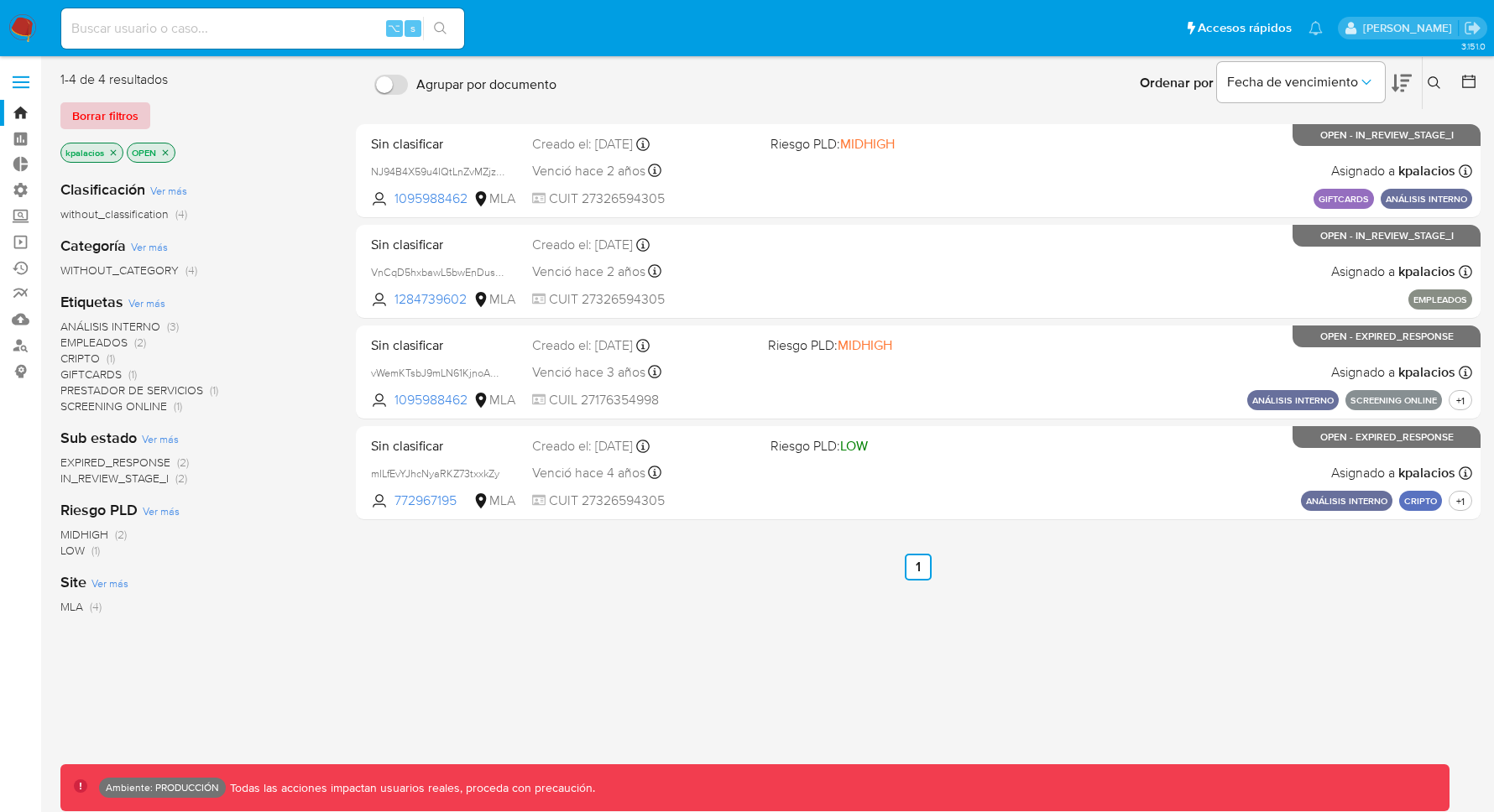
click at [138, 121] on button "Borrar filtros" at bounding box center [105, 115] width 90 height 26
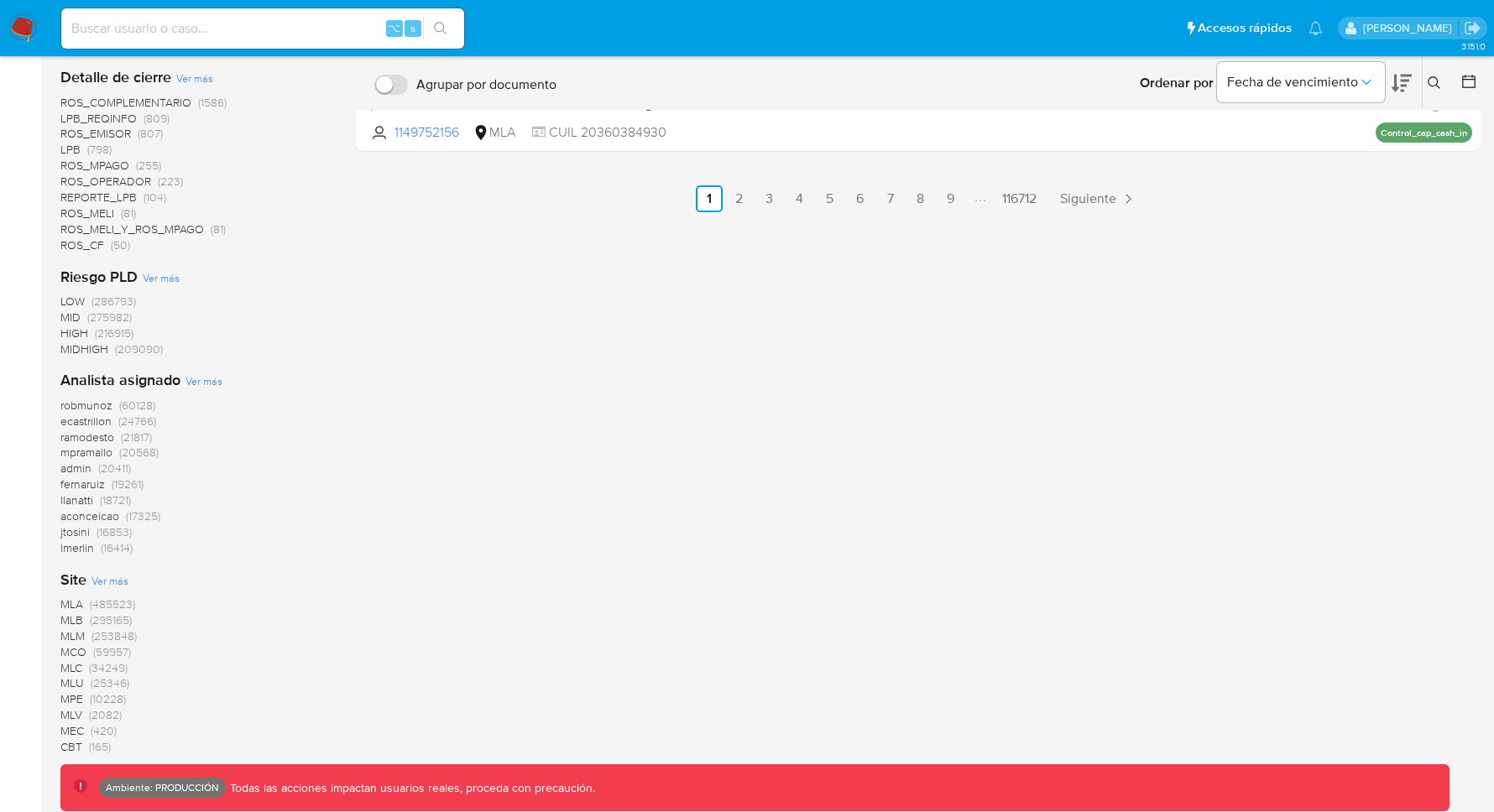
scroll to position [1007, 0]
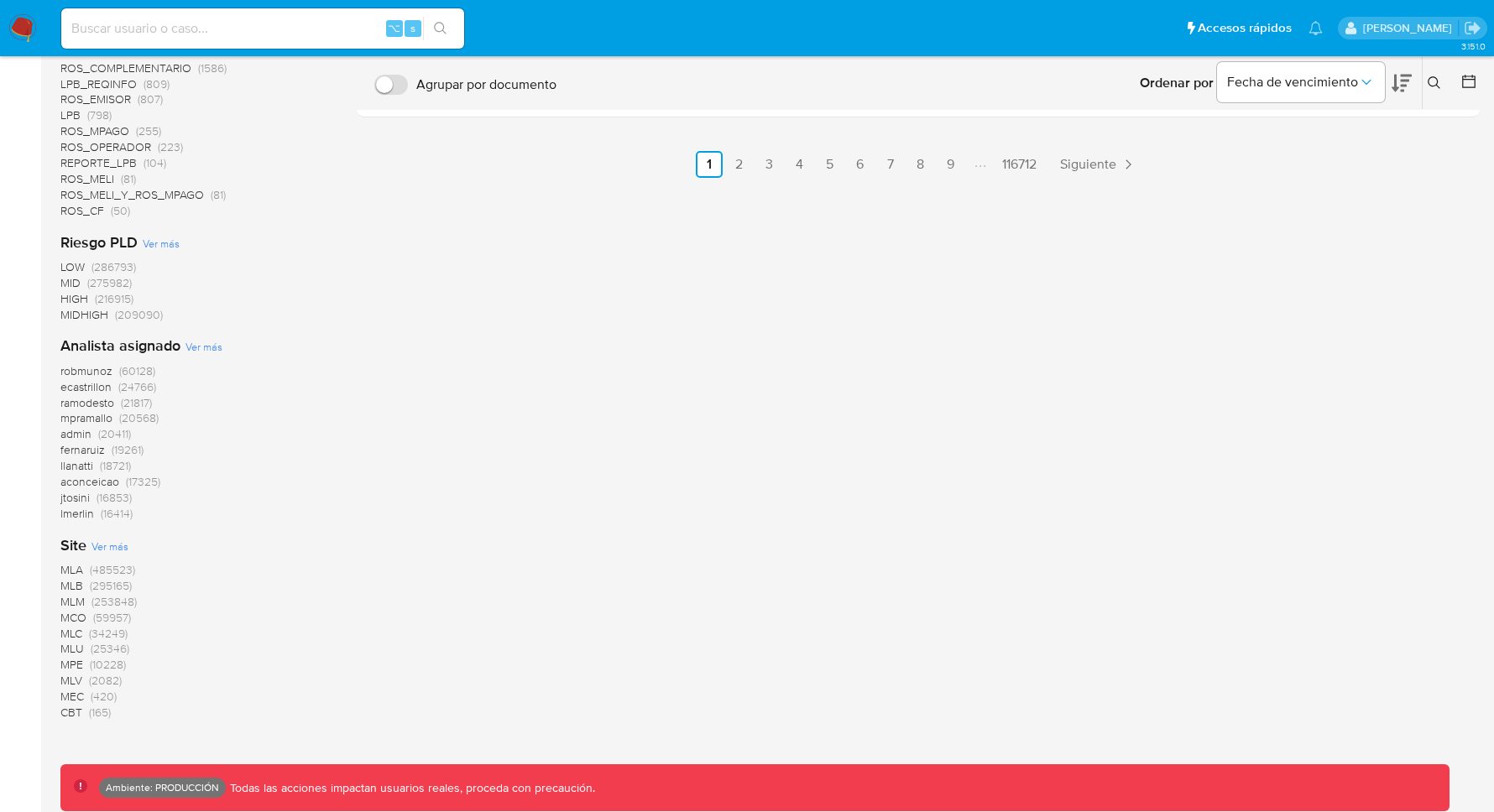
click at [118, 607] on span "(253848)" at bounding box center [114, 602] width 45 height 17
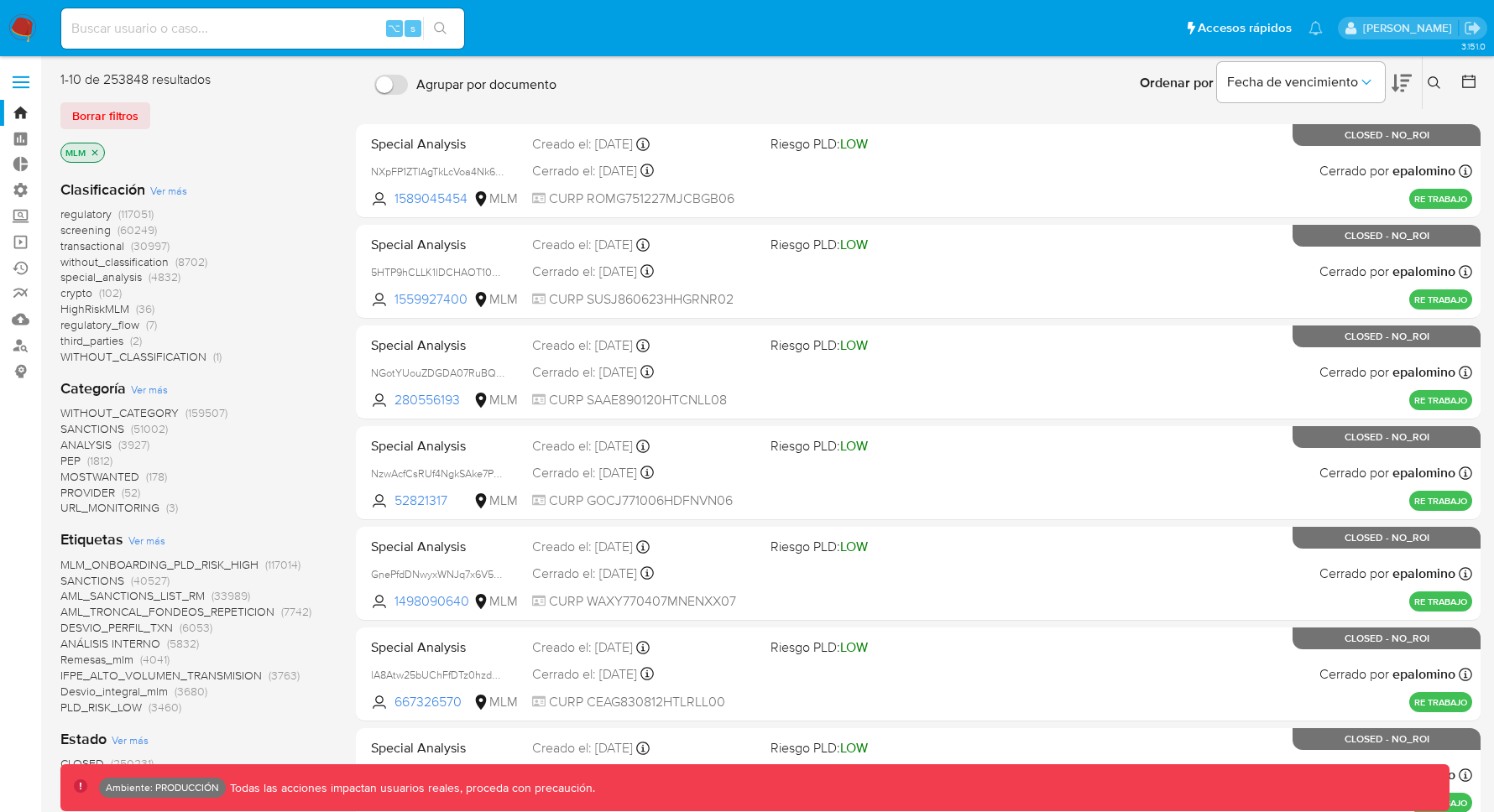
click at [128, 244] on span "transactional (30997)" at bounding box center [115, 246] width 109 height 16
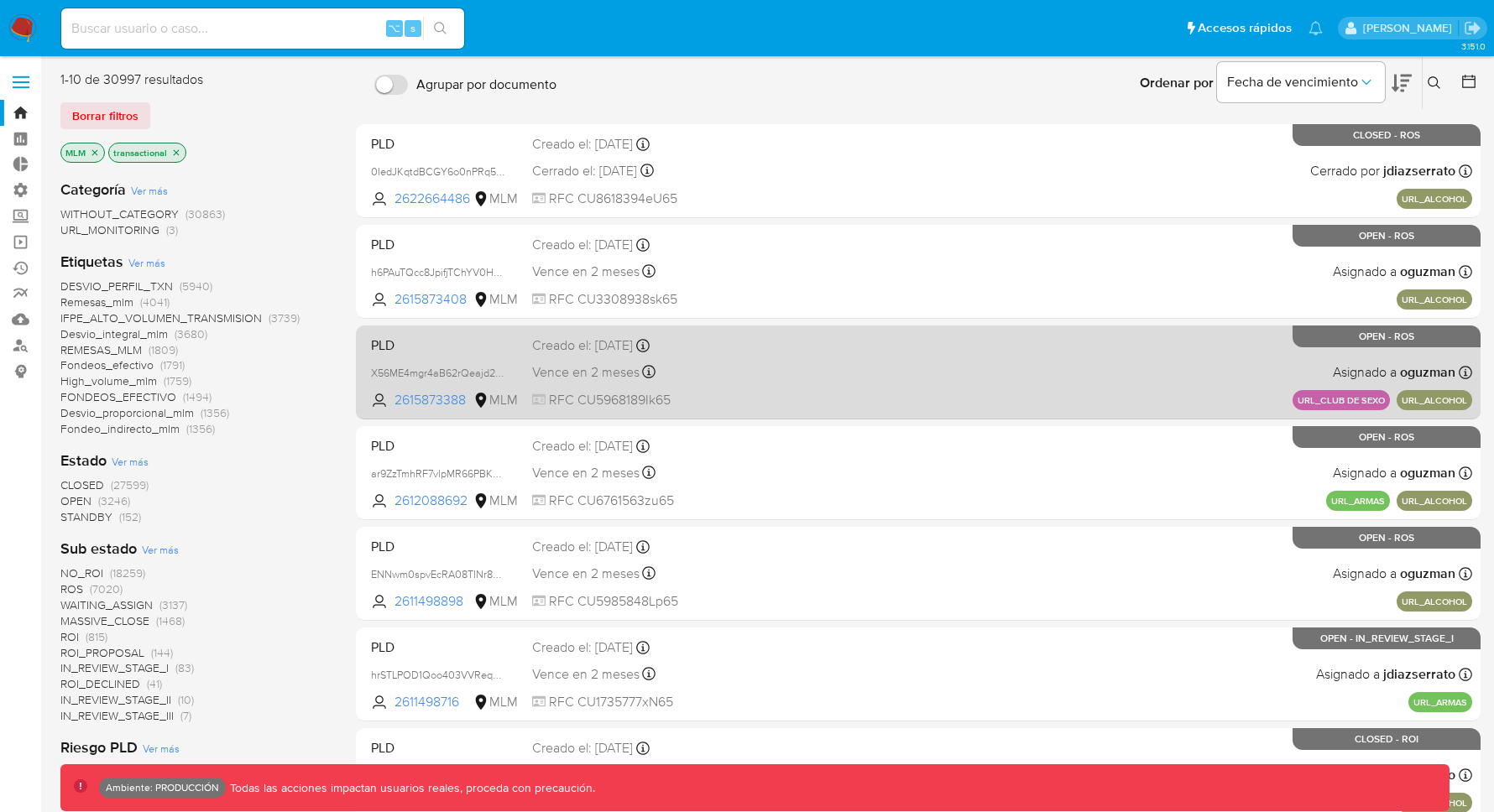
click at [965, 370] on div "PLD X56ME4mgr4aB62rQeajd2VJV 2615873388 MLM Creado el: 08/08/2025 Creado el: 08…" at bounding box center [918, 372] width 1108 height 85
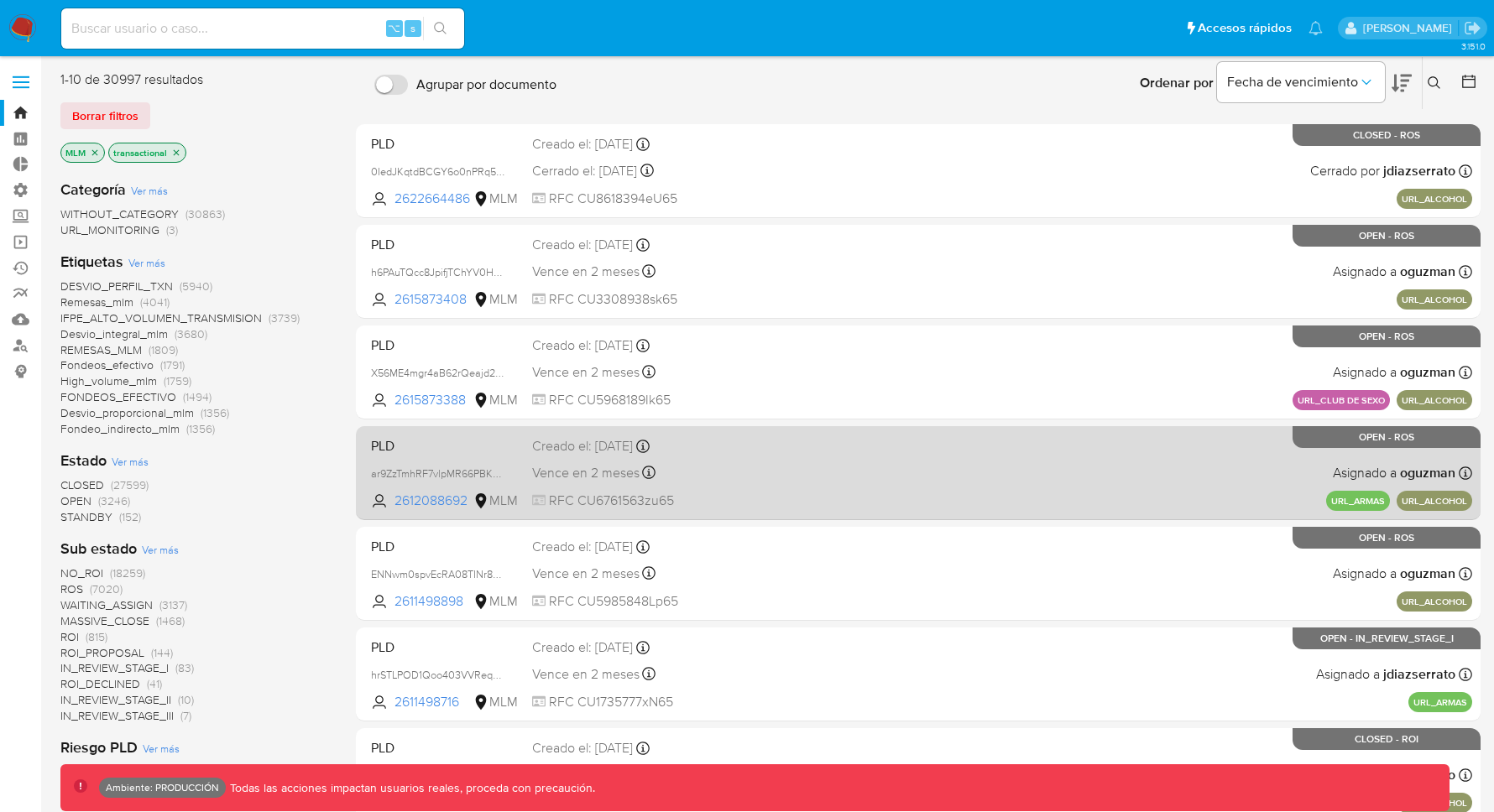
click at [1009, 492] on div "PLD ar9ZzTmhRF7vlpMR66PBKbNW 2612088692 MLM Creado el: 06/08/2025 Creado el: 06…" at bounding box center [918, 473] width 1108 height 85
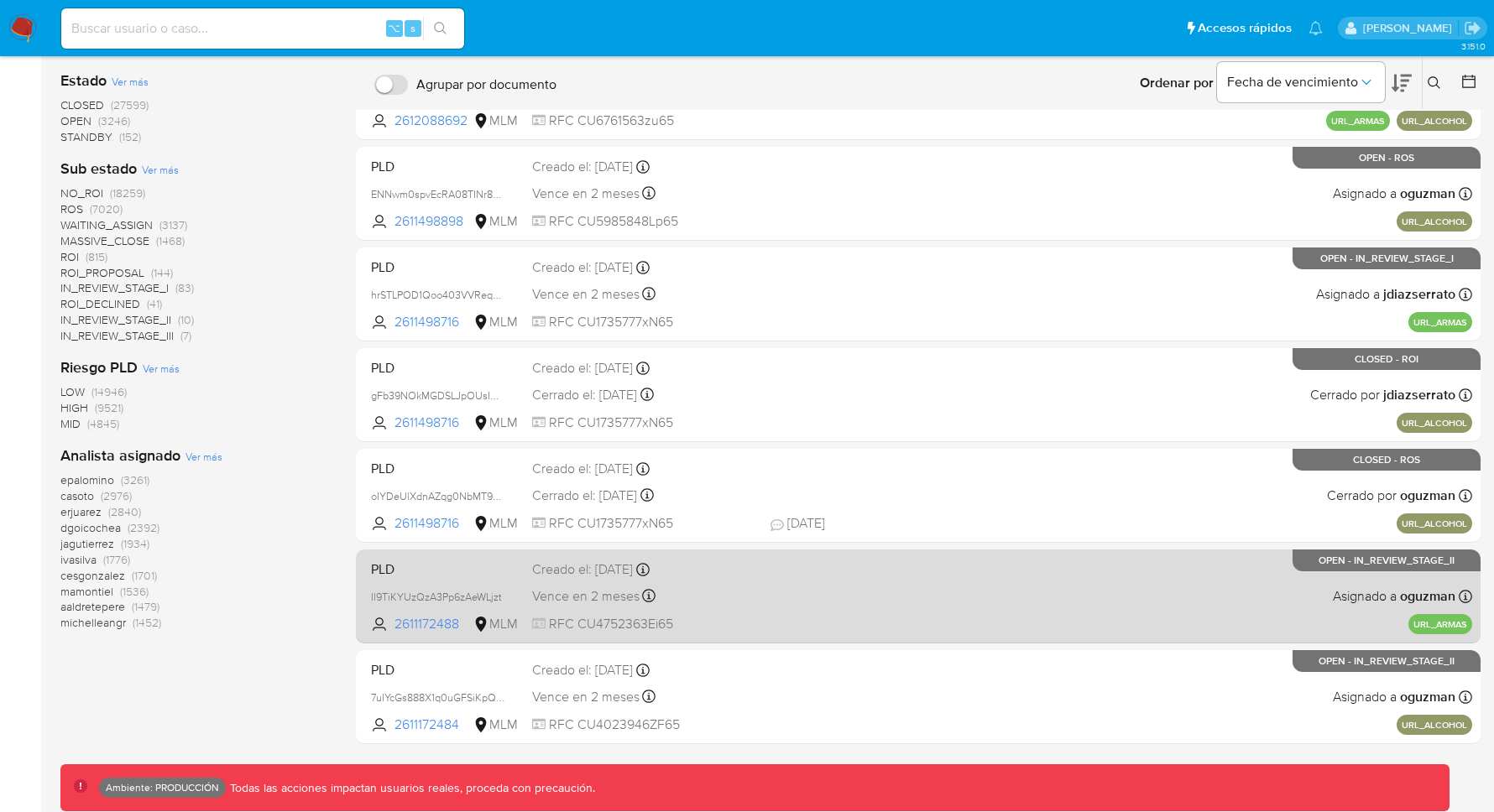
scroll to position [384, 0]
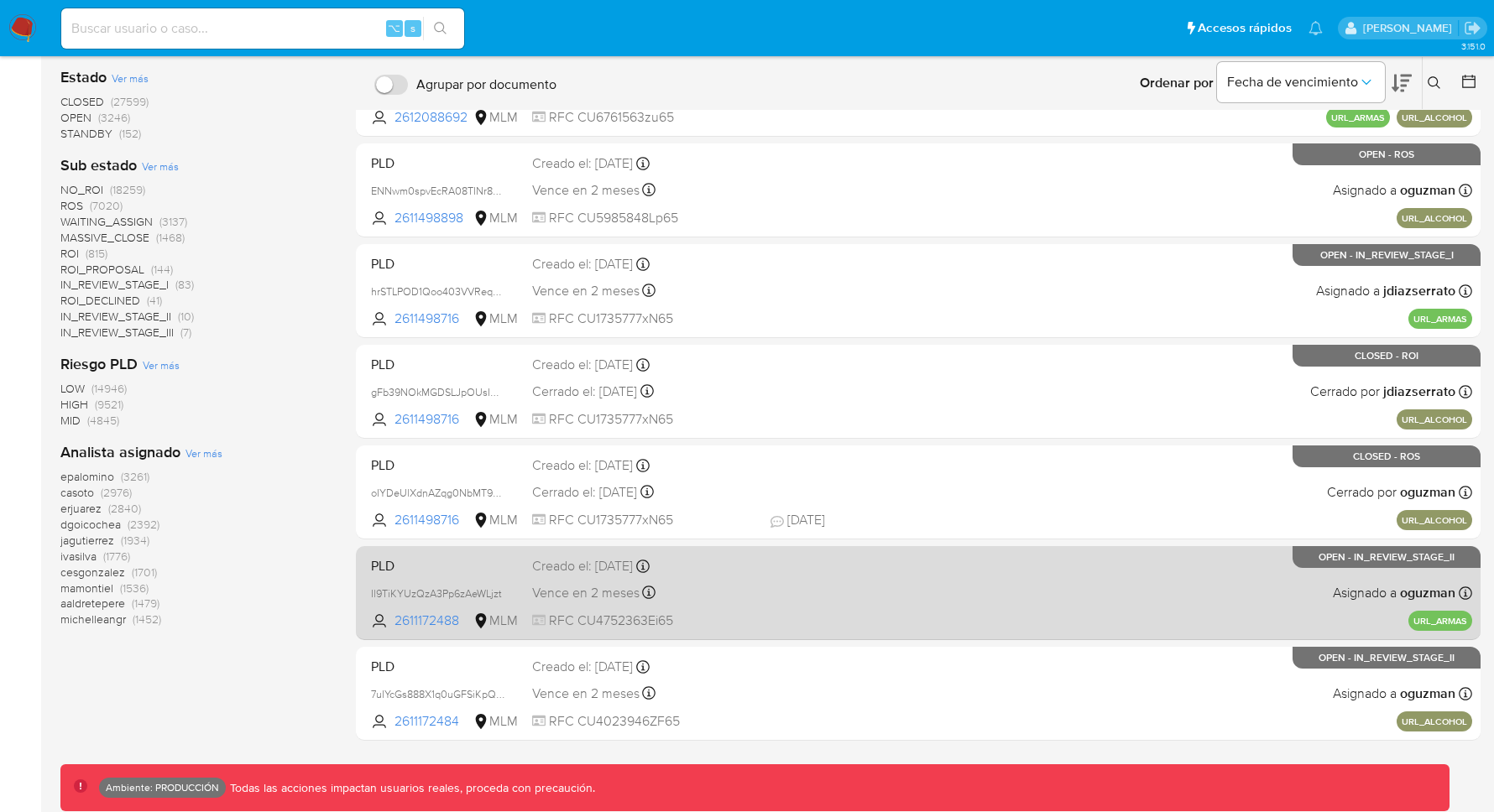
click at [935, 605] on div "PLD Il9TiKYUzQzA3Pp6zAeWLjzt 2611172488 MLM Creado el: 06/08/2025 Creado el: 06…" at bounding box center [918, 592] width 1108 height 85
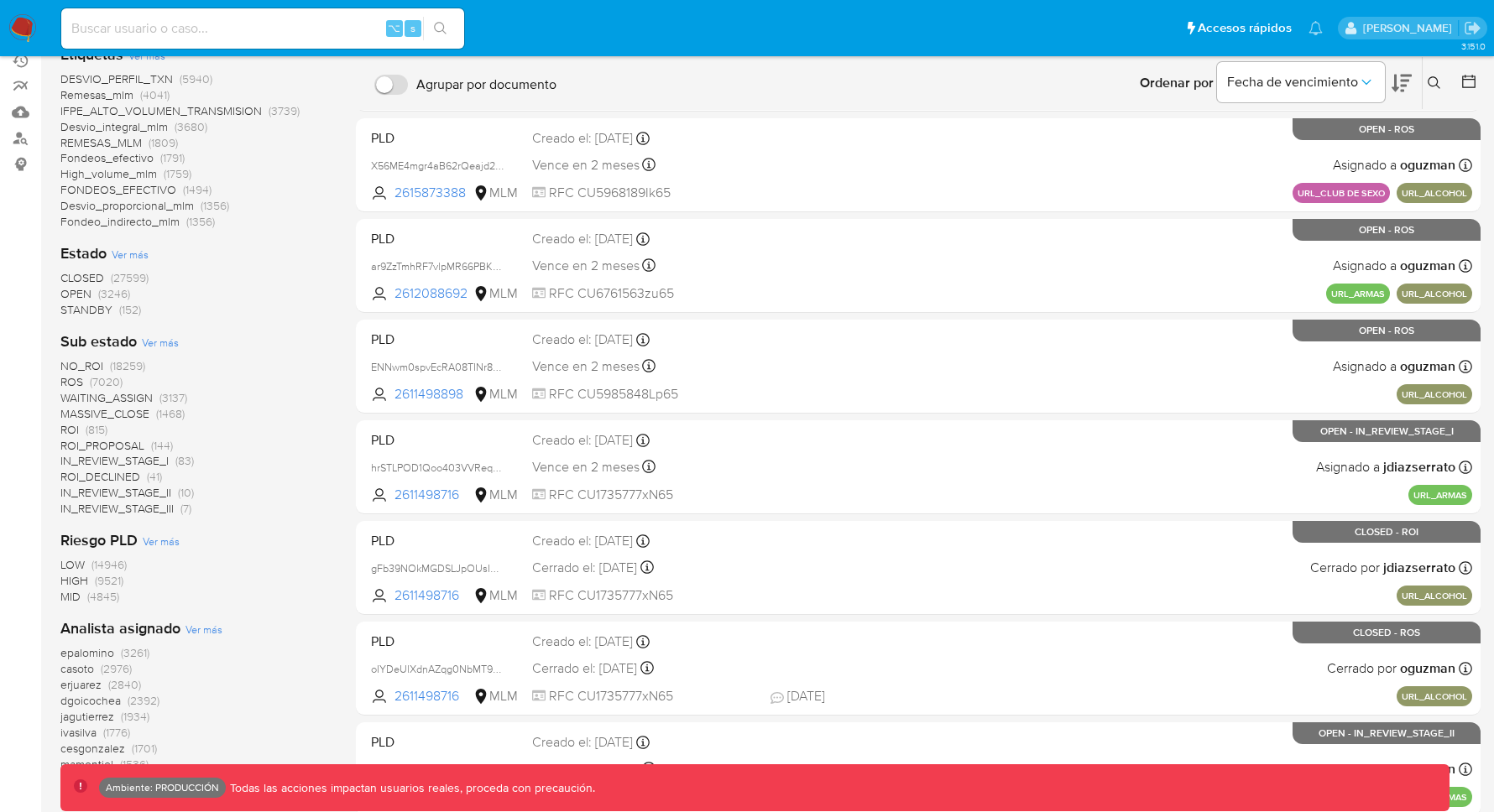
scroll to position [232, 0]
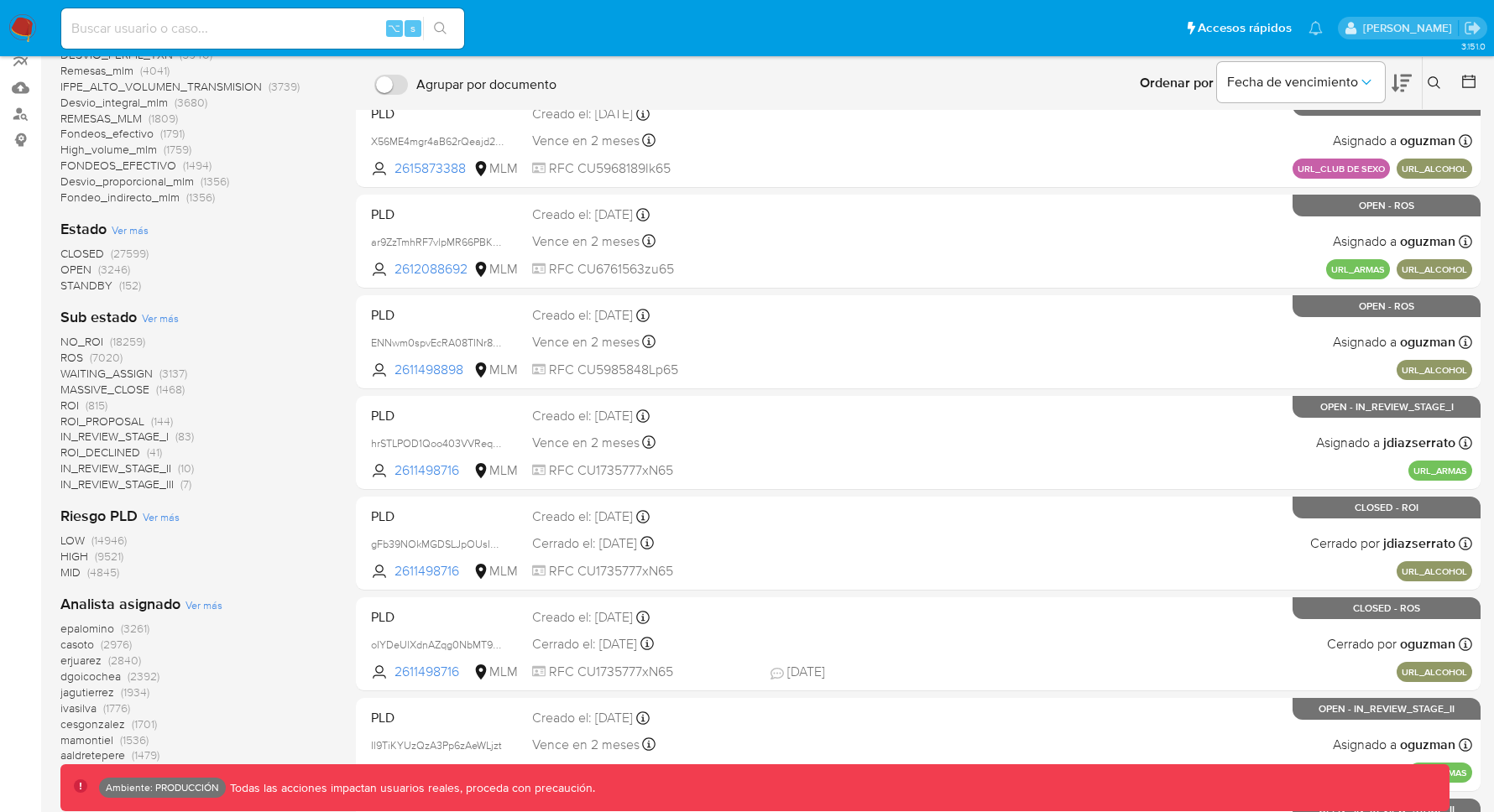
click at [109, 268] on span "(3246)" at bounding box center [114, 269] width 32 height 17
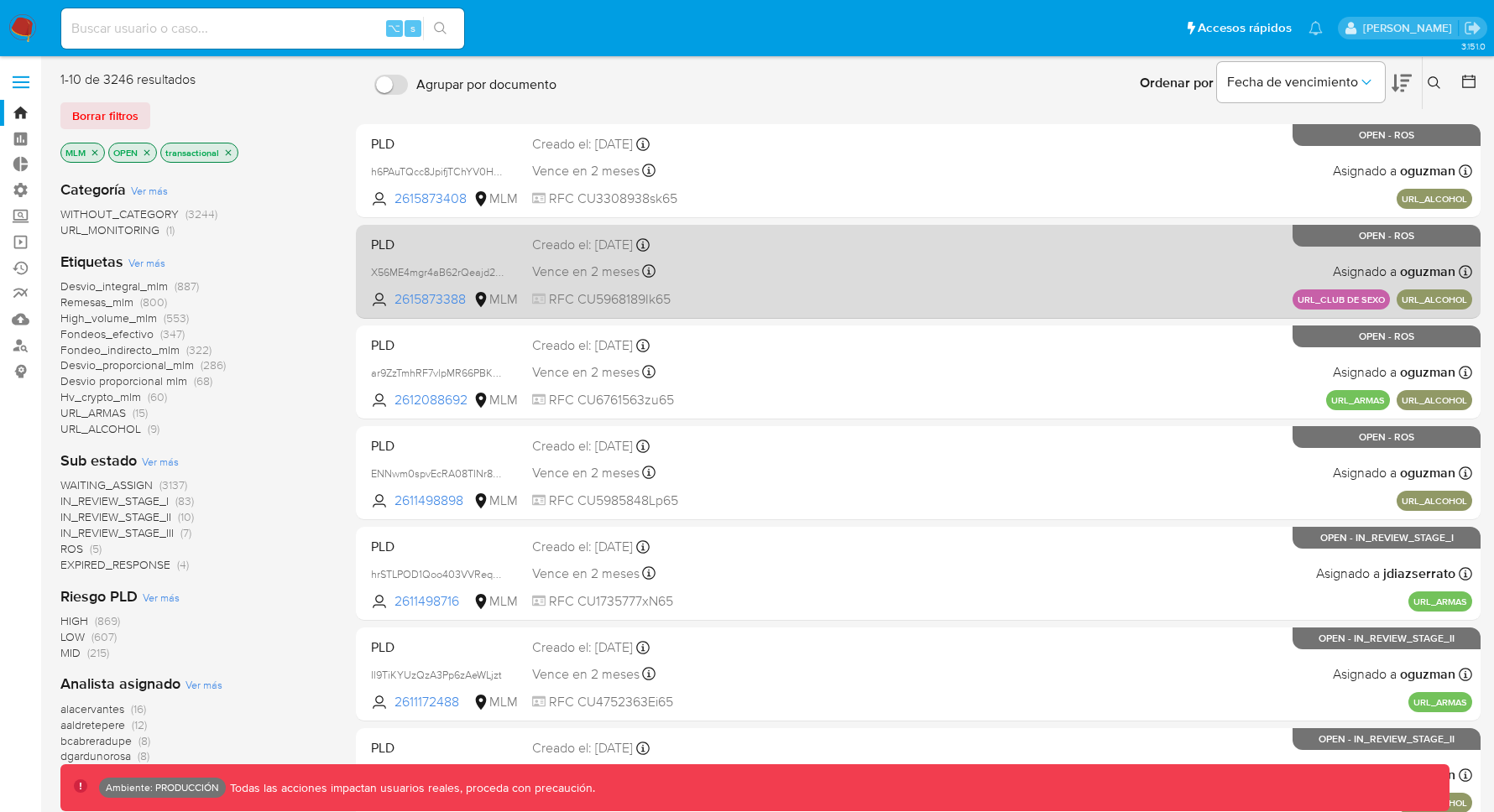
click at [1072, 307] on div "PLD X56ME4mgr4aB62rQeajd2VJV 2615873388 MLM Creado el: 08/08/2025 Creado el: 08…" at bounding box center [918, 271] width 1108 height 85
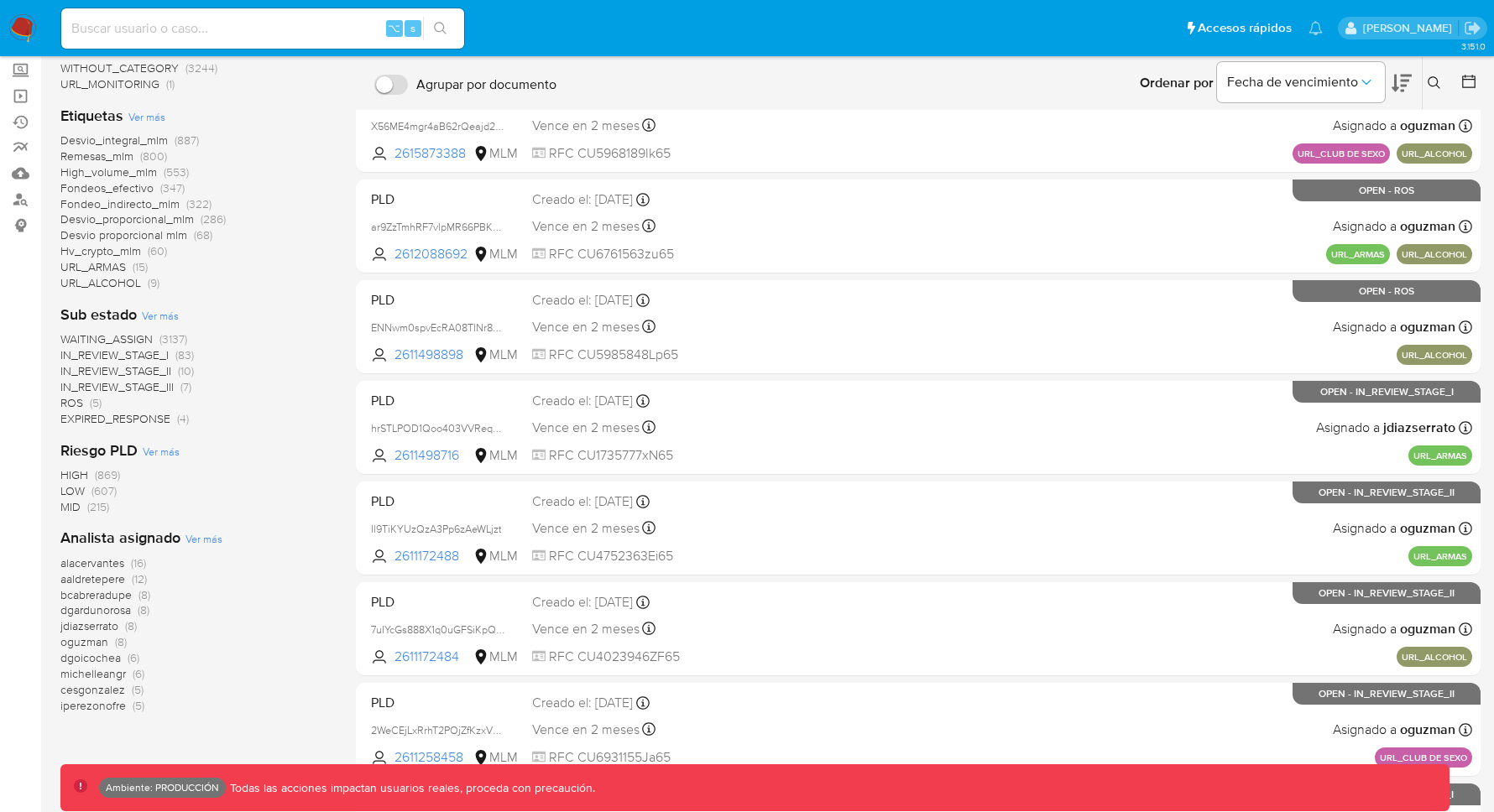
scroll to position [184, 0]
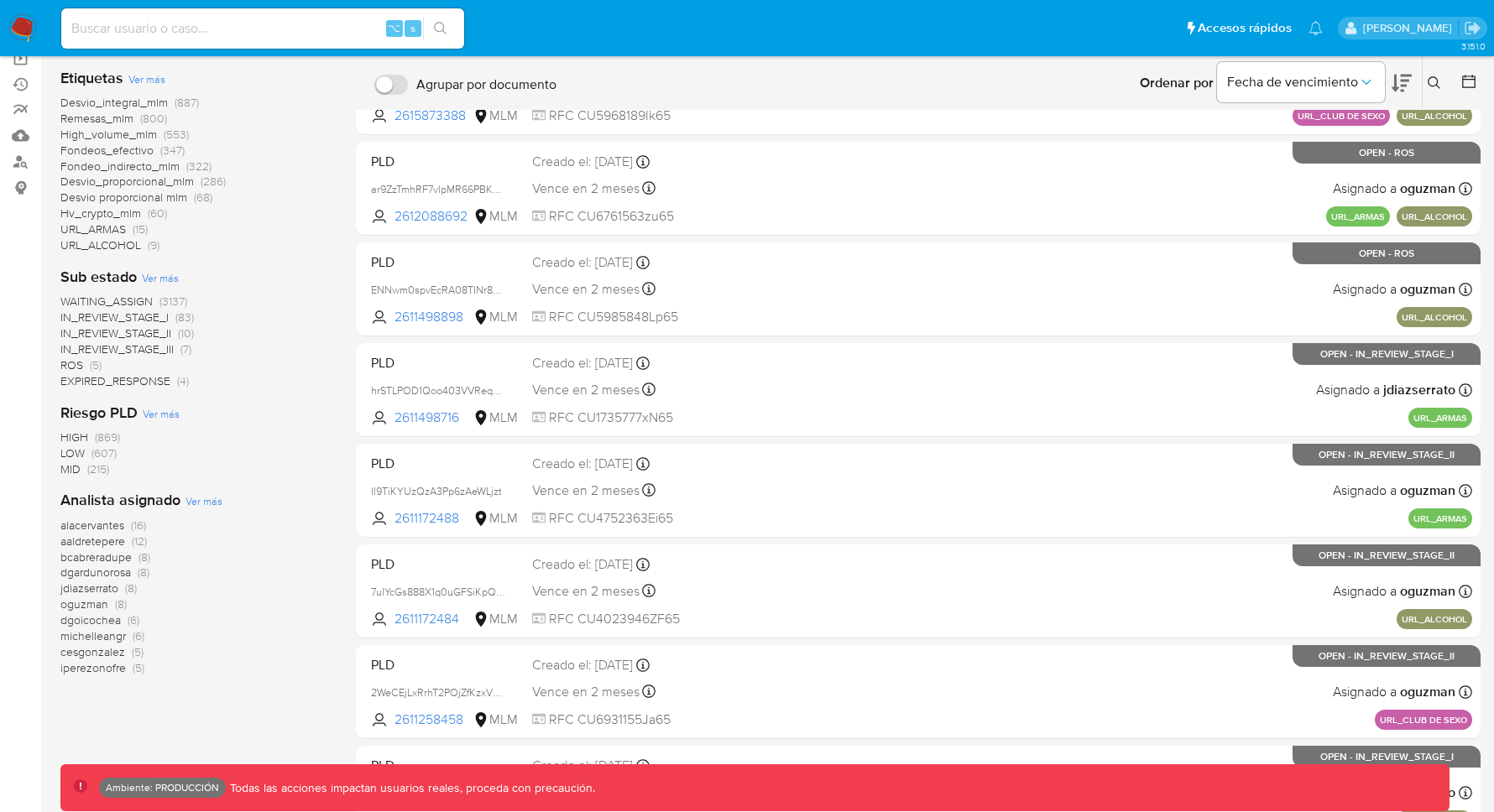
click at [113, 438] on span "(869)" at bounding box center [107, 438] width 25 height 17
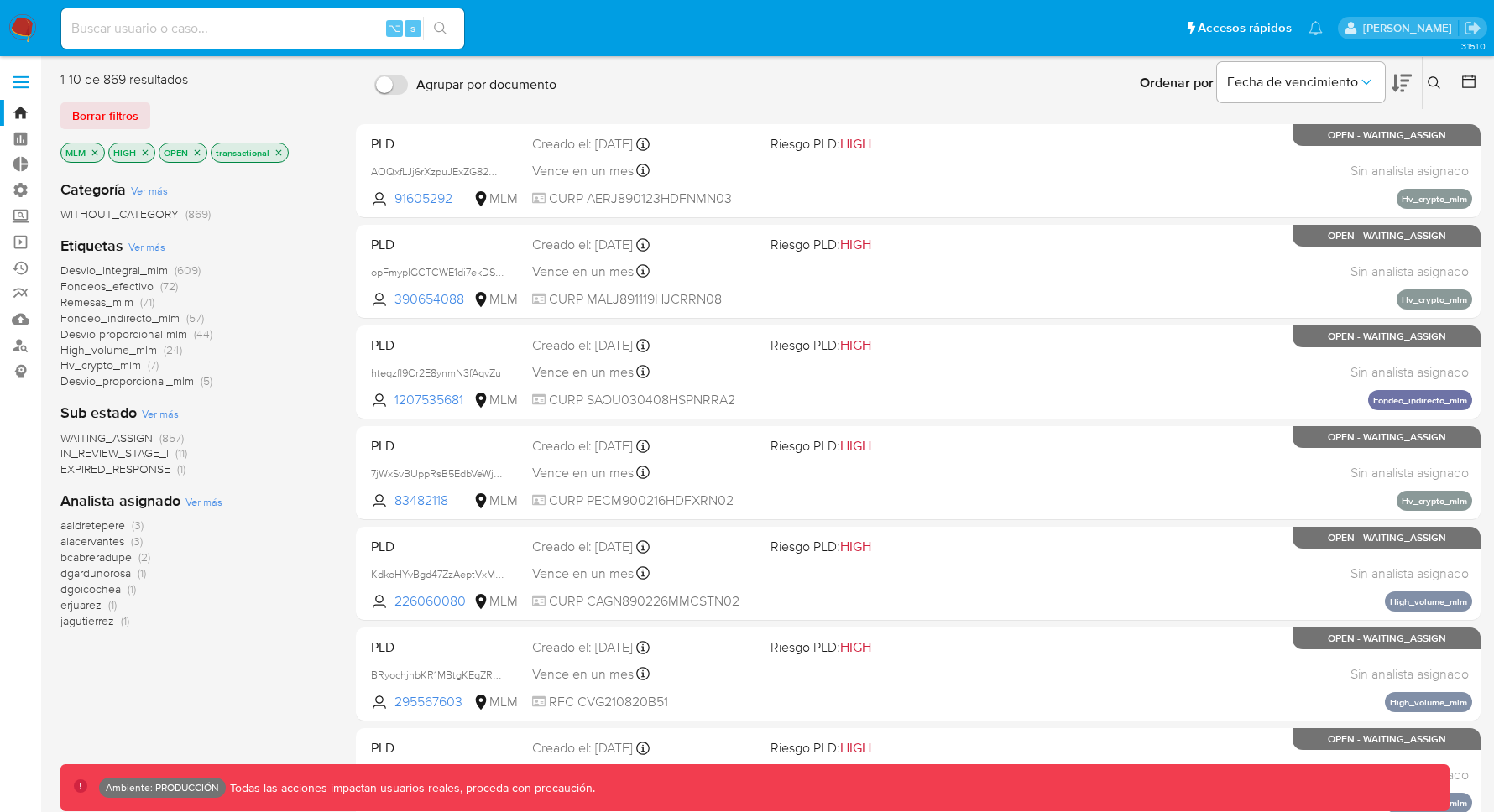
click at [196, 153] on icon "close-filter" at bounding box center [198, 152] width 6 height 6
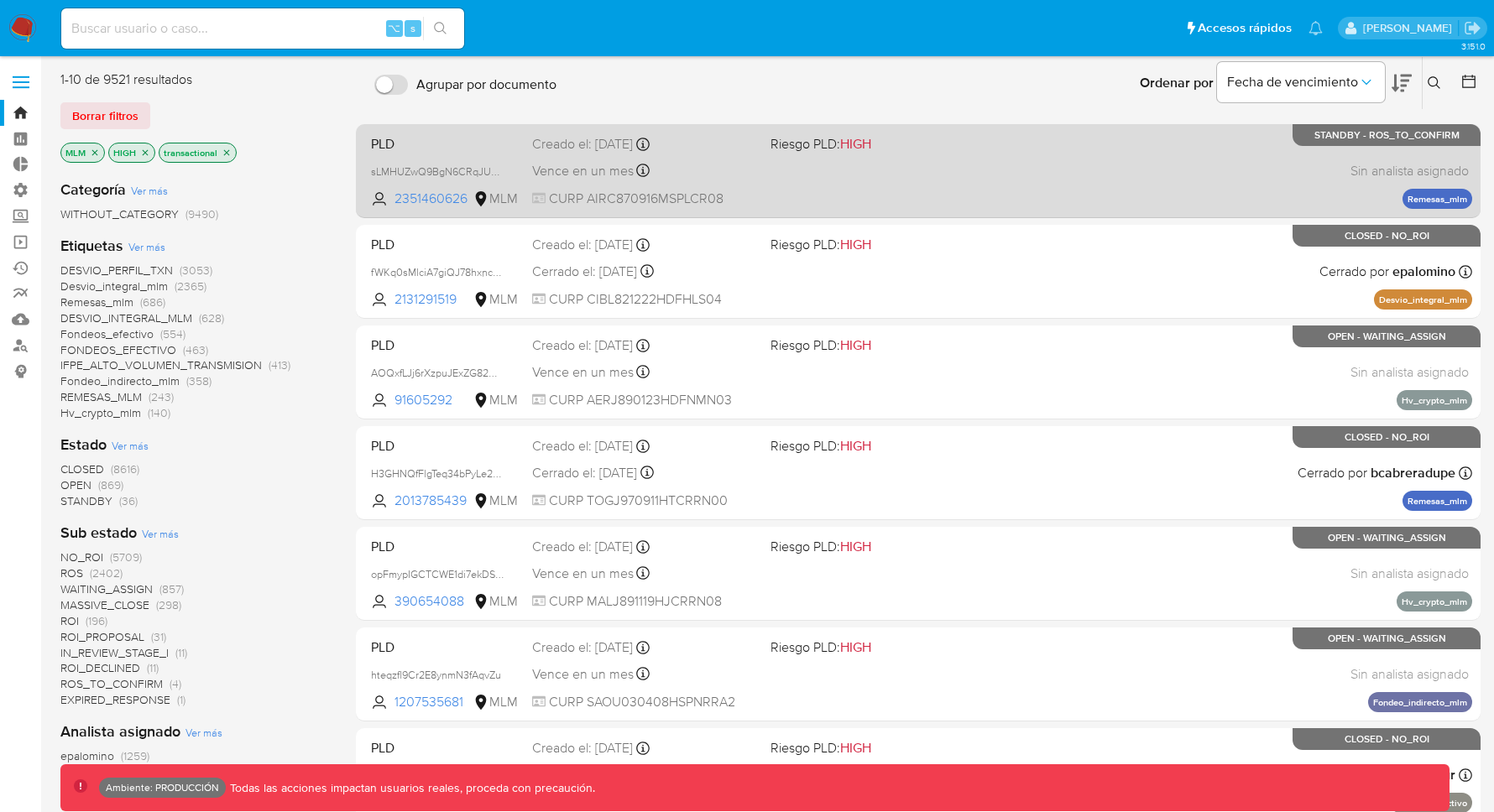
click at [1052, 158] on div "PLD sLMHUZwQ9BgN6CRqJUesju8d 2351460626 MLM Riesgo PLD: HIGH Creado el: 12/07/2…" at bounding box center [918, 170] width 1108 height 85
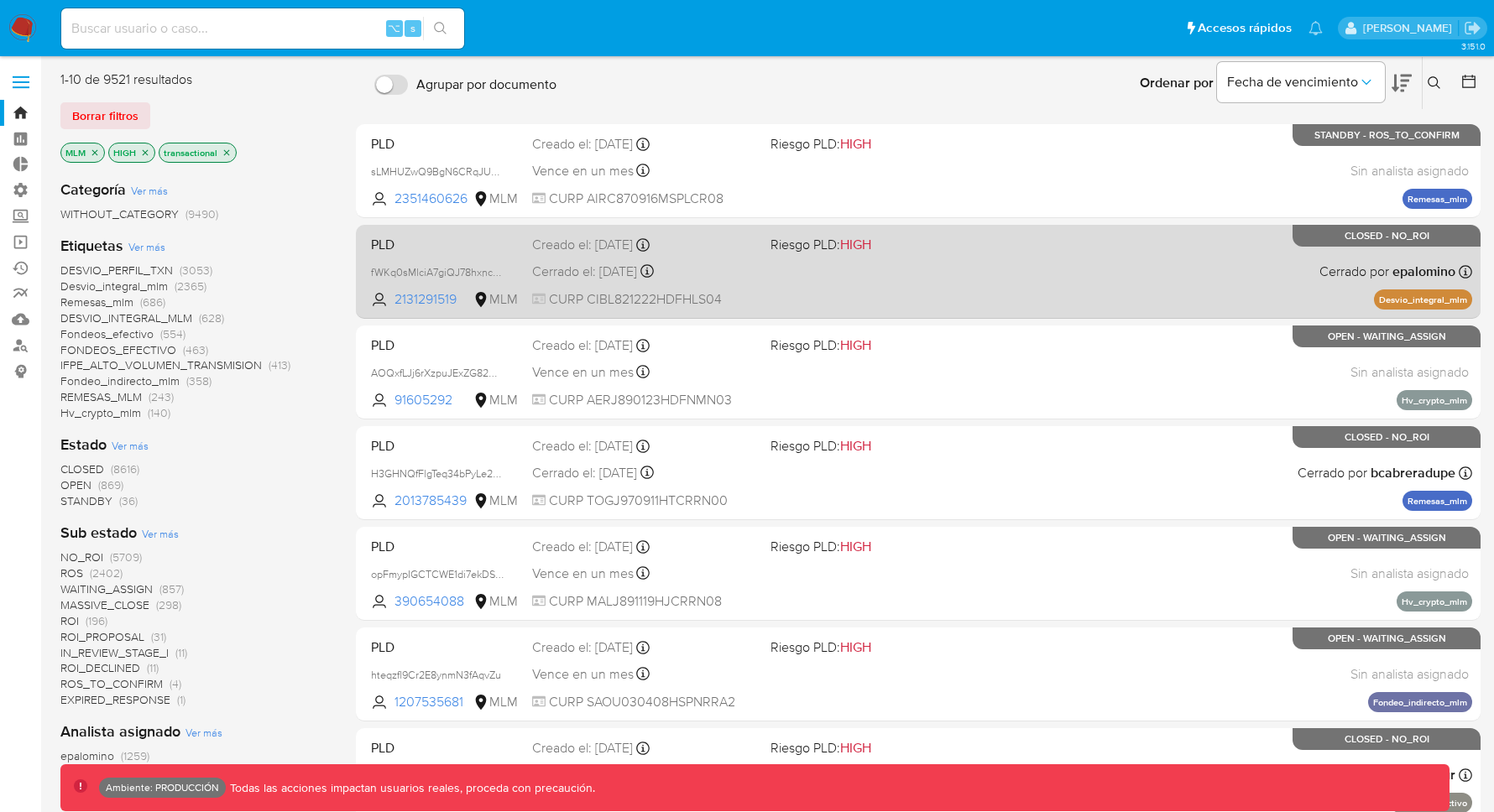
click at [1096, 303] on div "PLD fWKq0sMlciA7giQJ78hxncGH 2131291519 MLM Riesgo PLD: HIGH Creado el: 12/07/2…" at bounding box center [918, 271] width 1108 height 85
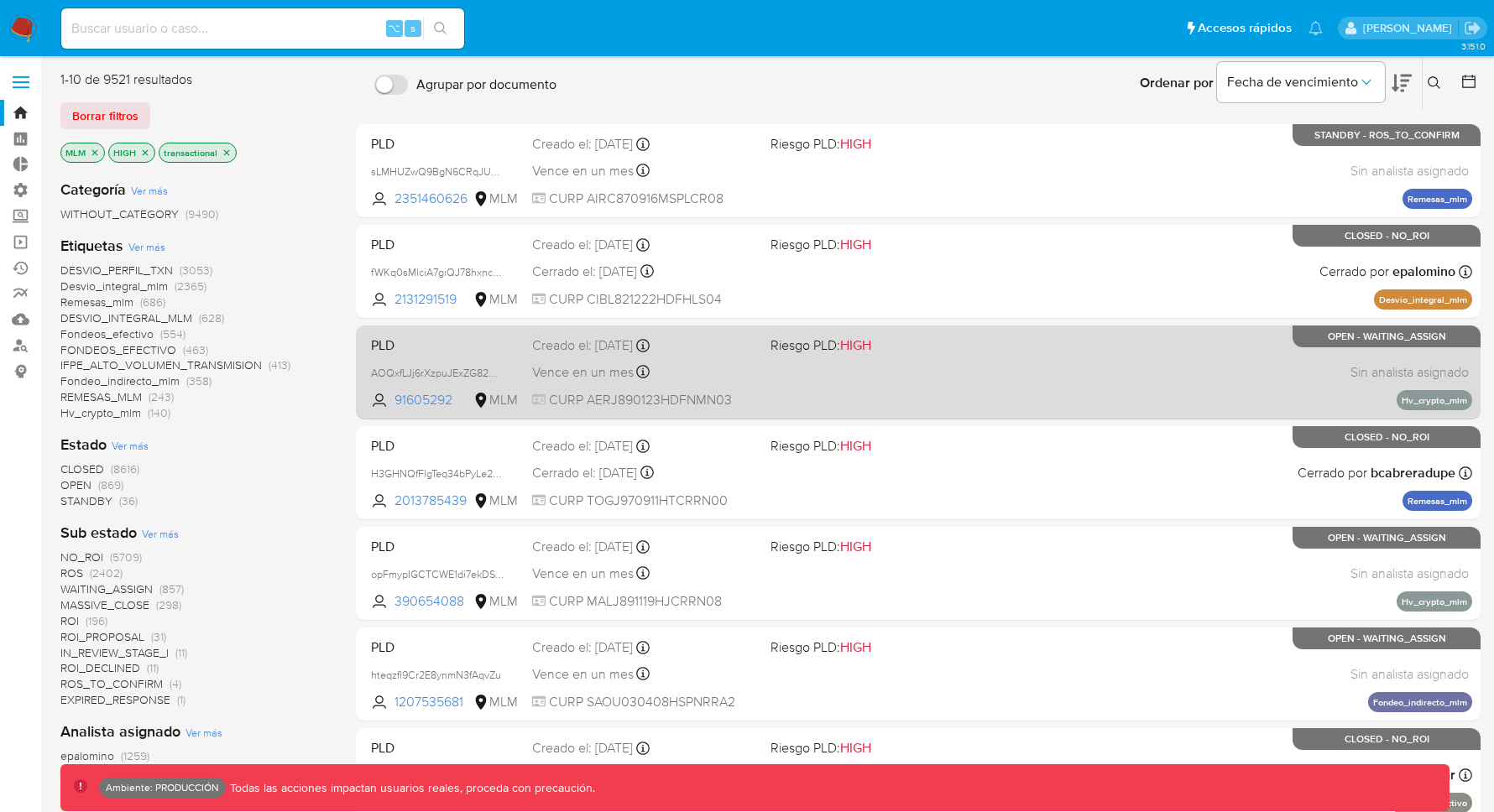
click at [900, 383] on div "PLD AOQxfLJj6rXzpuJExZG82QLE 91605292 MLM Riesgo PLD: HIGH Creado el: 12/07/202…" at bounding box center [918, 372] width 1108 height 85
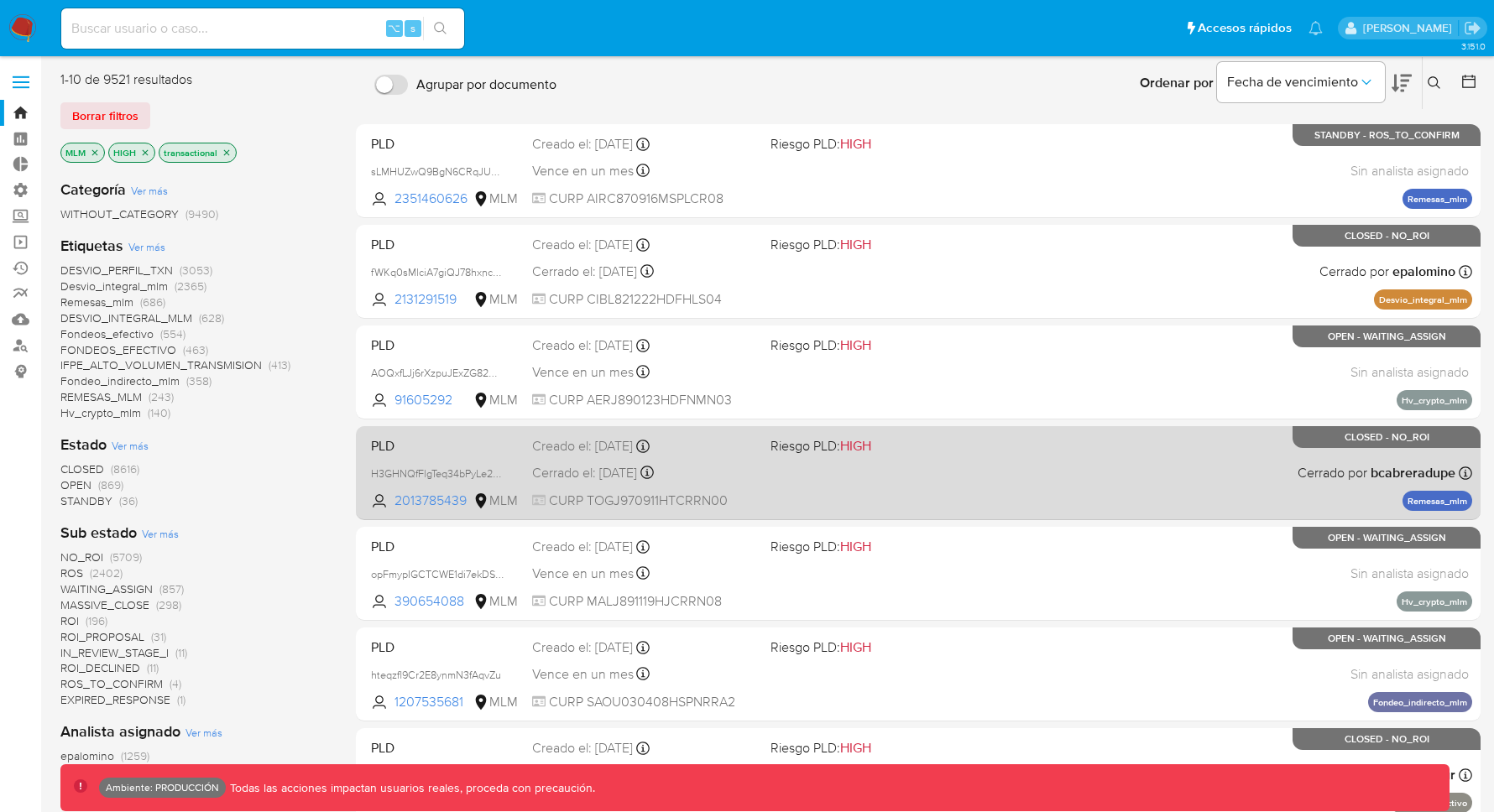
click at [1082, 475] on div "PLD H3GHNQfFlgTeq34bPyLe2e6I 2013785439 MLM Riesgo PLD: HIGH Creado el: 12/07/2…" at bounding box center [918, 473] width 1108 height 85
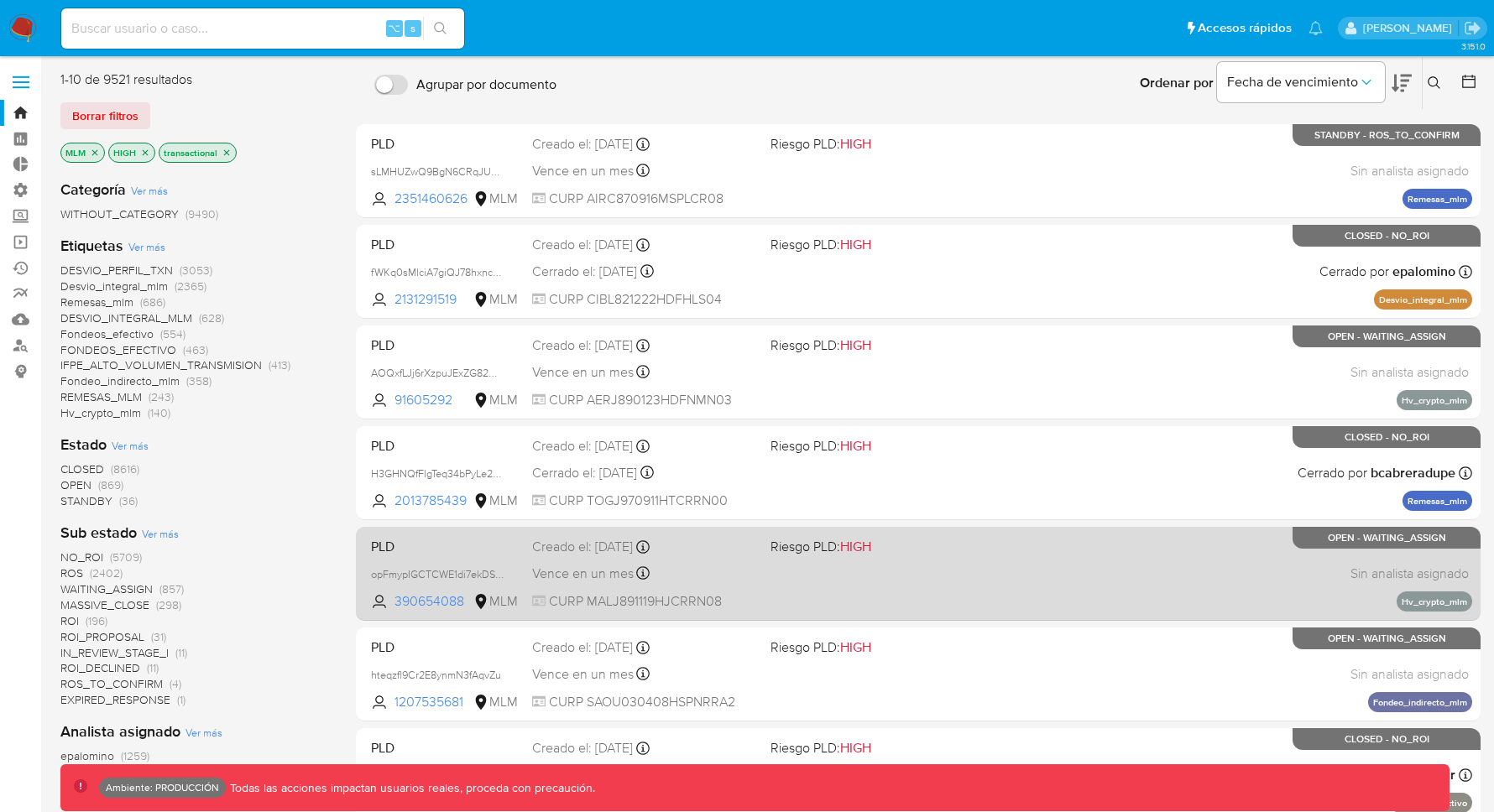
click at [1121, 538] on div "PLD opFmypIGCTCWE1di7ekDSkOR 390654088 MLM Riesgo PLD: HIGH Creado el: 12/07/20…" at bounding box center [918, 573] width 1108 height 85
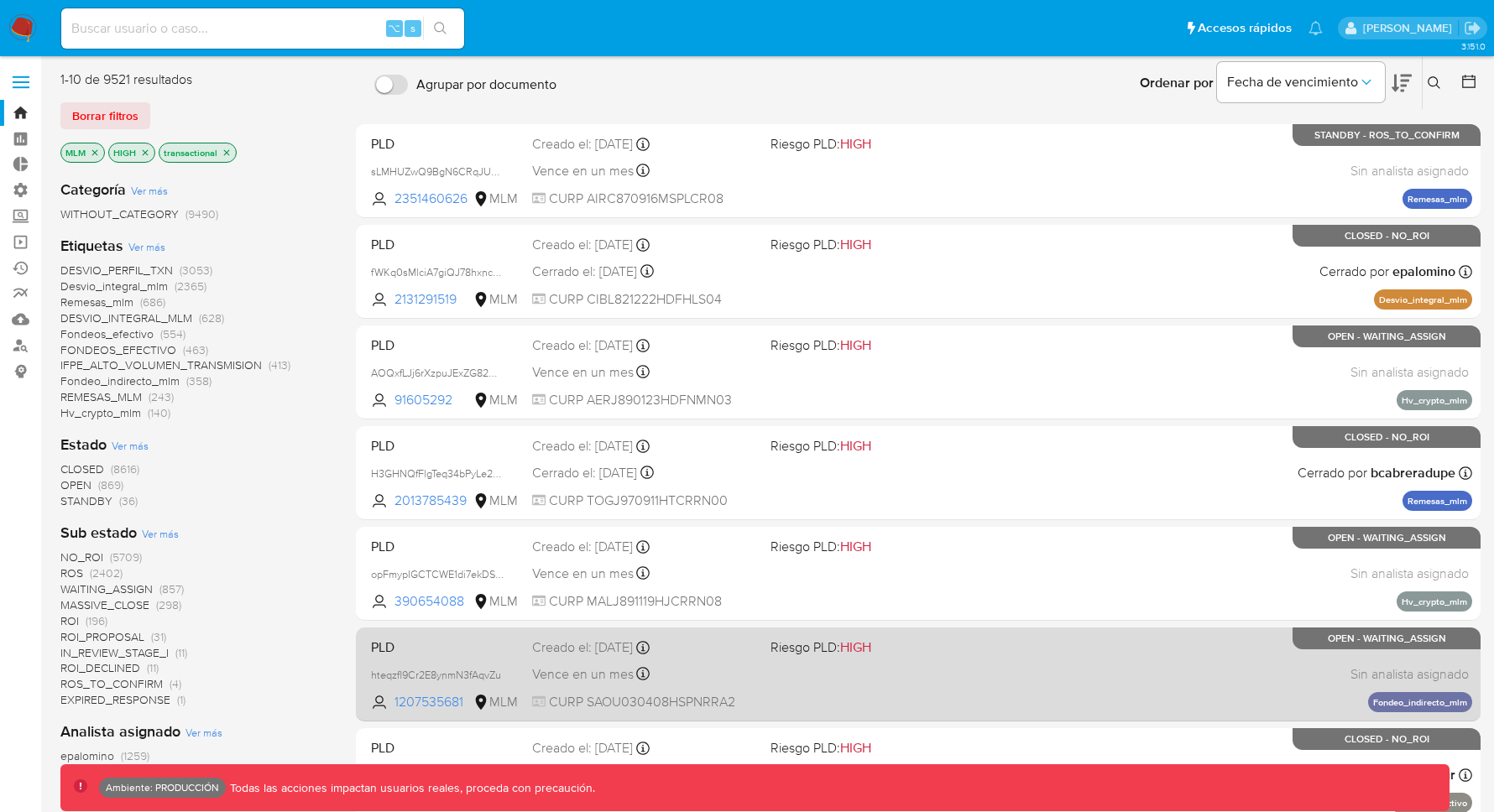
click at [983, 636] on span "Riesgo PLD: HIGH" at bounding box center [883, 646] width 225 height 22
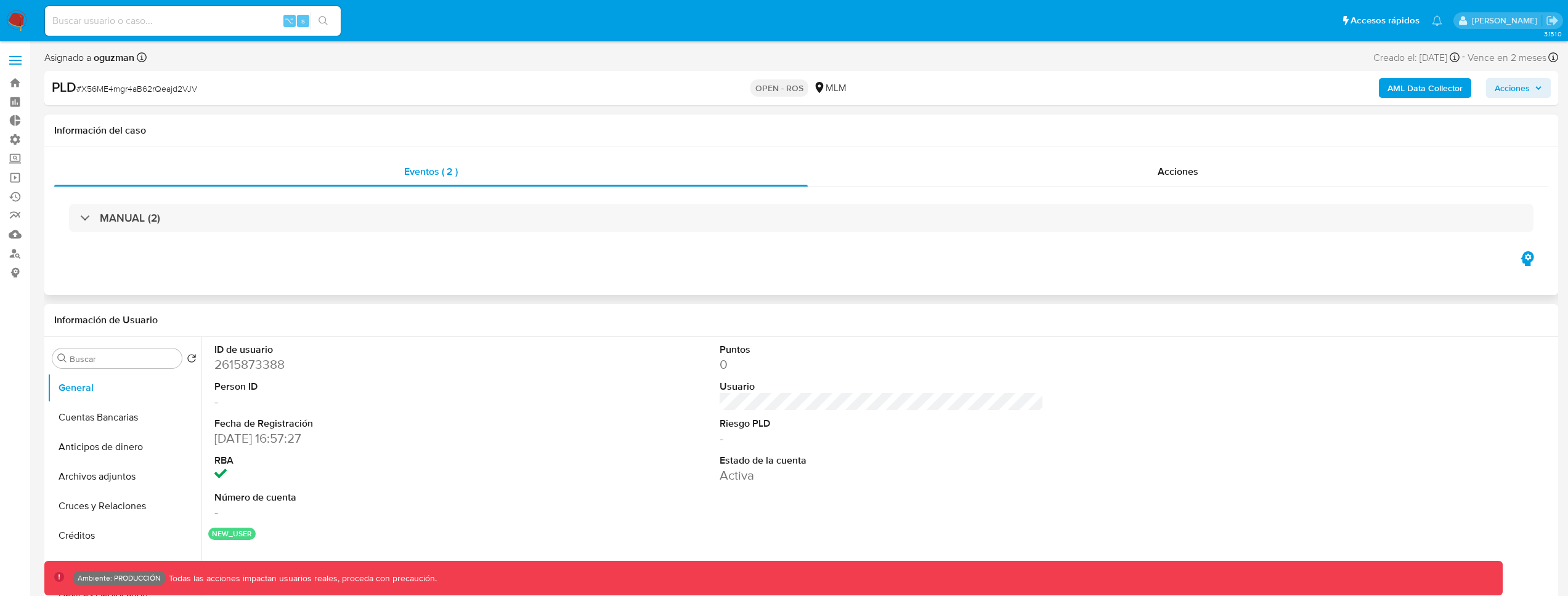
select select "10"
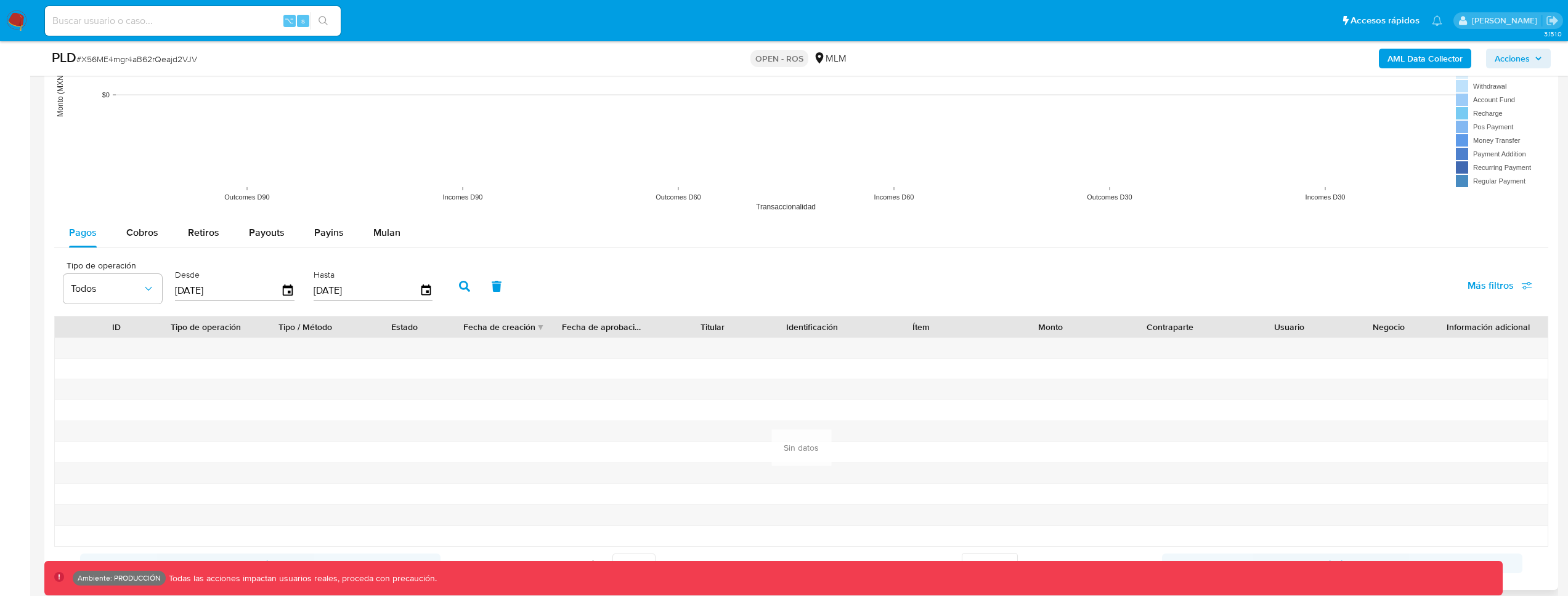
scroll to position [791, 0]
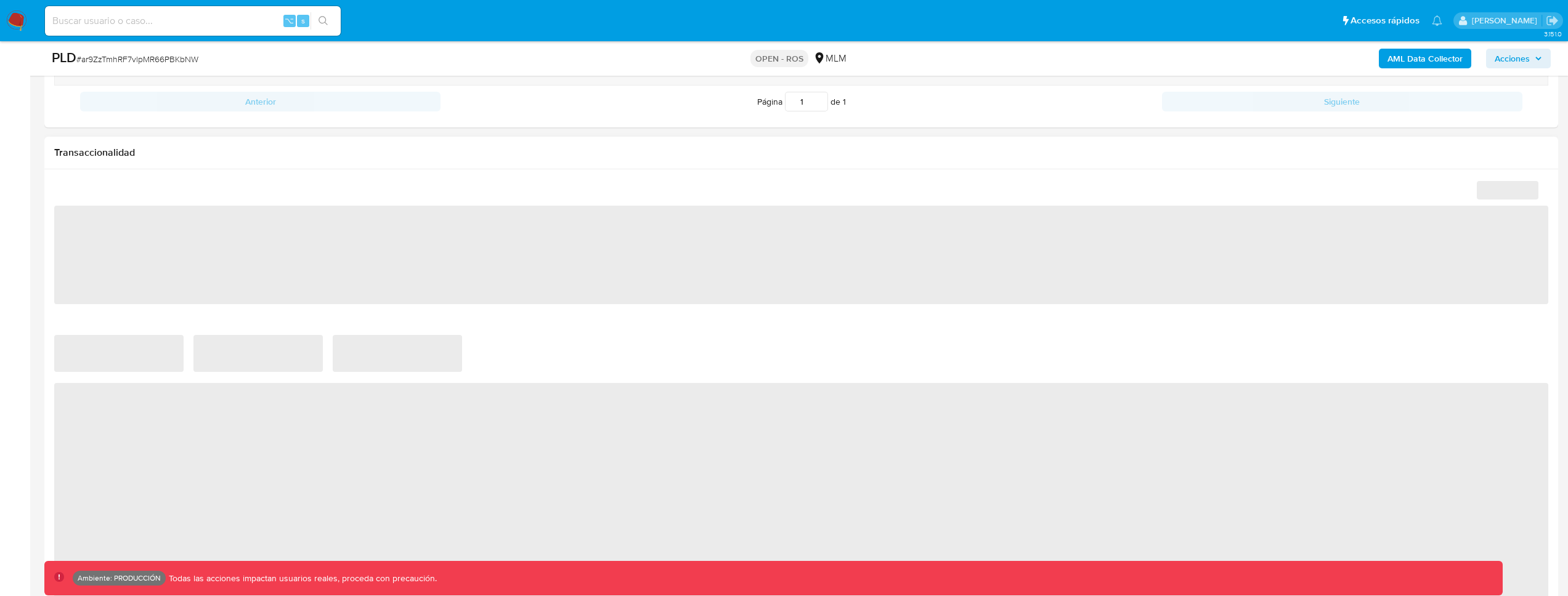
select select "10"
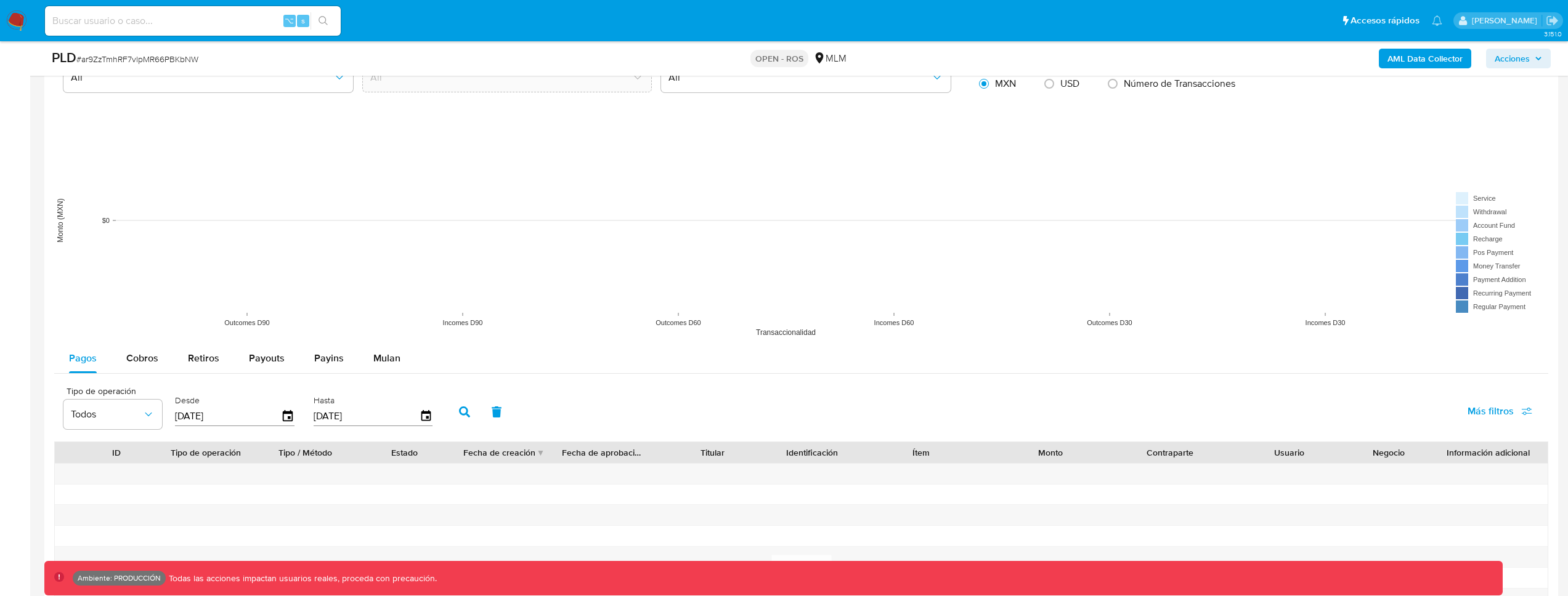
scroll to position [1125, 0]
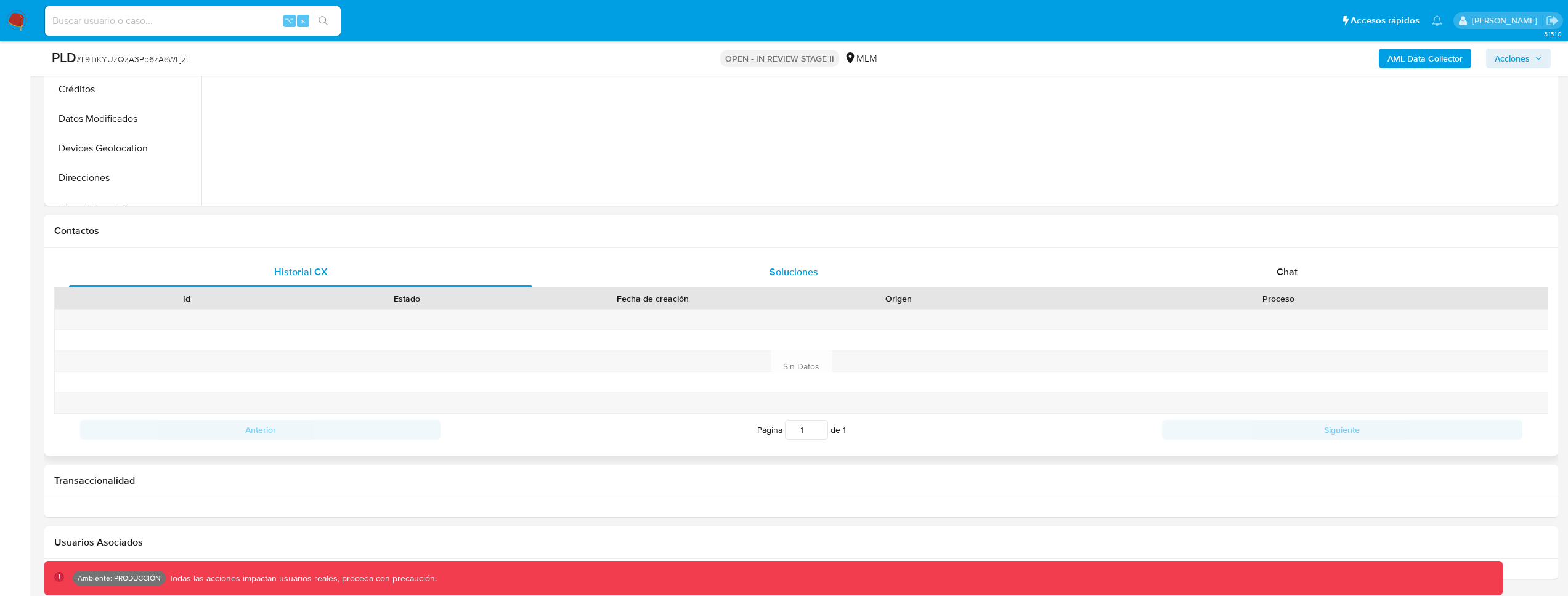
scroll to position [688, 0]
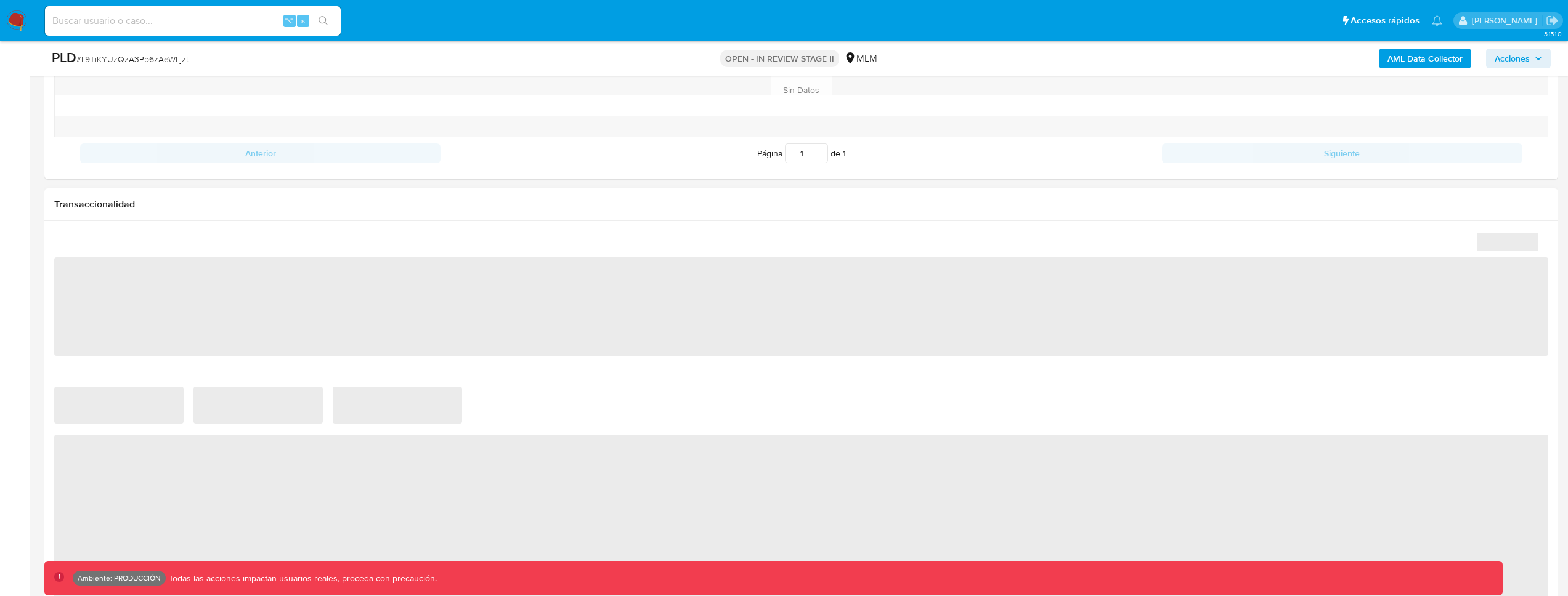
select select "10"
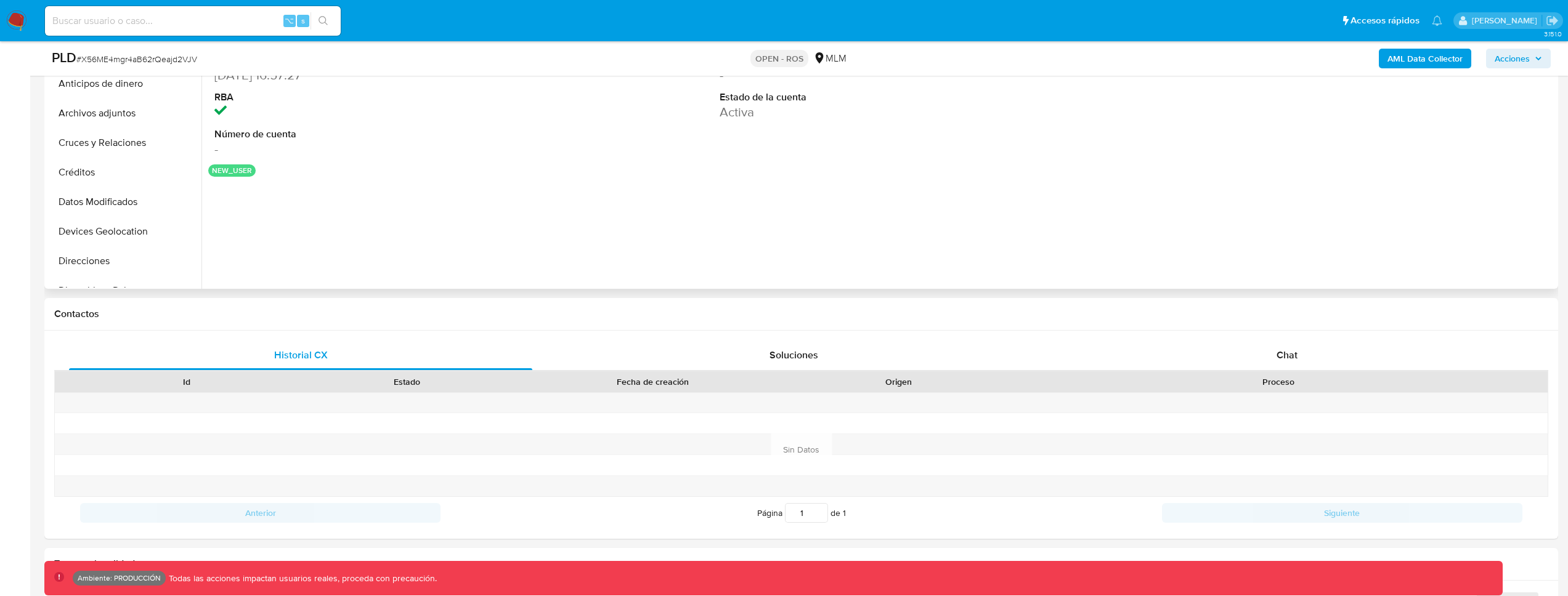
select select "10"
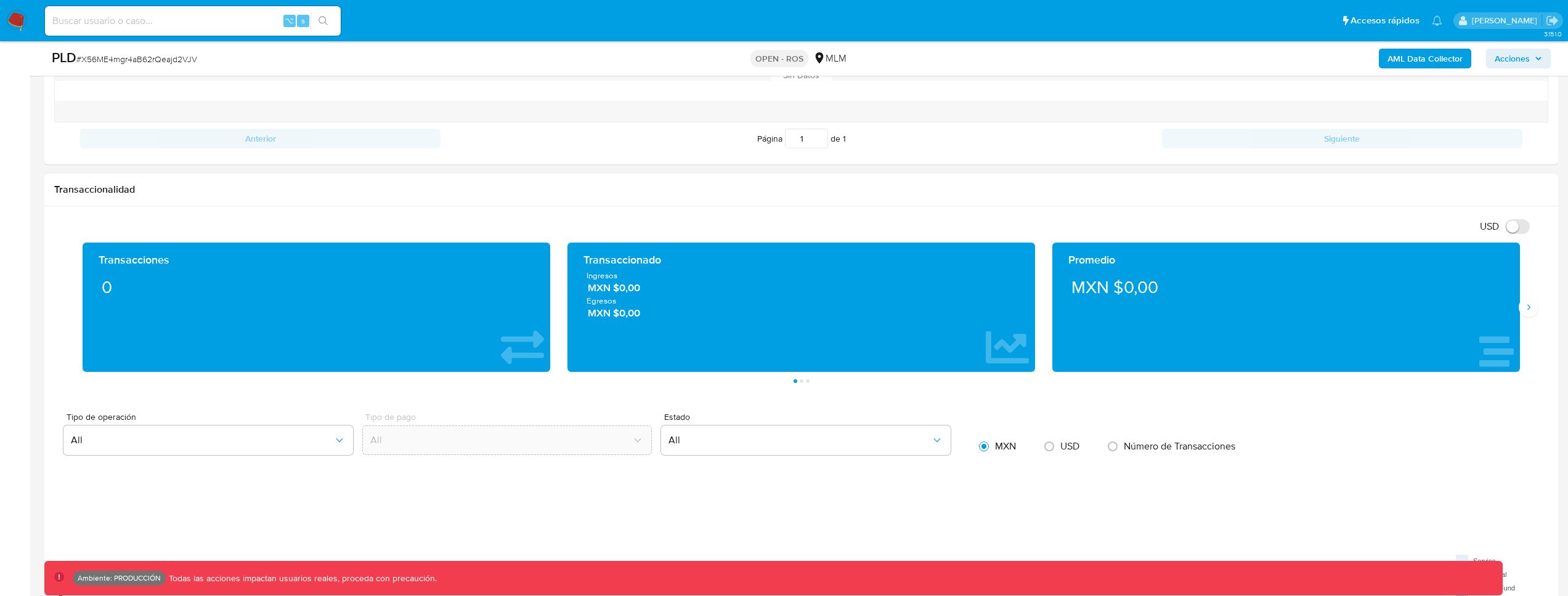
scroll to position [705, 0]
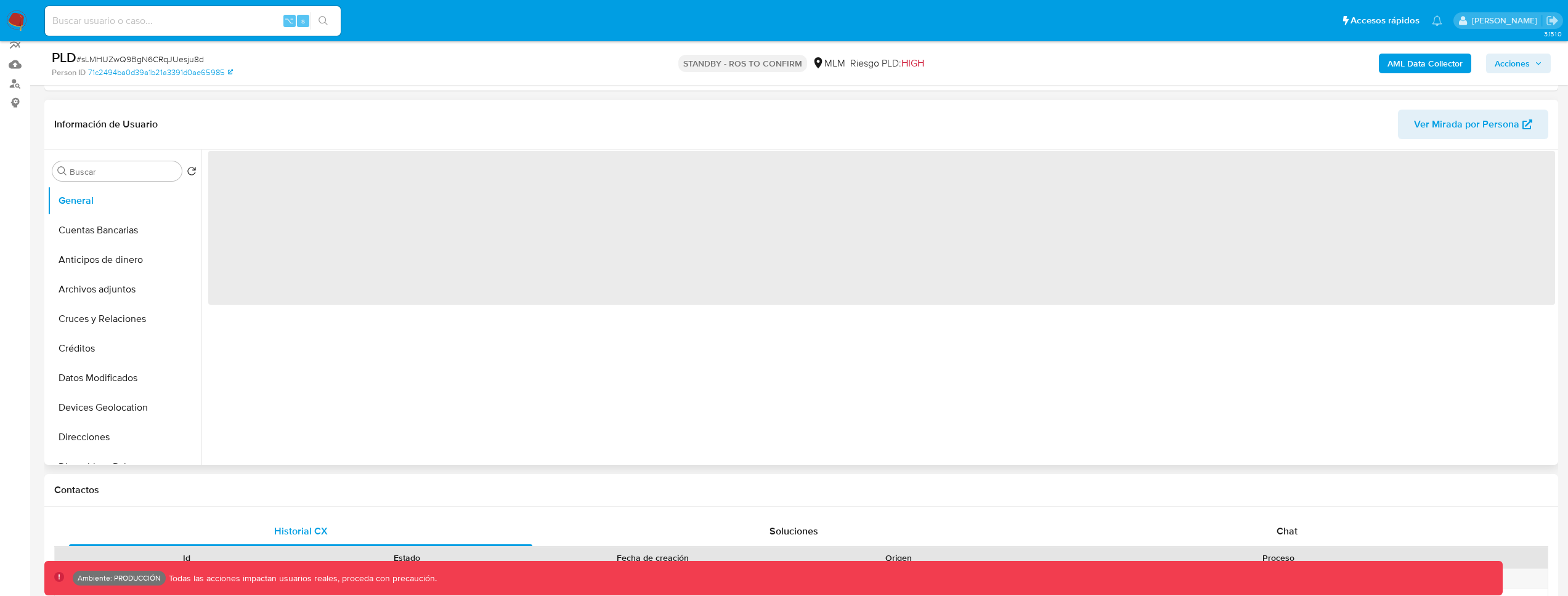
scroll to position [171, 0]
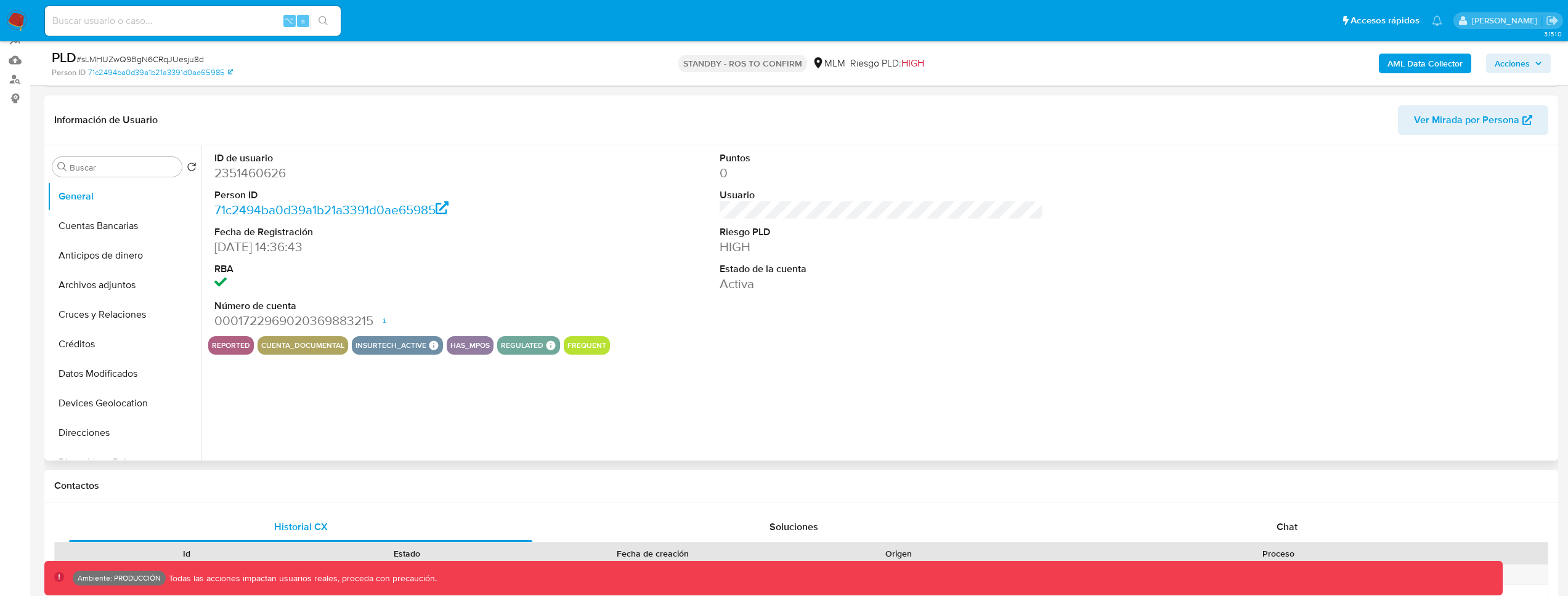
select select "10"
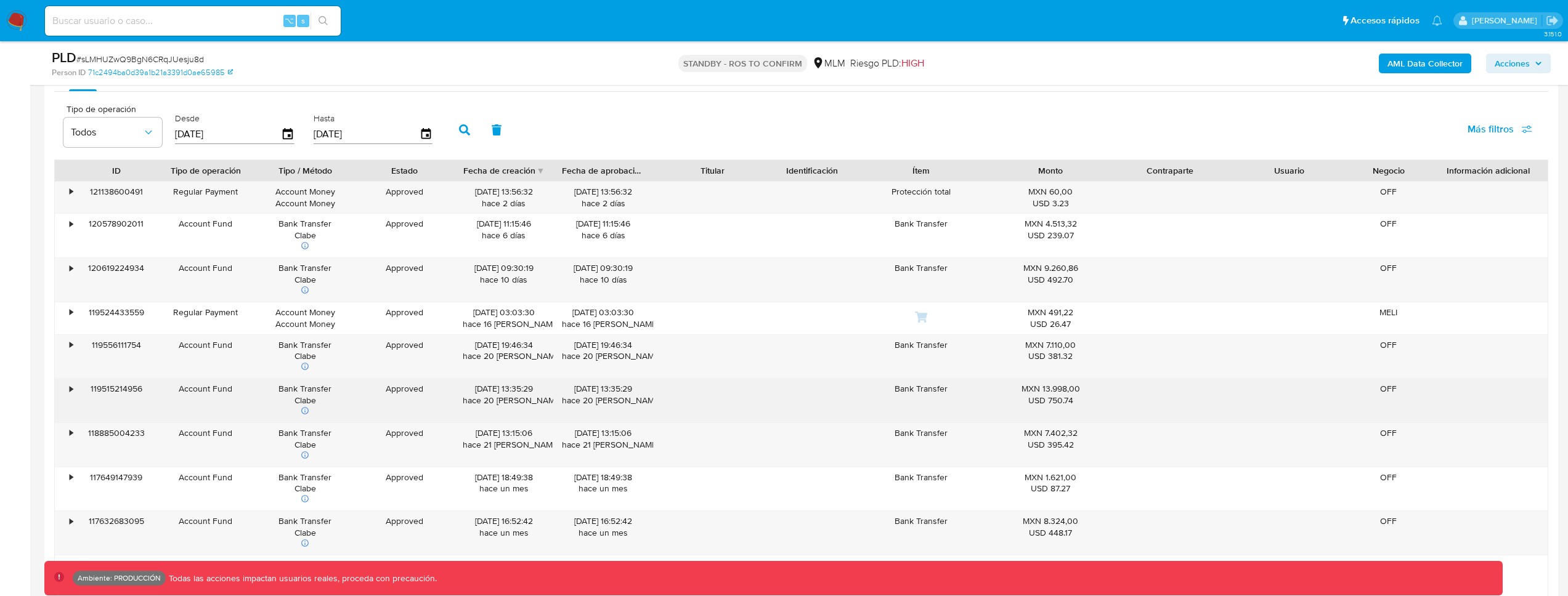
scroll to position [1371, 0]
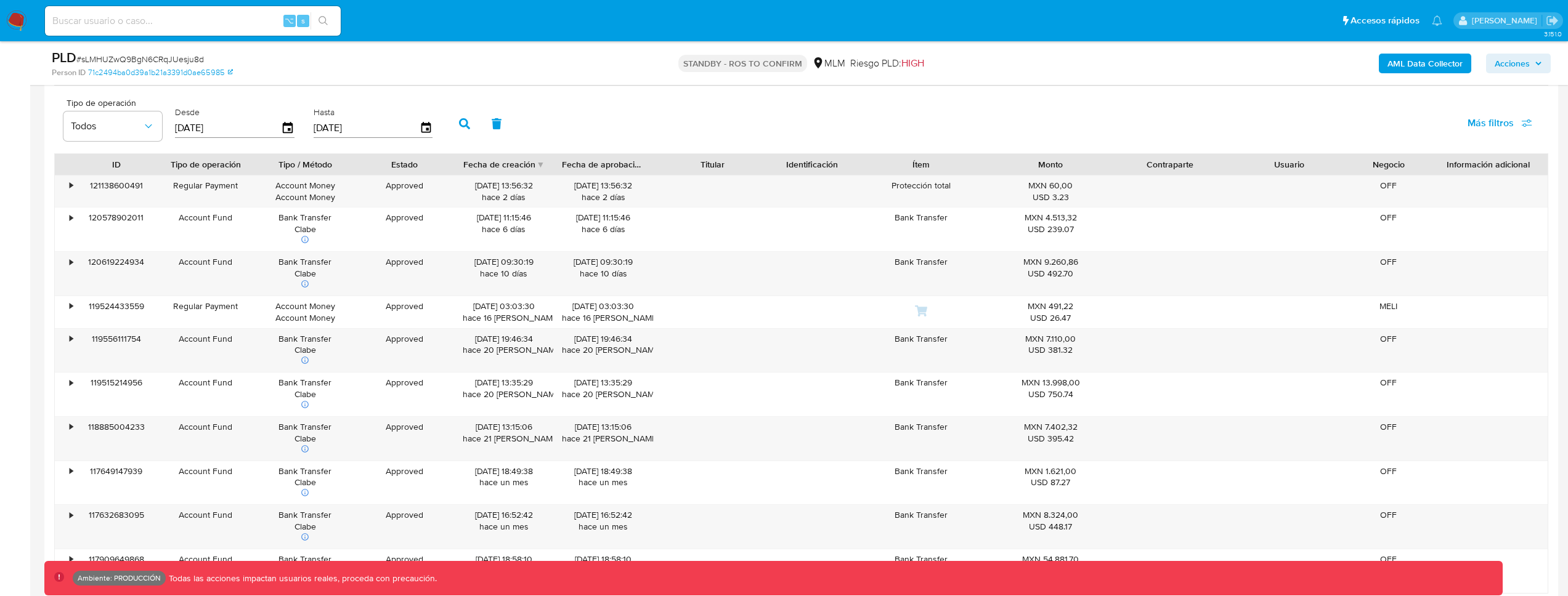
click at [1476, 135] on span "Más filtros" at bounding box center [1491, 123] width 46 height 29
click at [1420, 178] on span "Tipo de pago" at bounding box center [1400, 183] width 56 height 13
click at [1365, 178] on input "Tipo de pago" at bounding box center [1360, 183] width 10 height 10
checkbox input "true"
type input "[DATE]"
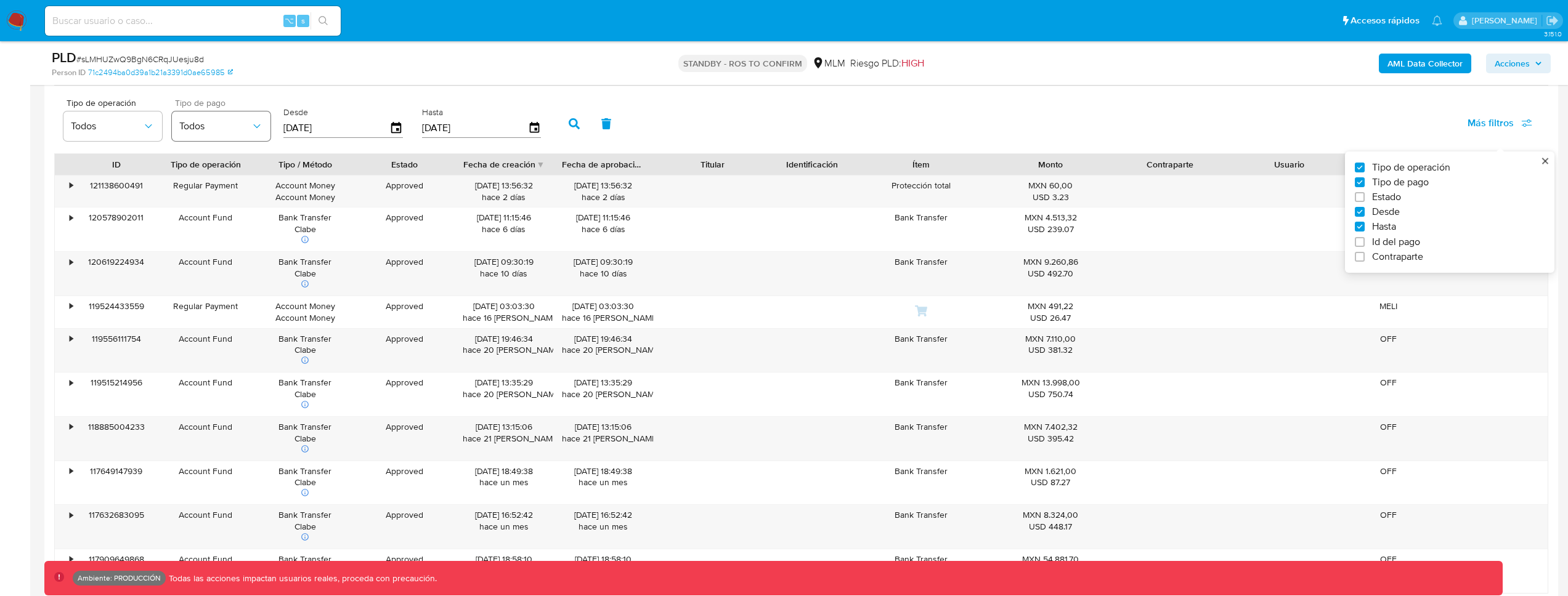
click at [239, 130] on span "Todos" at bounding box center [215, 126] width 72 height 13
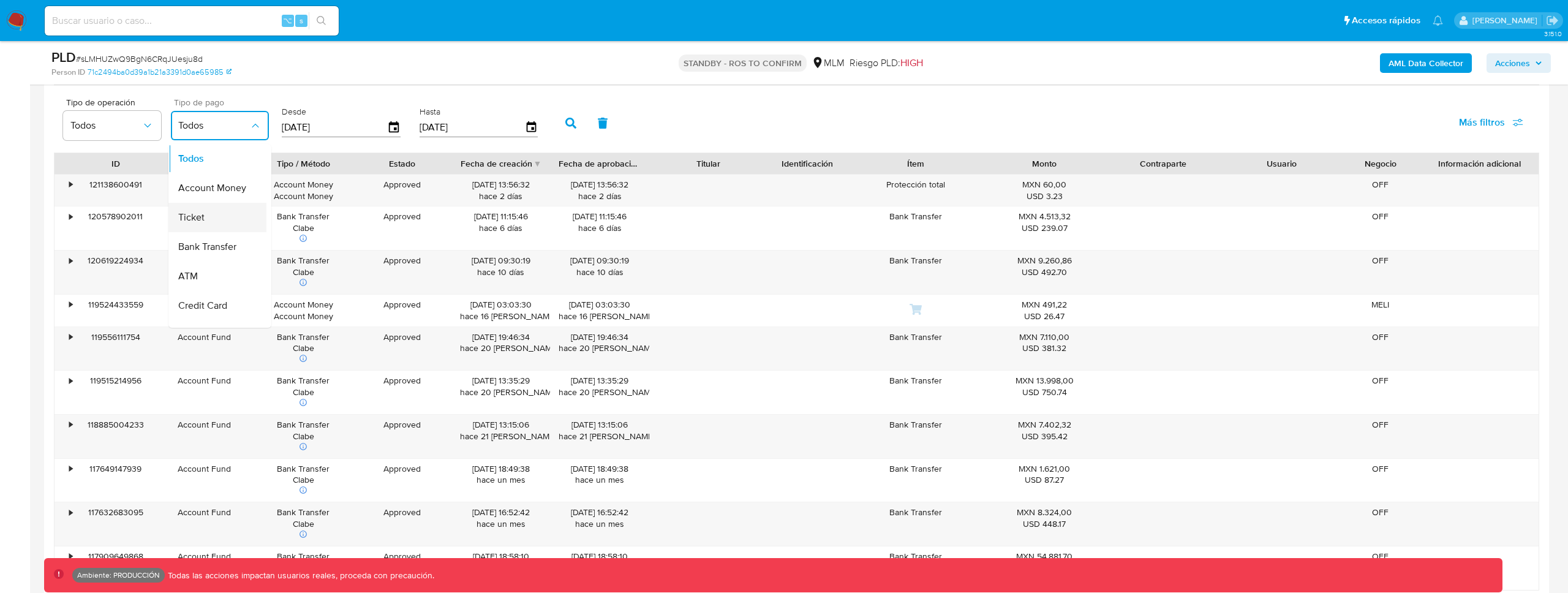
click at [192, 218] on span "Ticket" at bounding box center [192, 218] width 26 height 12
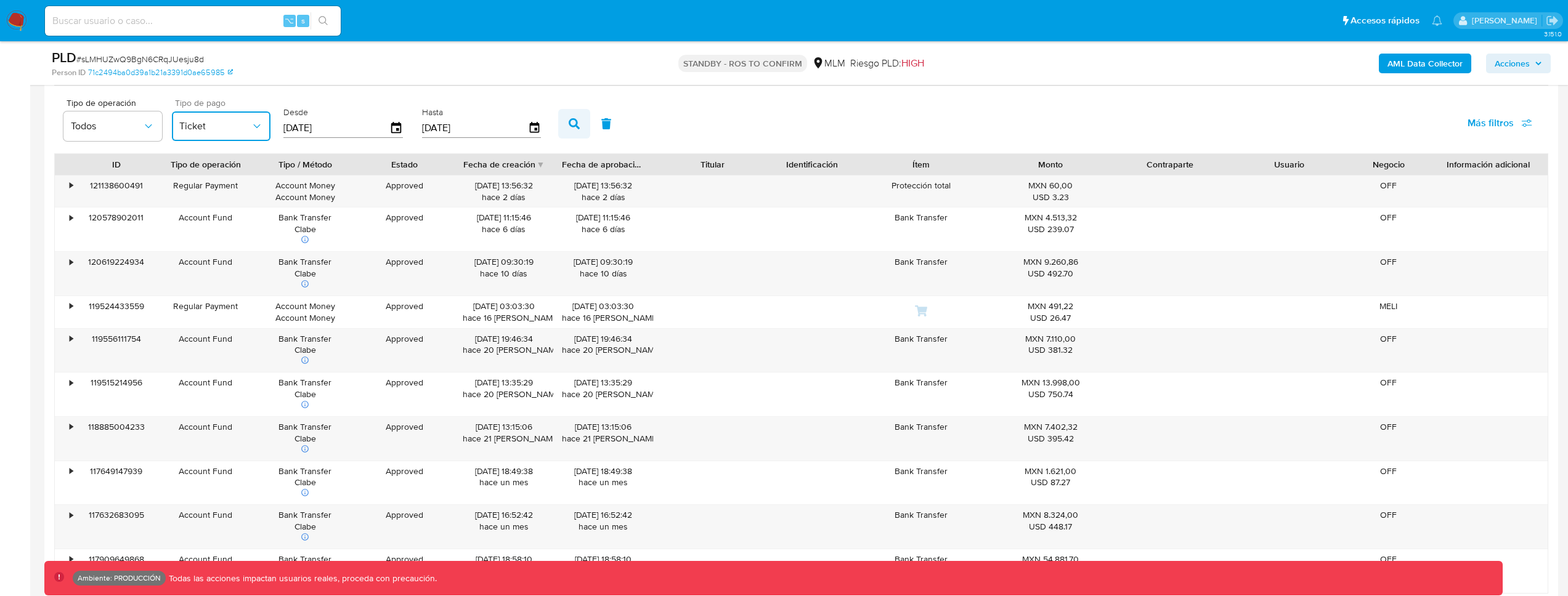
click at [572, 120] on icon "button" at bounding box center [574, 124] width 11 height 11
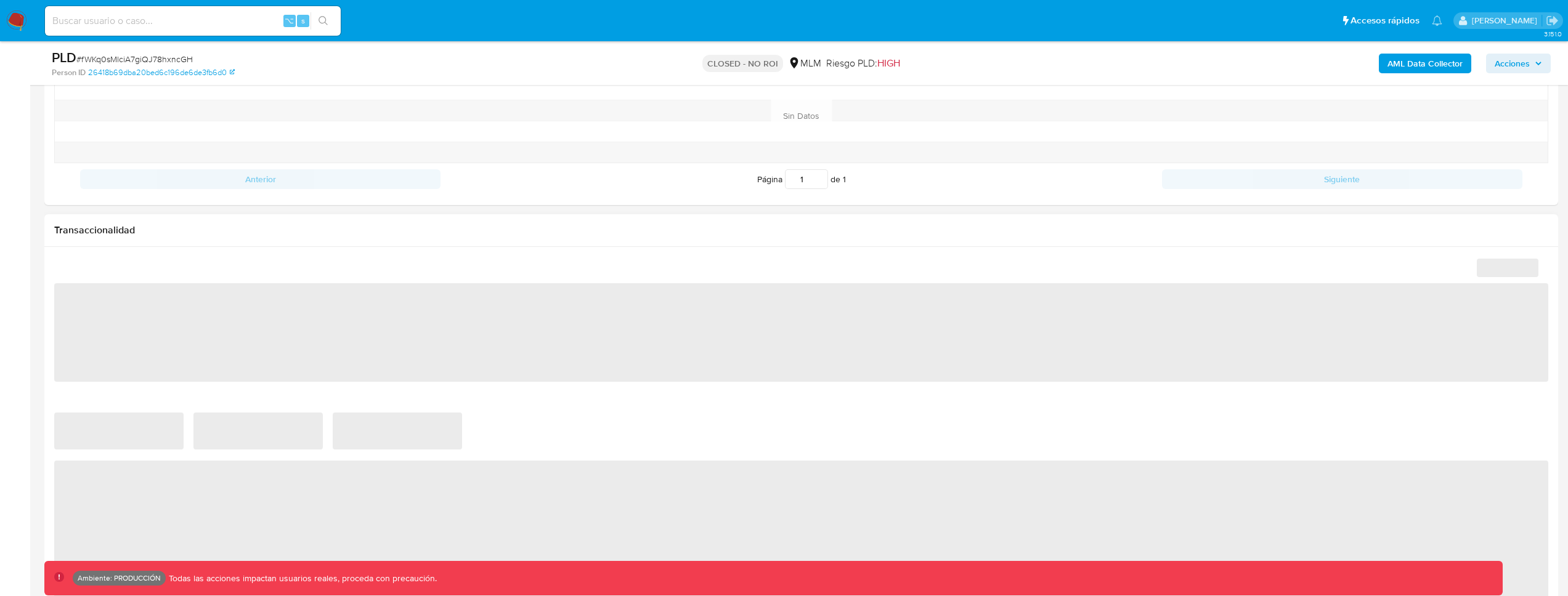
select select "10"
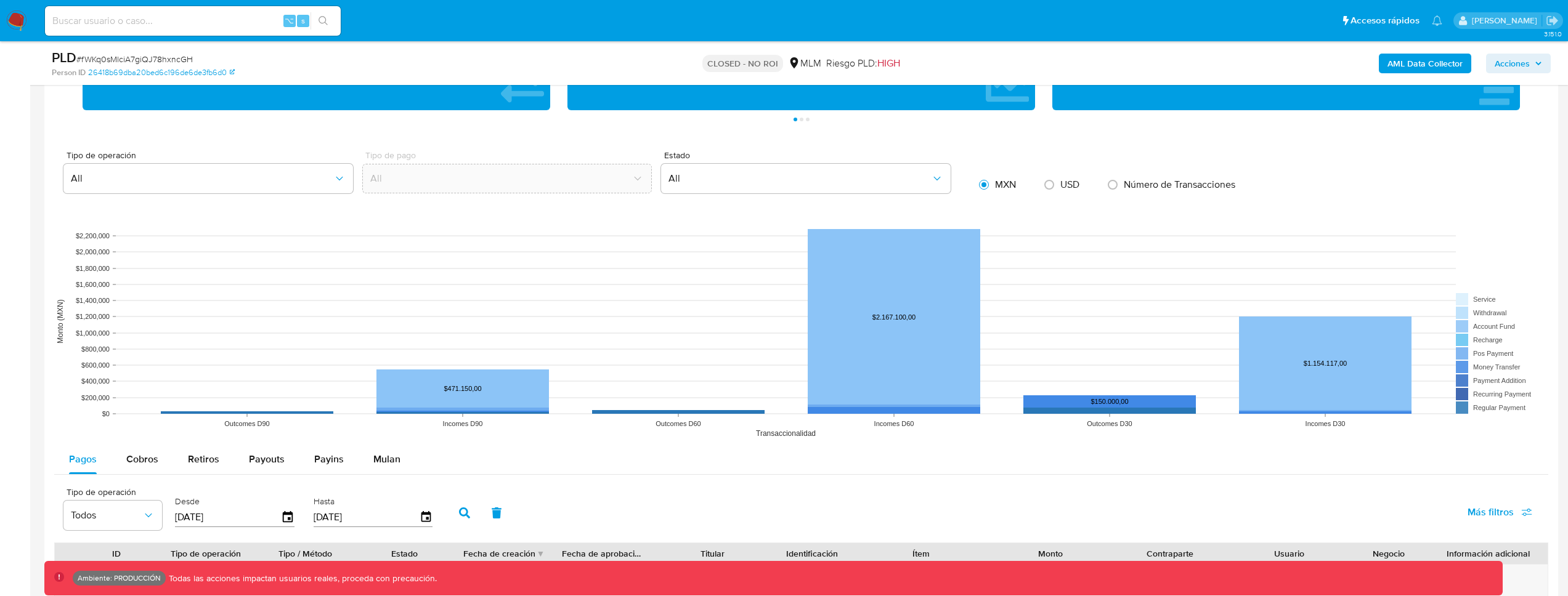
scroll to position [1277, 0]
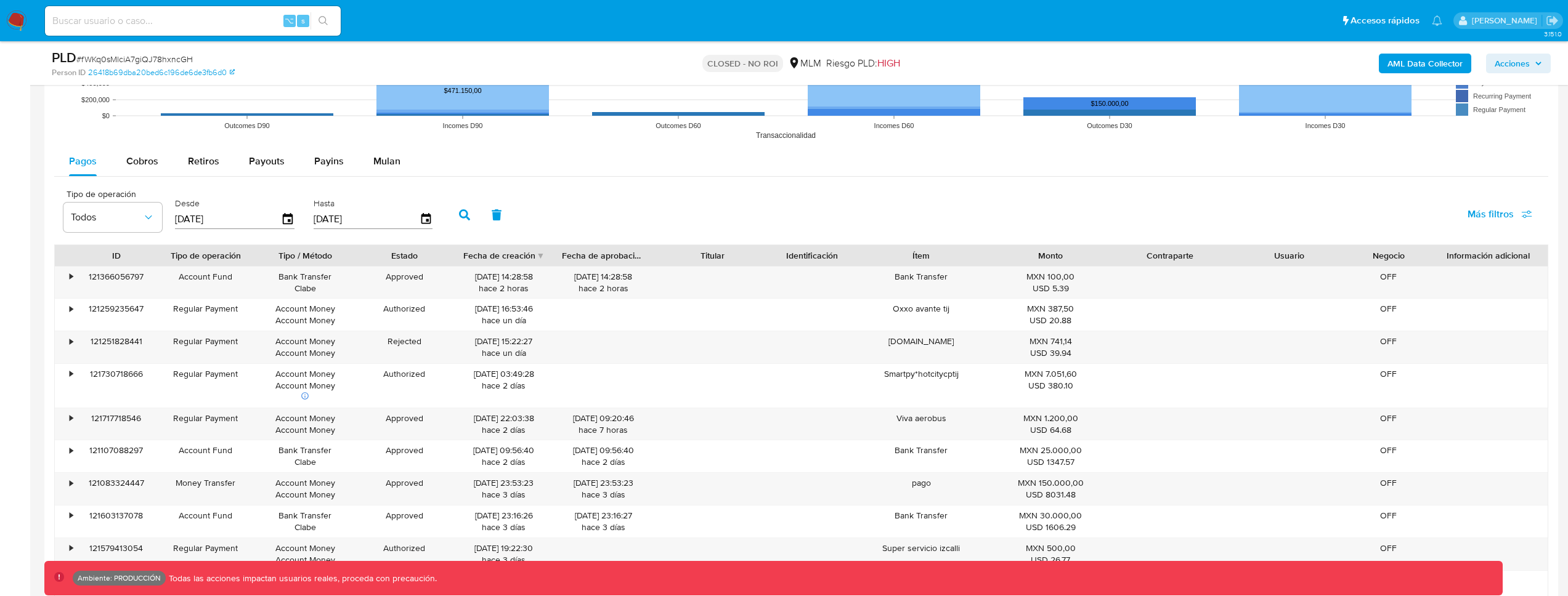
click at [1463, 216] on button "Más filtros" at bounding box center [1500, 214] width 97 height 29
click at [1403, 269] on span "Tipo de pago" at bounding box center [1400, 274] width 56 height 13
click at [1365, 269] on input "Tipo de pago" at bounding box center [1360, 274] width 10 height 10
checkbox input "true"
type input "[DATE]"
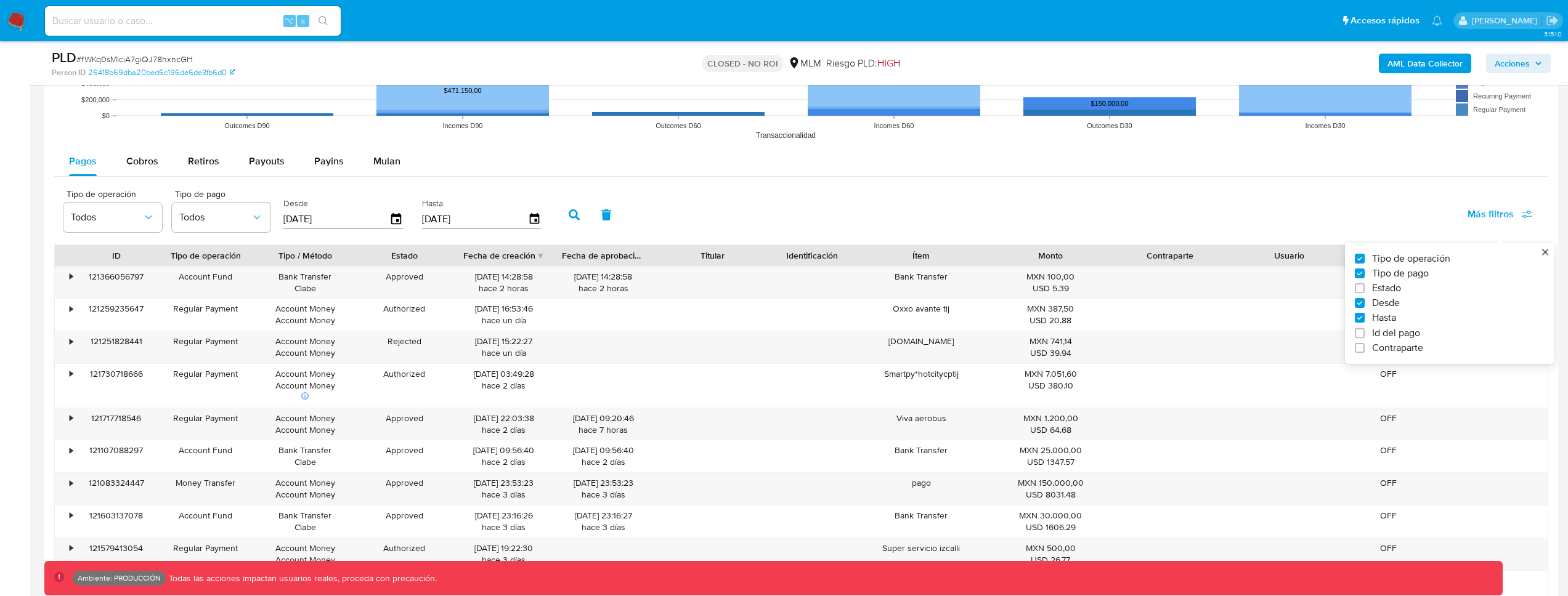
click at [198, 232] on div "Tipo de pago Todos" at bounding box center [221, 213] width 99 height 48
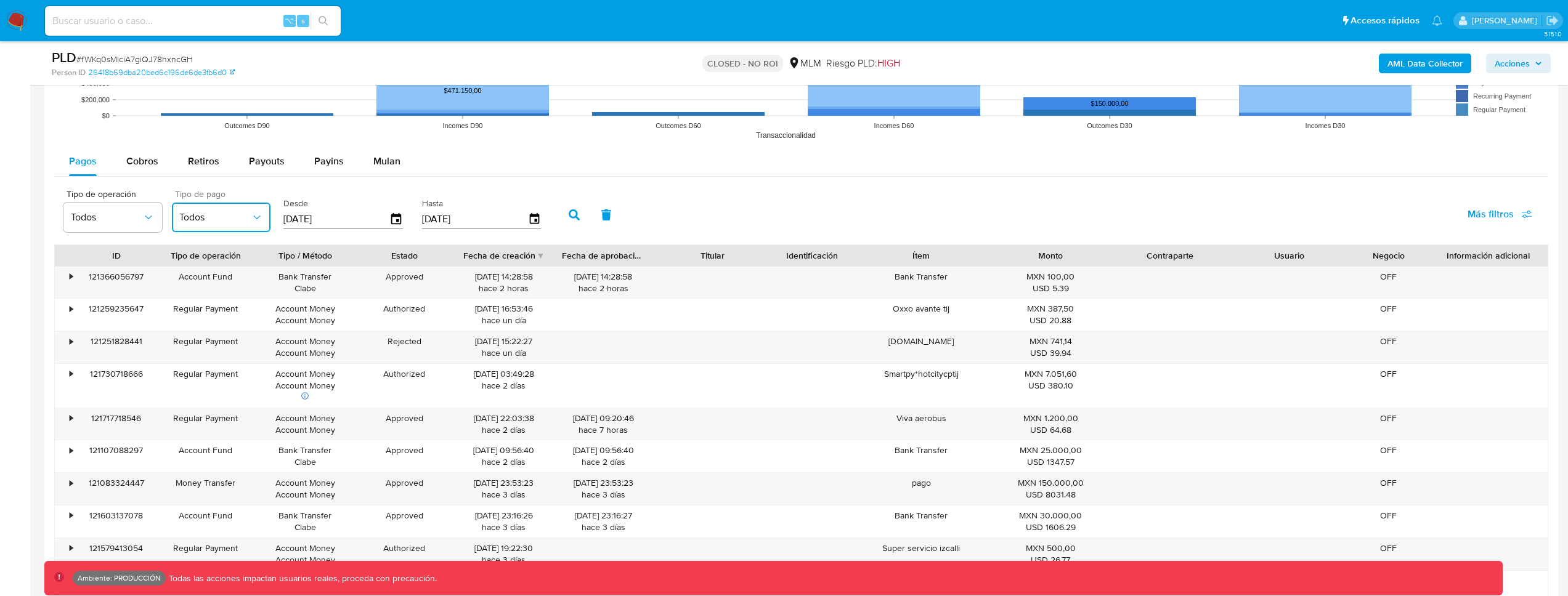
click at [203, 222] on span "Todos" at bounding box center [215, 218] width 72 height 13
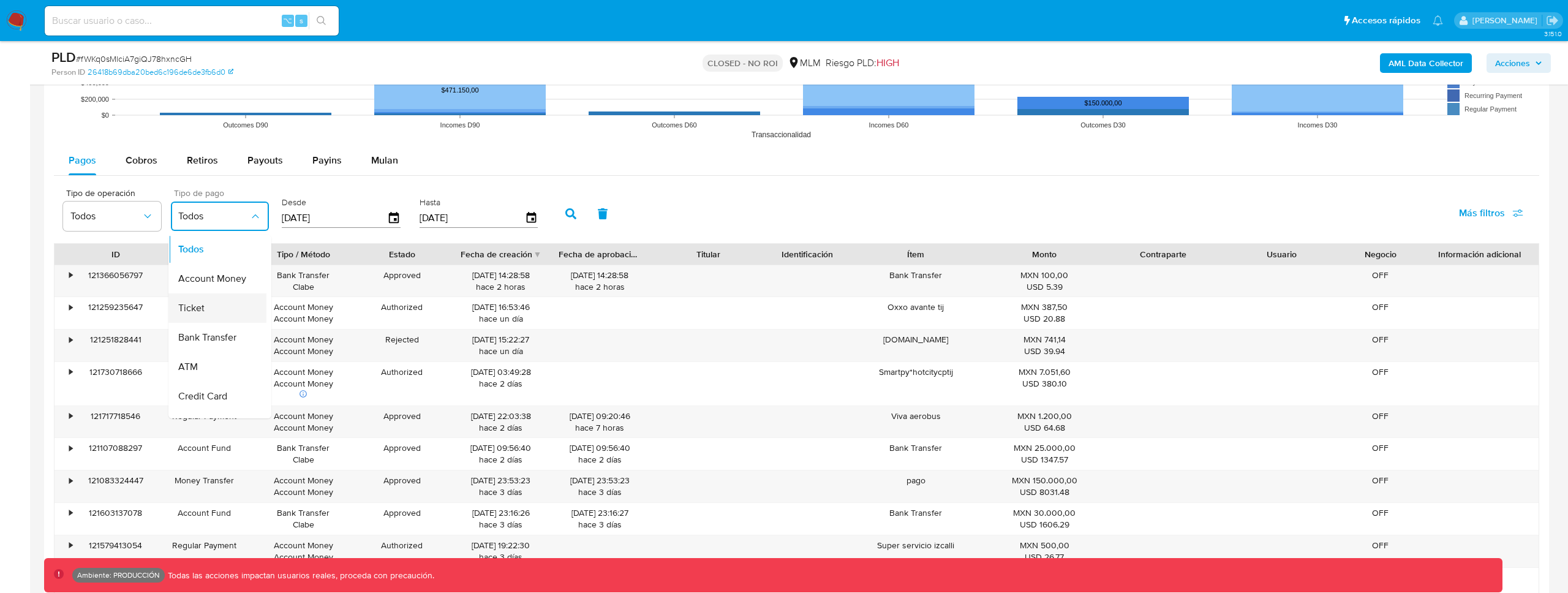
click at [215, 316] on div "Ticket" at bounding box center [214, 308] width 71 height 29
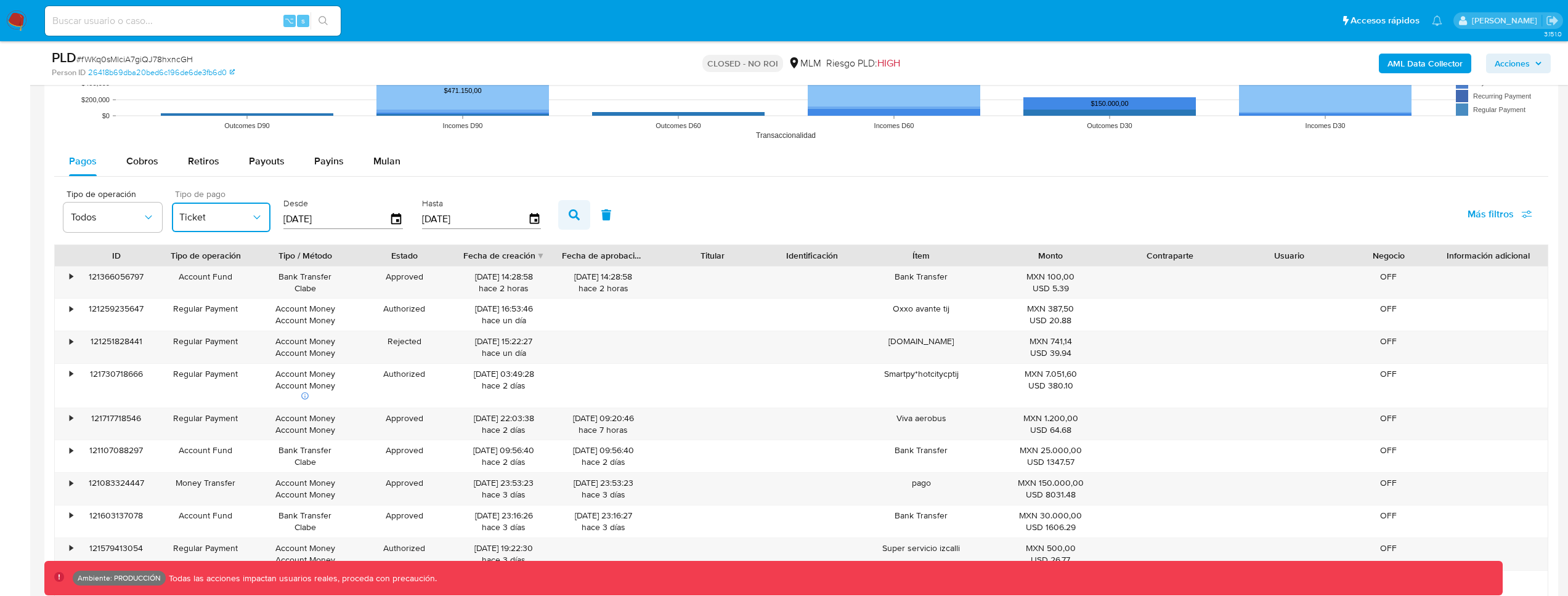
click at [571, 219] on icon "button" at bounding box center [574, 215] width 11 height 11
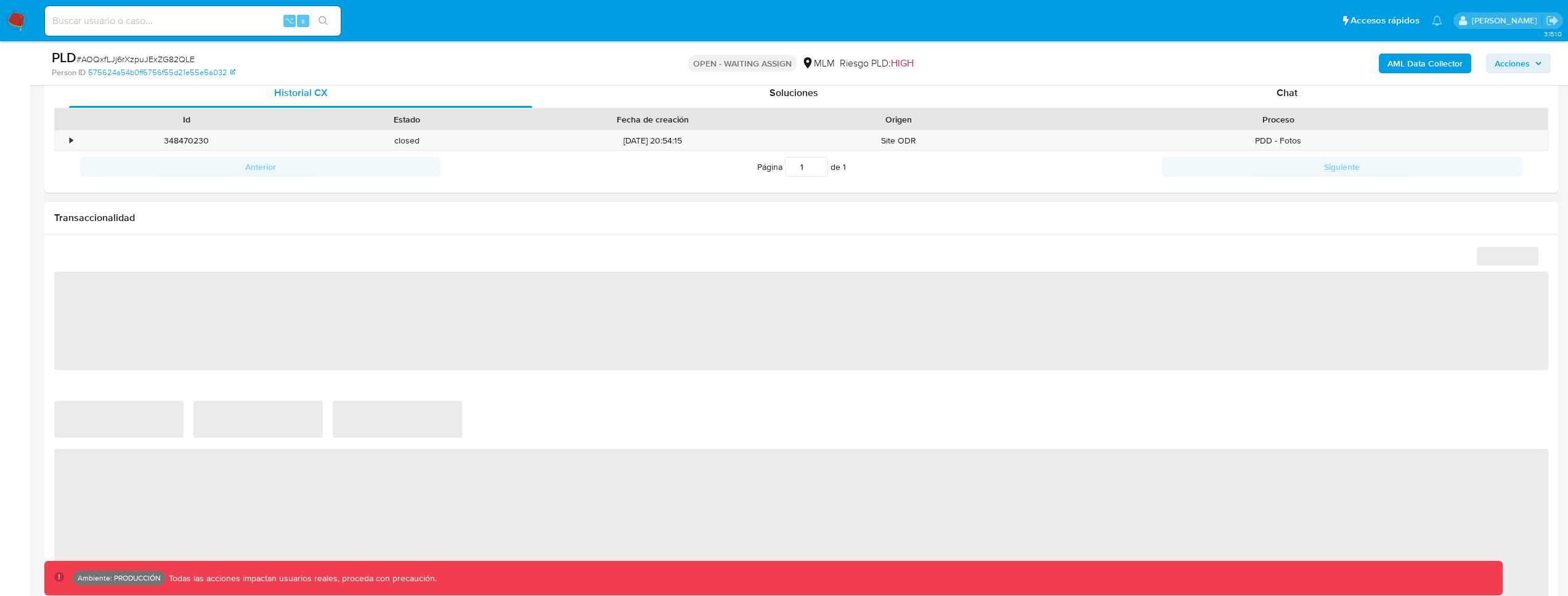
select select "10"
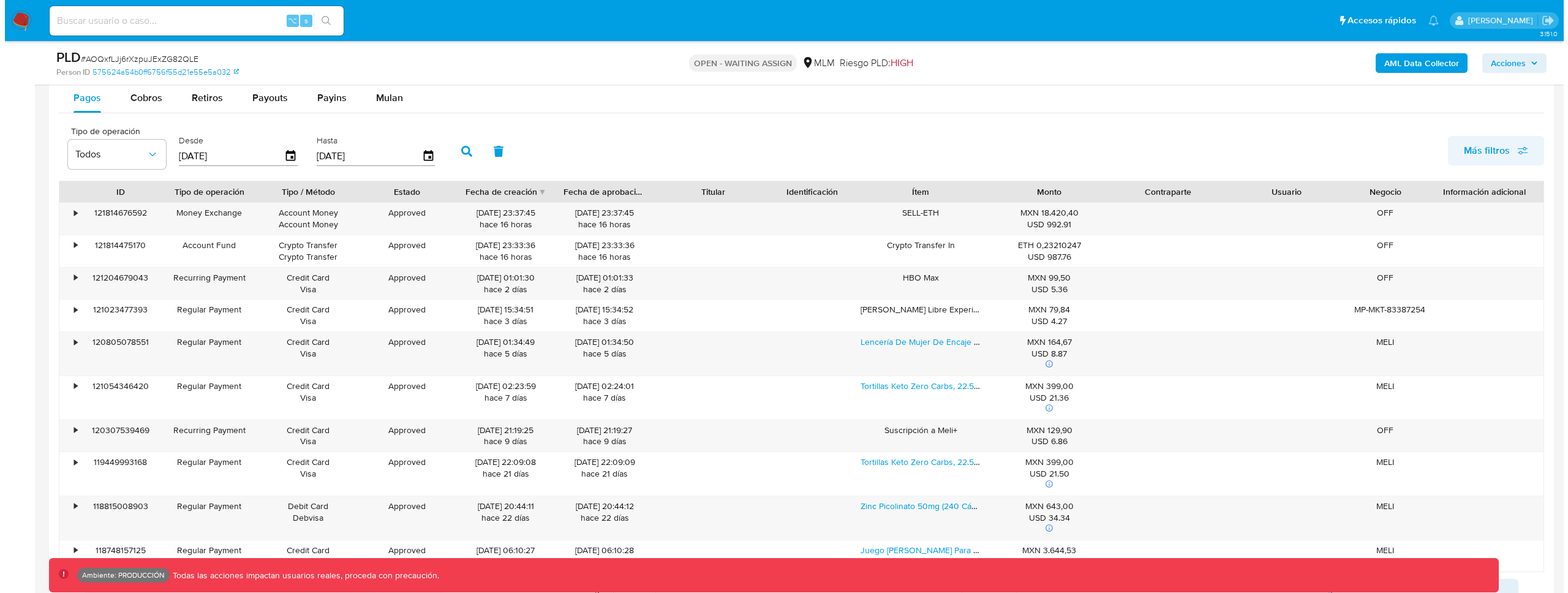
scroll to position [1223, 0]
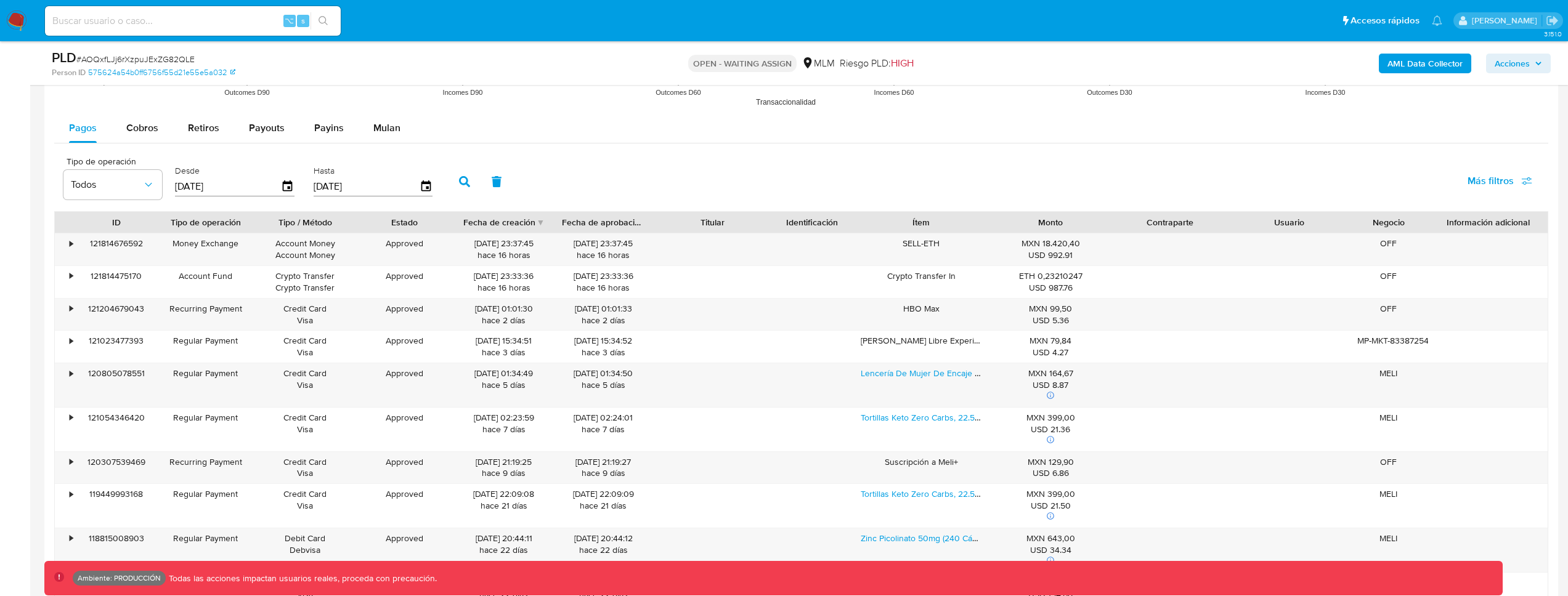
click at [1505, 182] on span "Más filtros" at bounding box center [1491, 181] width 46 height 29
click at [1417, 237] on span "Tipo de pago" at bounding box center [1400, 240] width 56 height 13
click at [1365, 237] on input "Tipo de pago" at bounding box center [1360, 240] width 10 height 10
checkbox input "true"
type input "[DATE]"
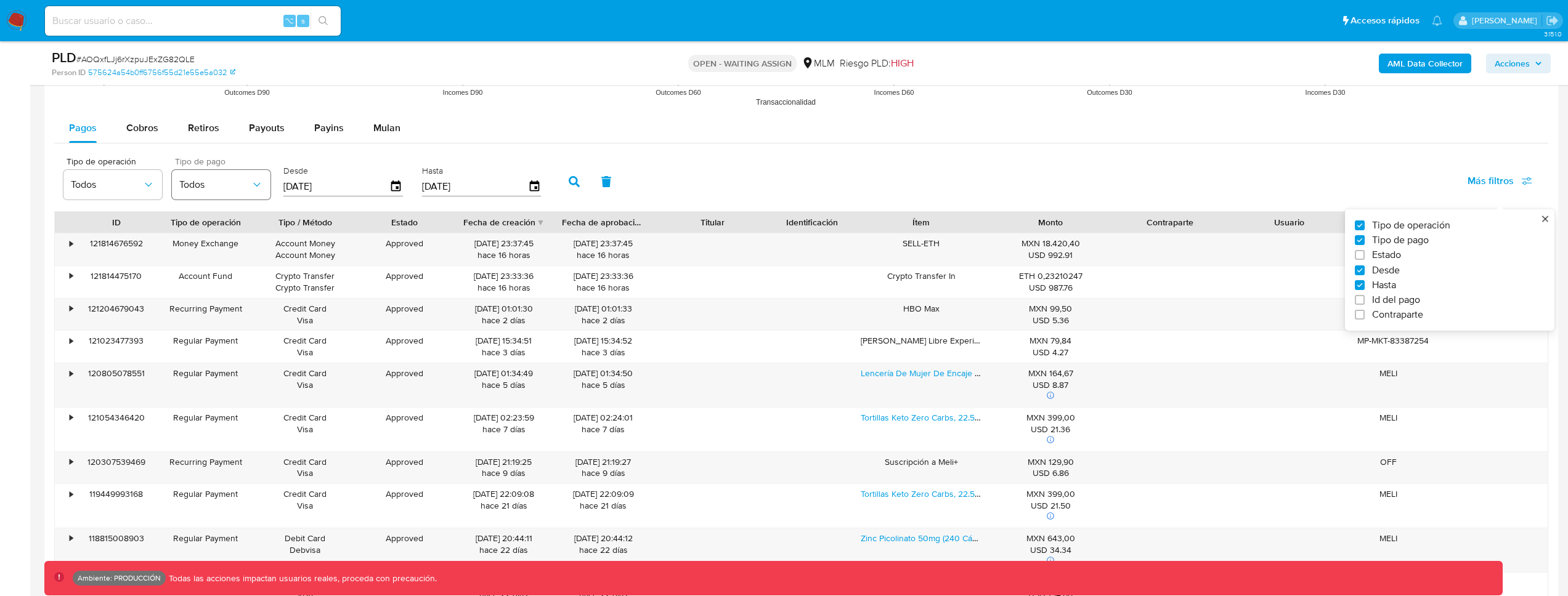
click at [185, 184] on span "Todos" at bounding box center [215, 185] width 72 height 13
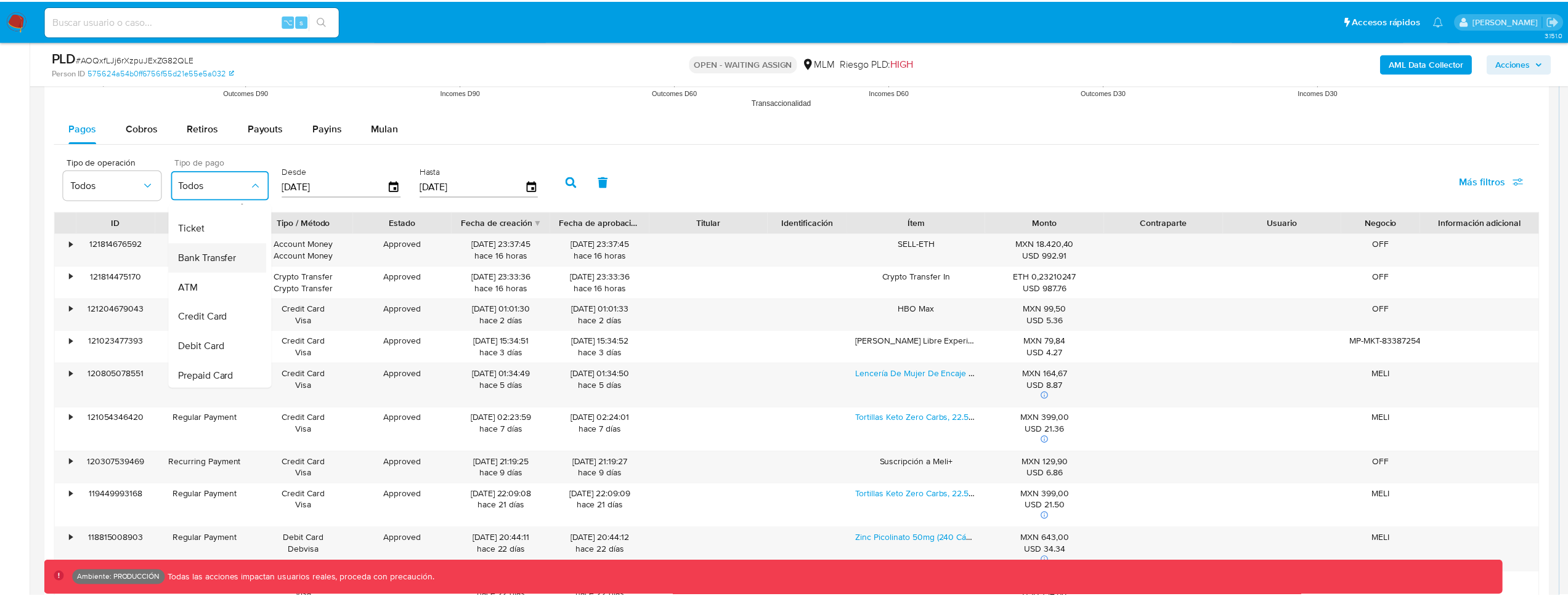
scroll to position [48, 0]
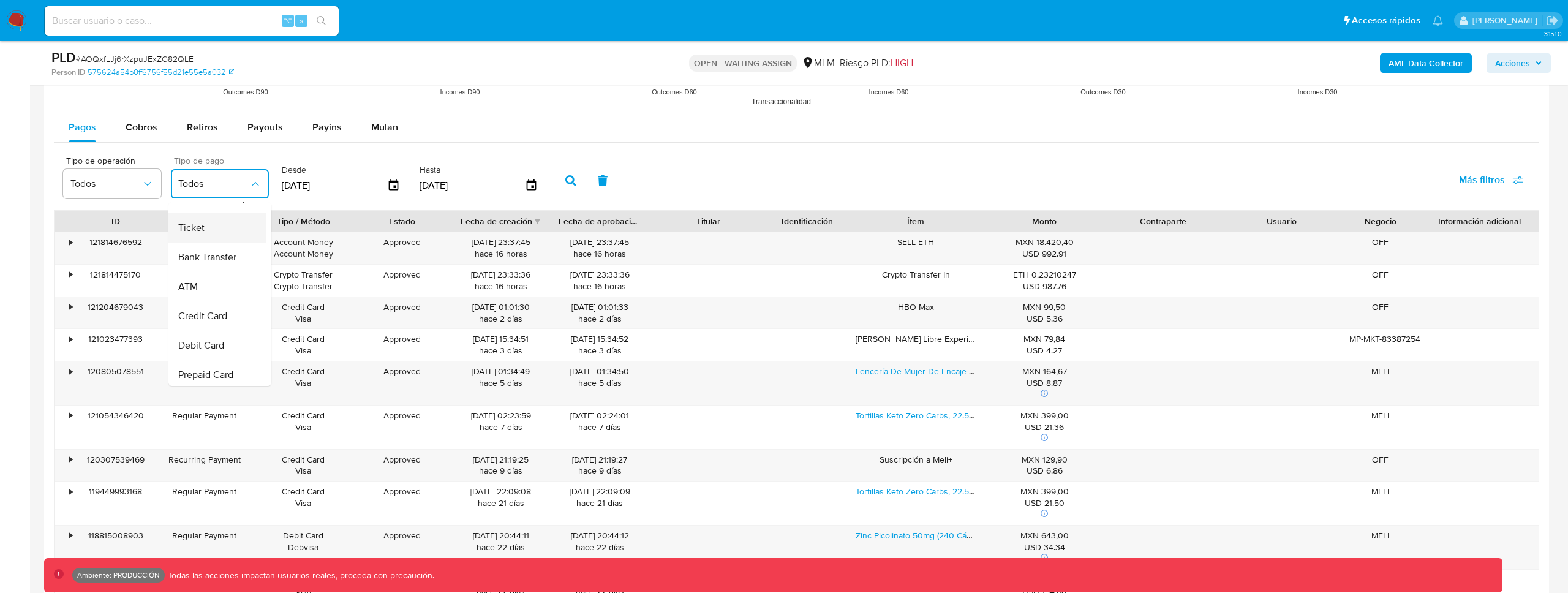
click at [209, 230] on div "Ticket" at bounding box center [214, 228] width 71 height 29
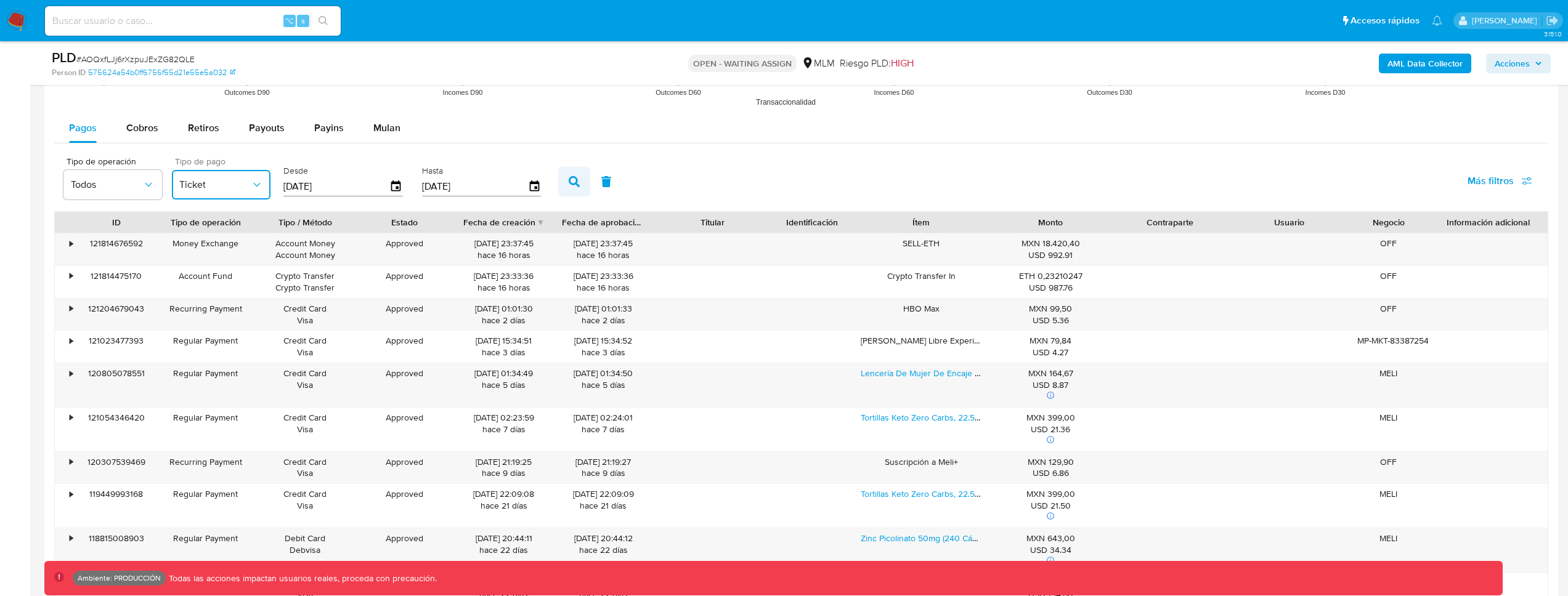
click at [574, 185] on icon "button" at bounding box center [574, 182] width 11 height 11
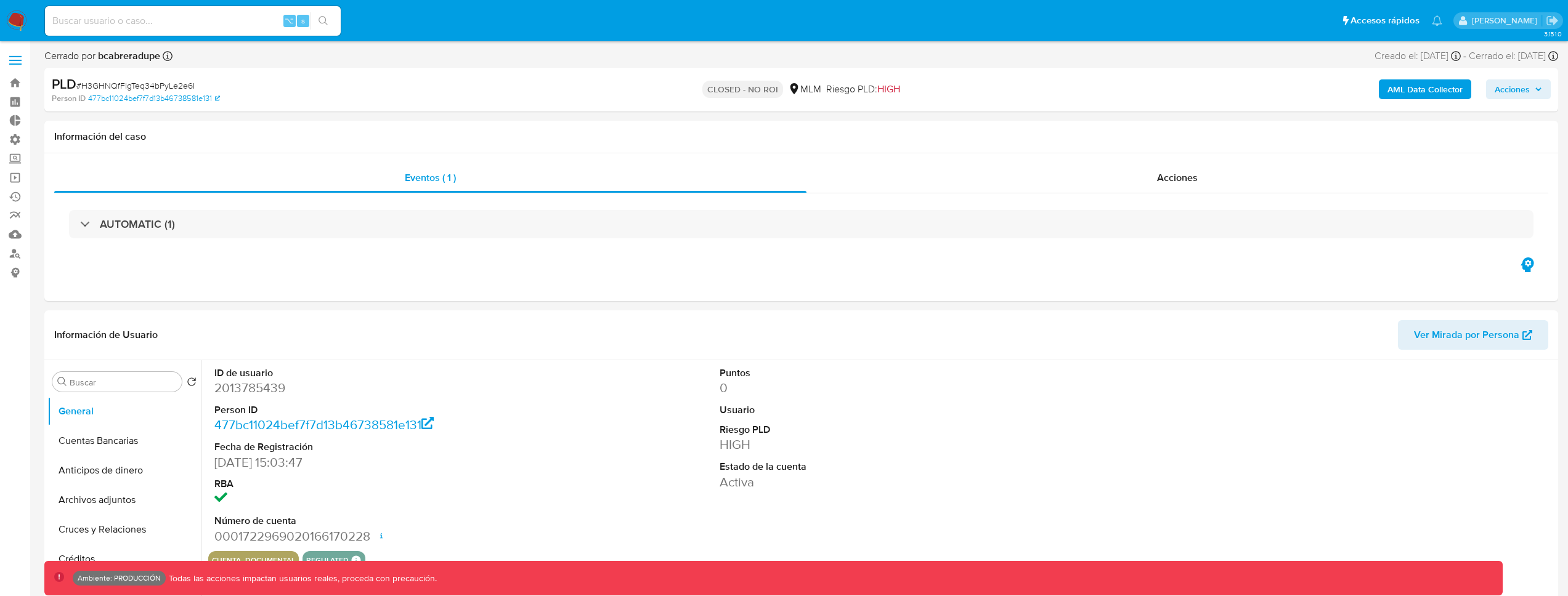
select select "10"
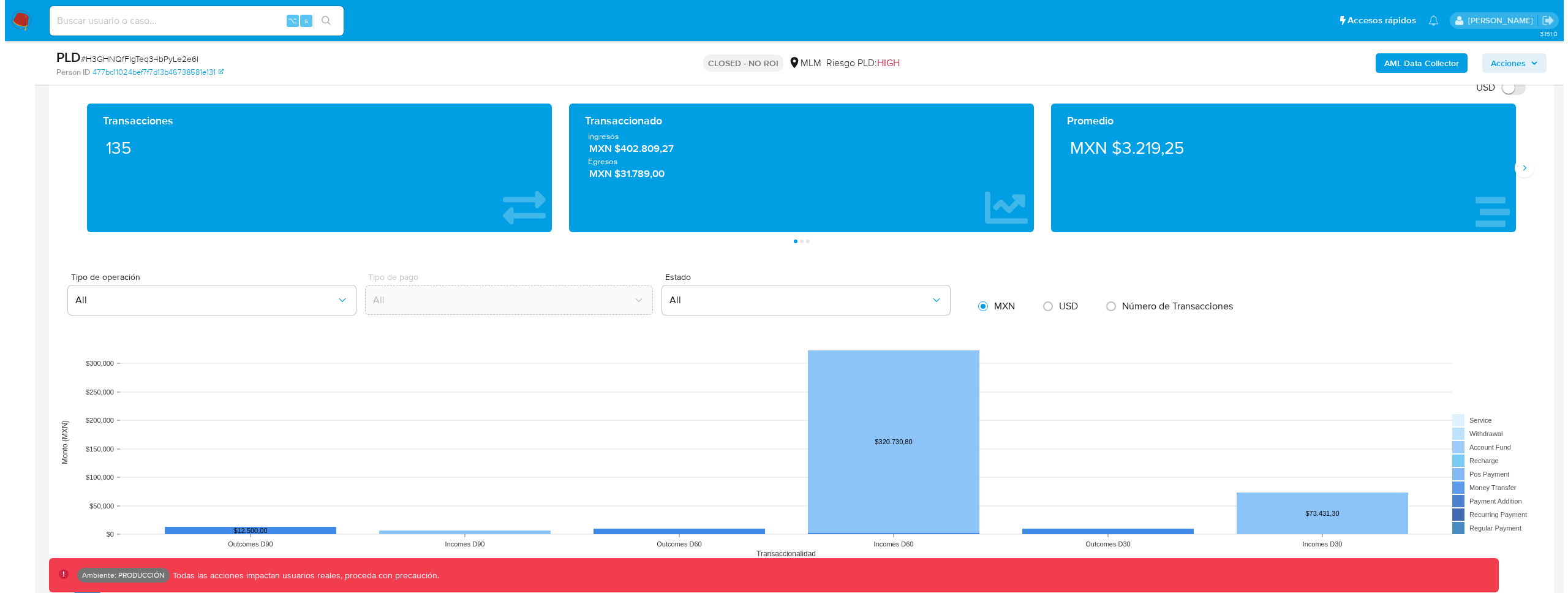
scroll to position [1252, 0]
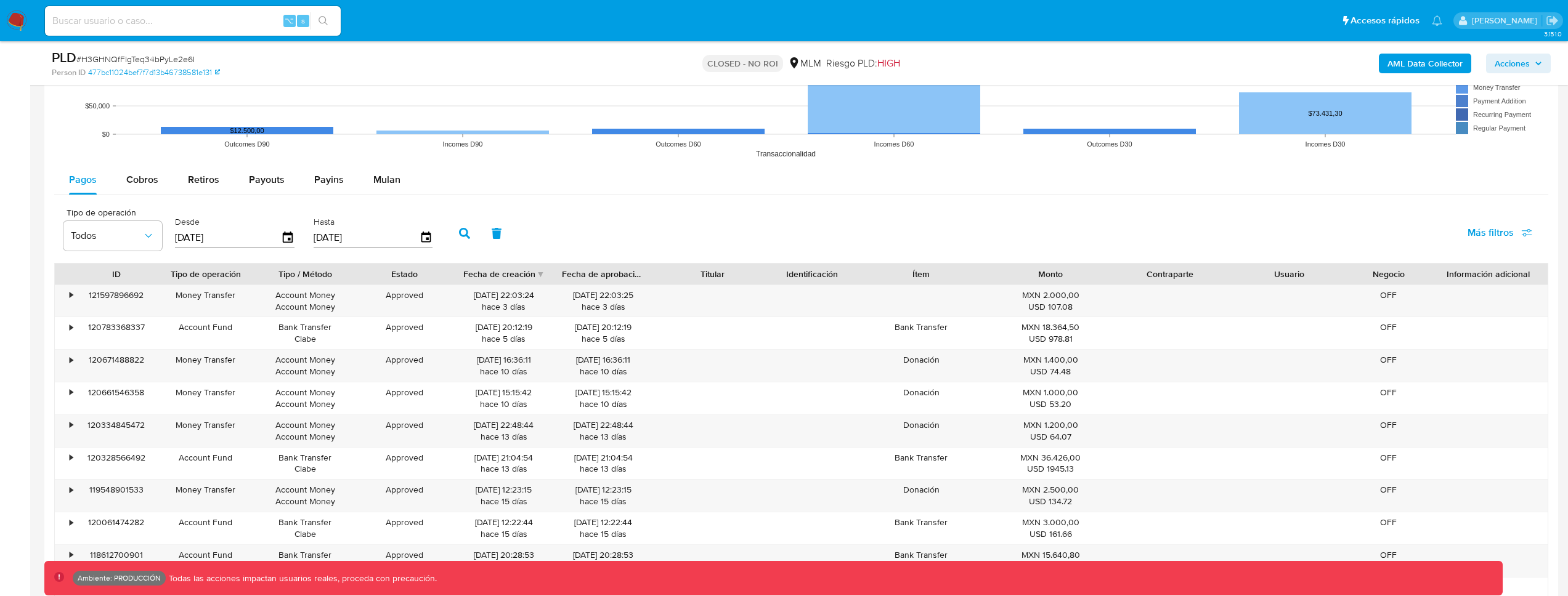
click at [1544, 240] on button "Más filtros" at bounding box center [1500, 232] width 97 height 29
click at [1403, 291] on span "Tipo de pago" at bounding box center [1400, 292] width 56 height 13
click at [1365, 291] on input "Tipo de pago" at bounding box center [1360, 292] width 10 height 10
checkbox input "true"
type input "[DATE]"
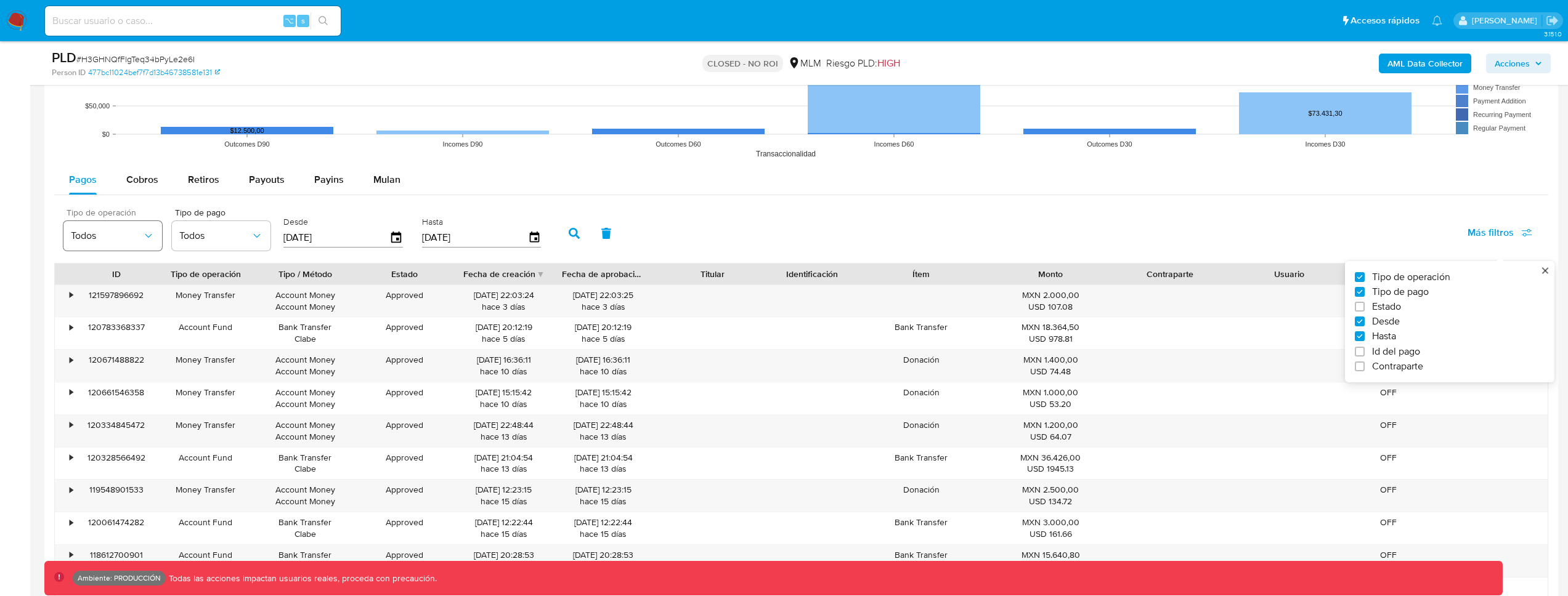
click at [111, 248] on button "Todos" at bounding box center [112, 235] width 99 height 29
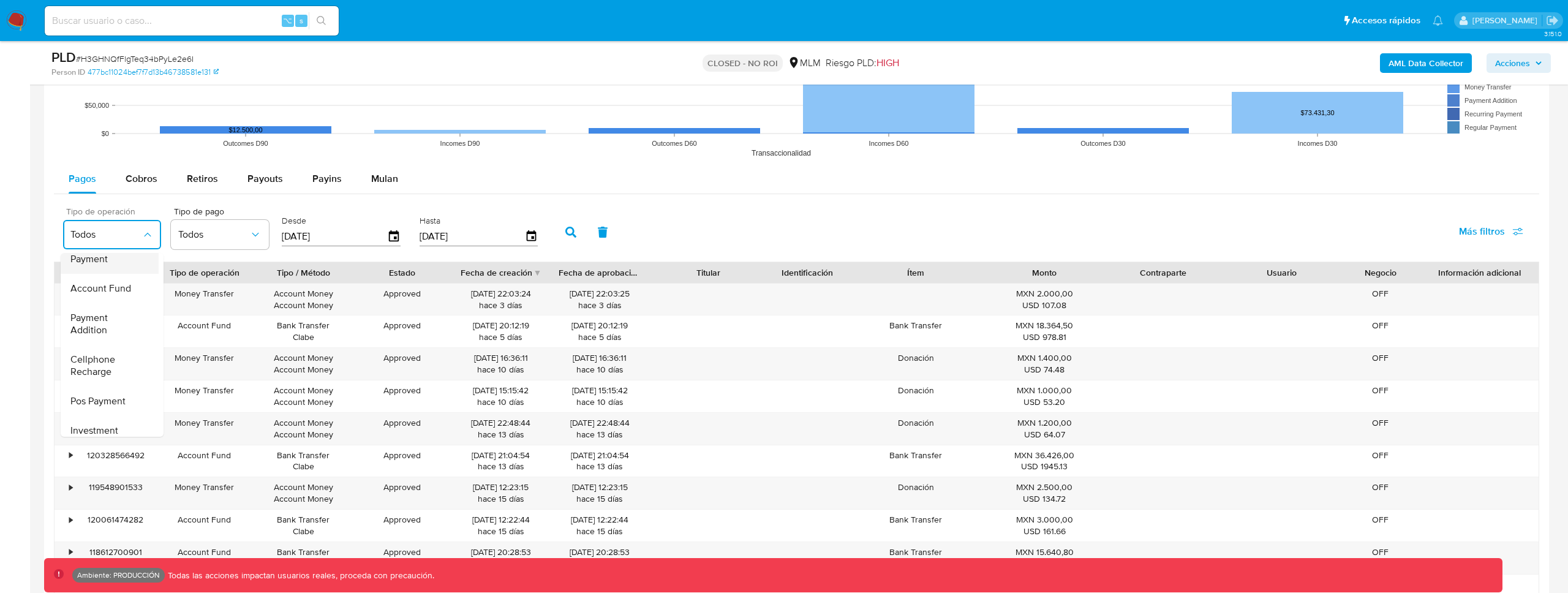
scroll to position [181, 0]
click at [1478, 218] on span "Más filtros" at bounding box center [1482, 231] width 46 height 29
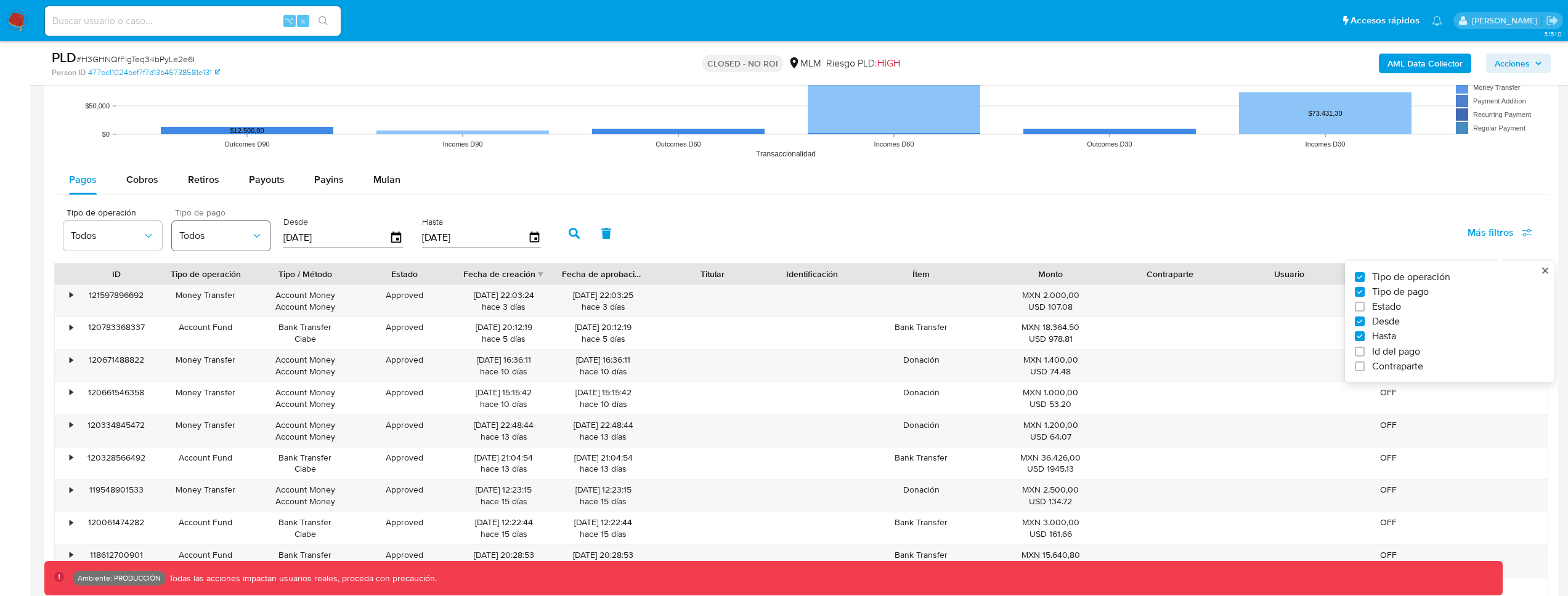
click at [242, 247] on button "Todos" at bounding box center [221, 235] width 99 height 29
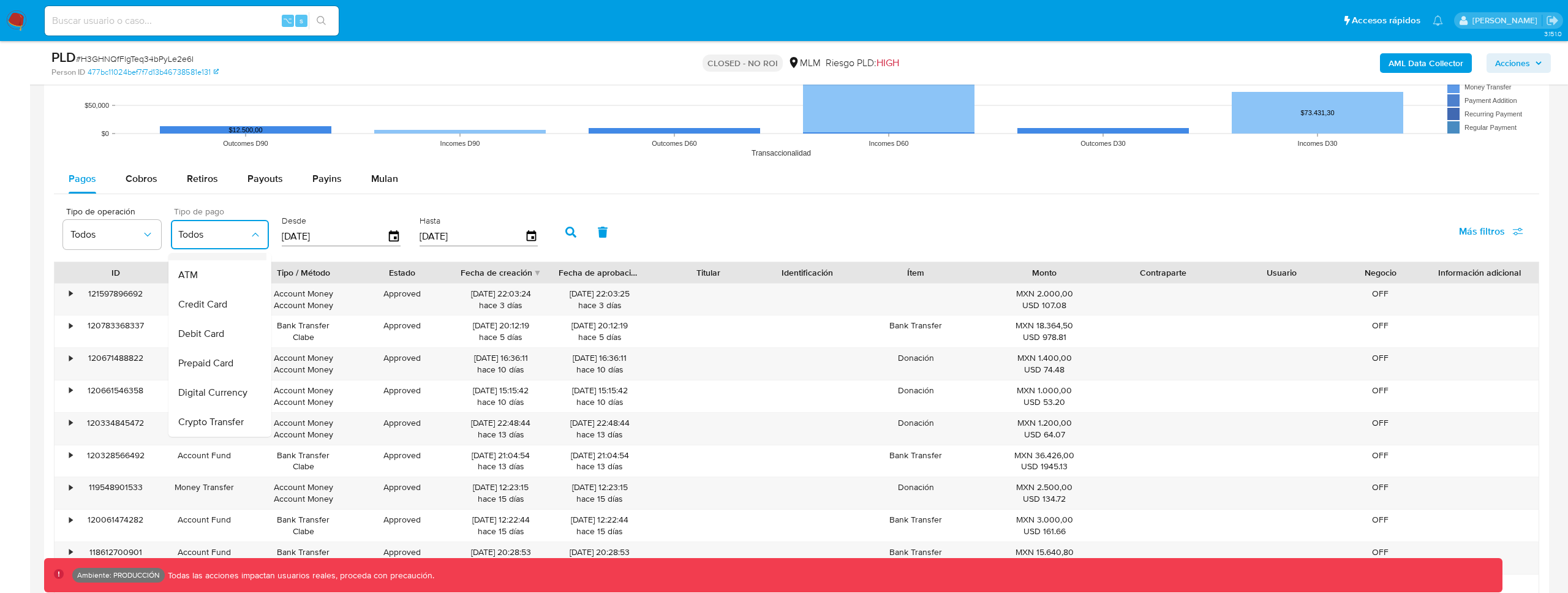
scroll to position [119, 0]
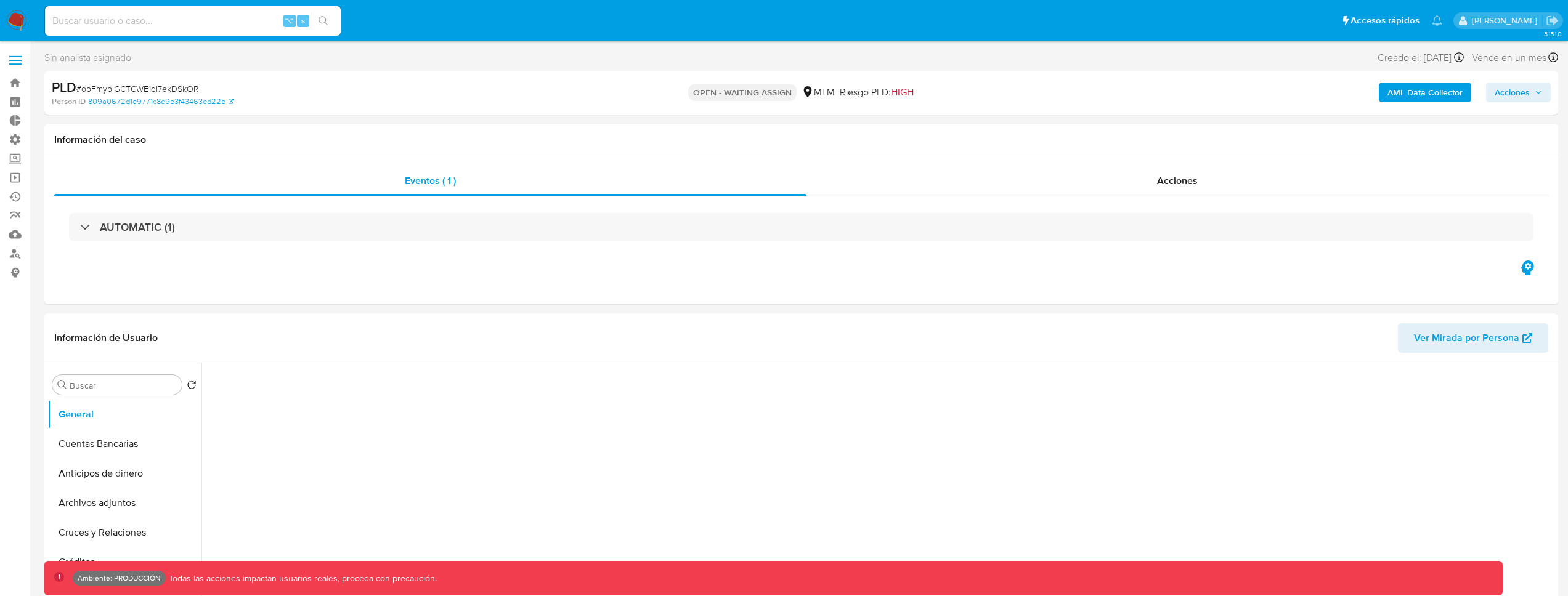
select select "10"
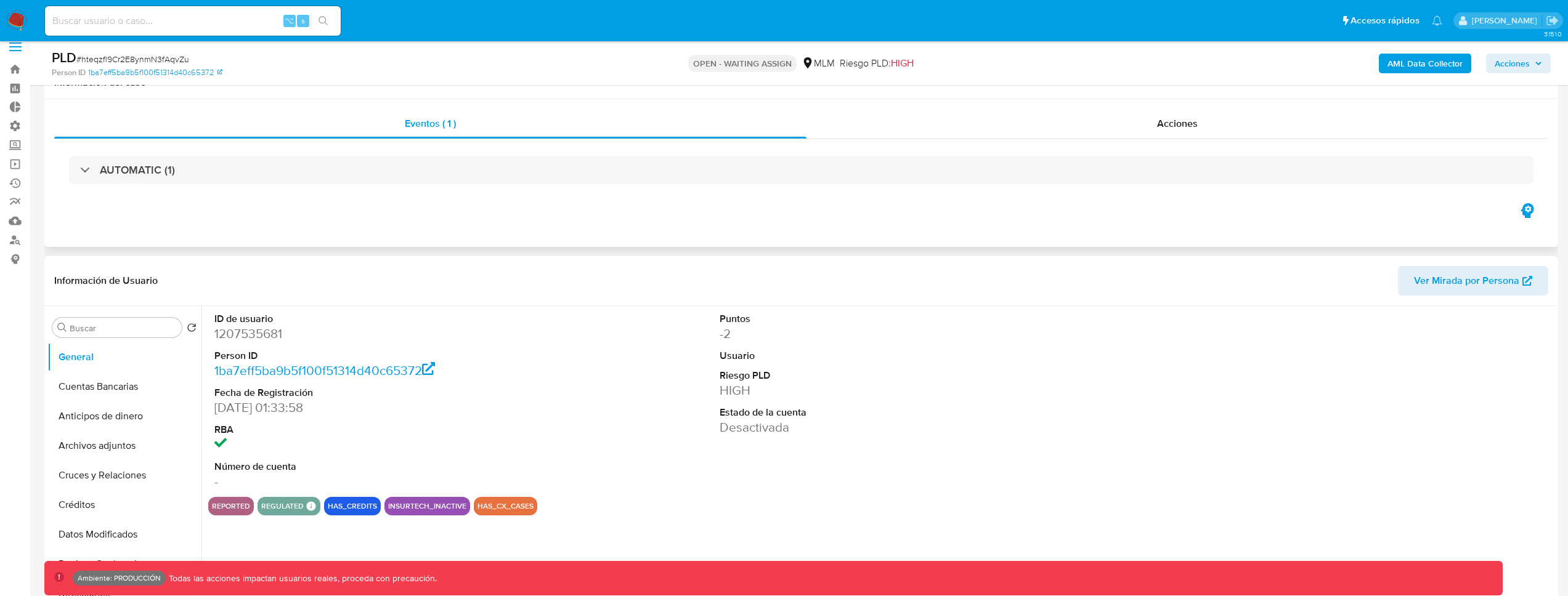
scroll to position [218, 0]
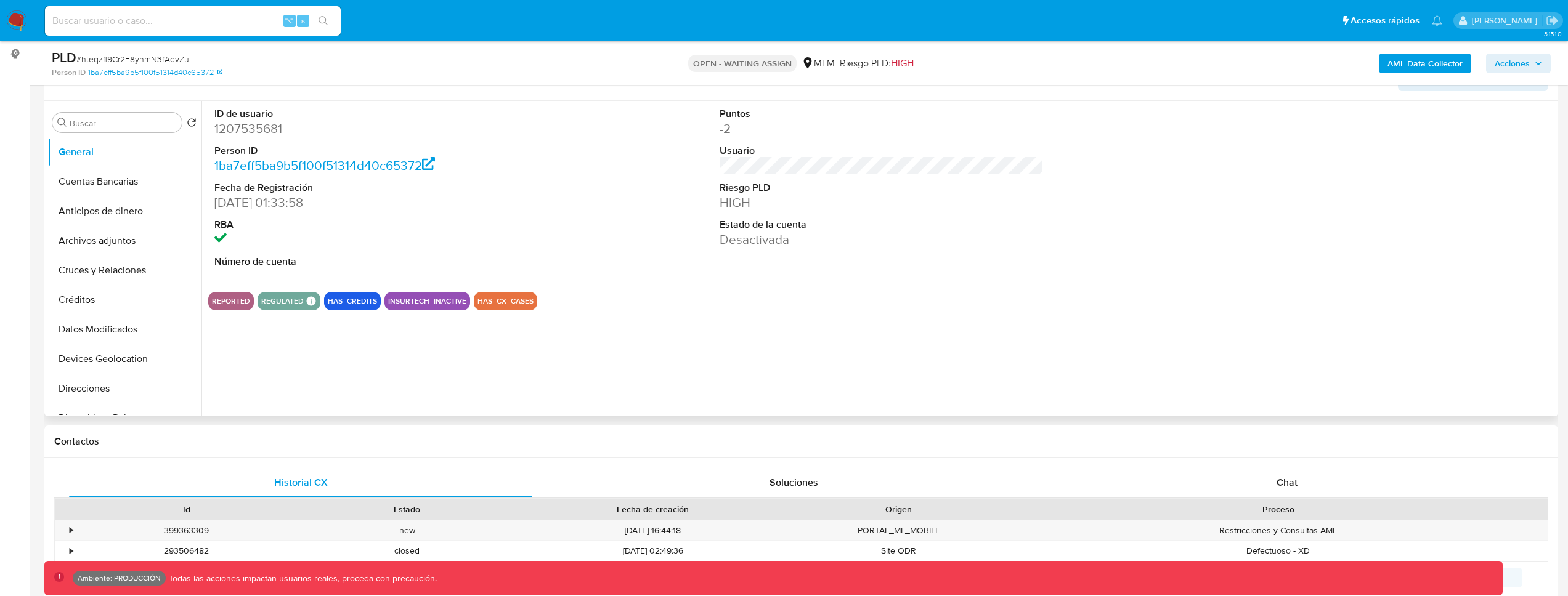
select select "10"
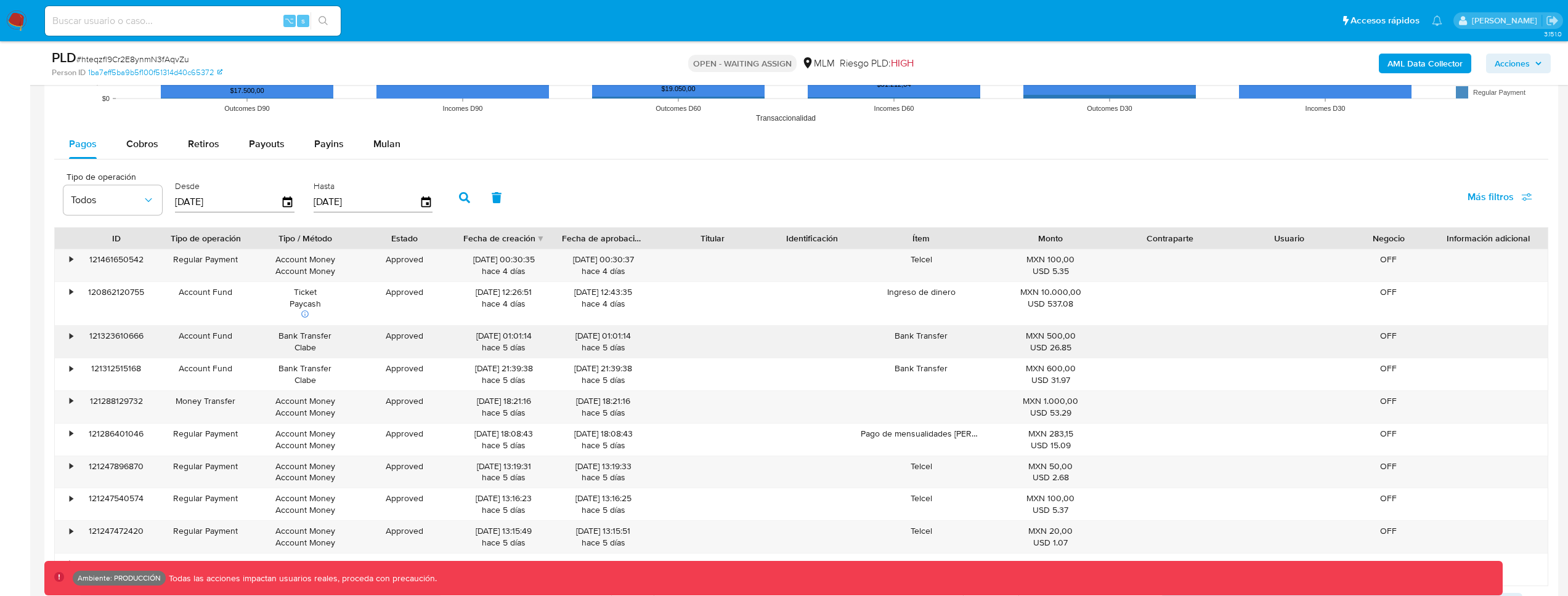
scroll to position [1256, 0]
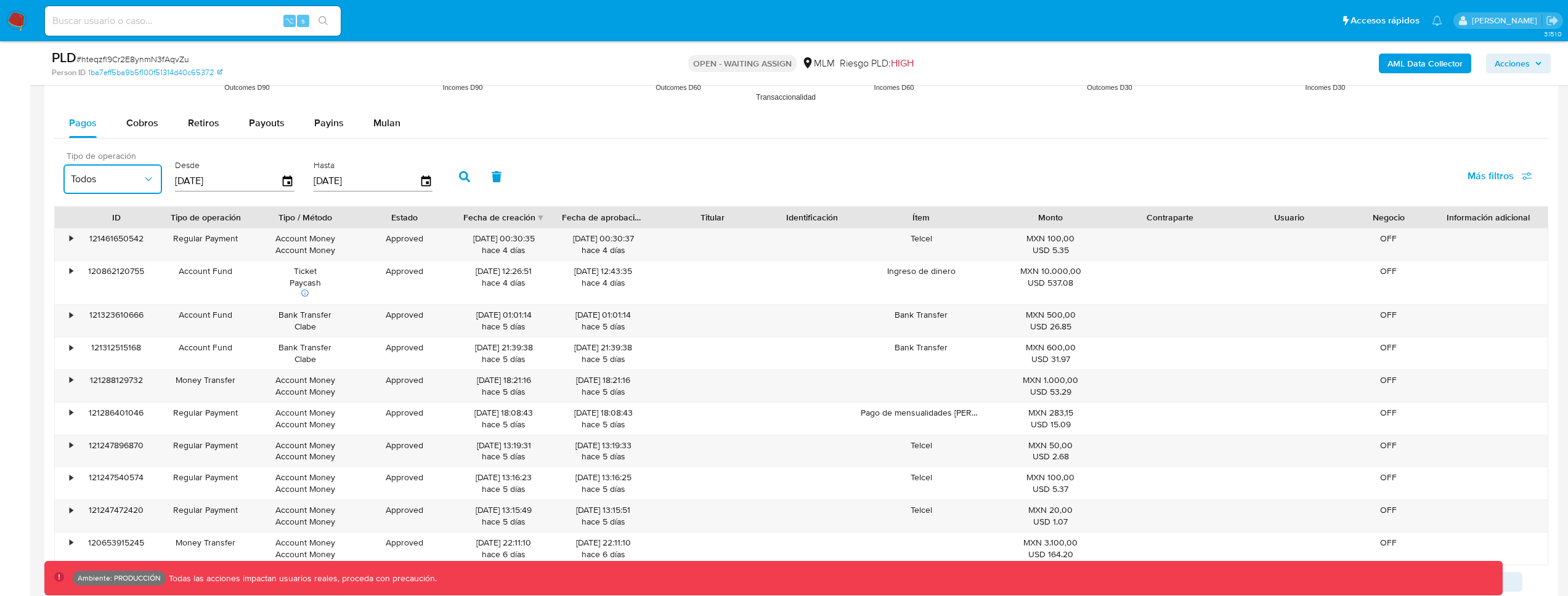
click at [126, 188] on button "Todos" at bounding box center [112, 179] width 99 height 29
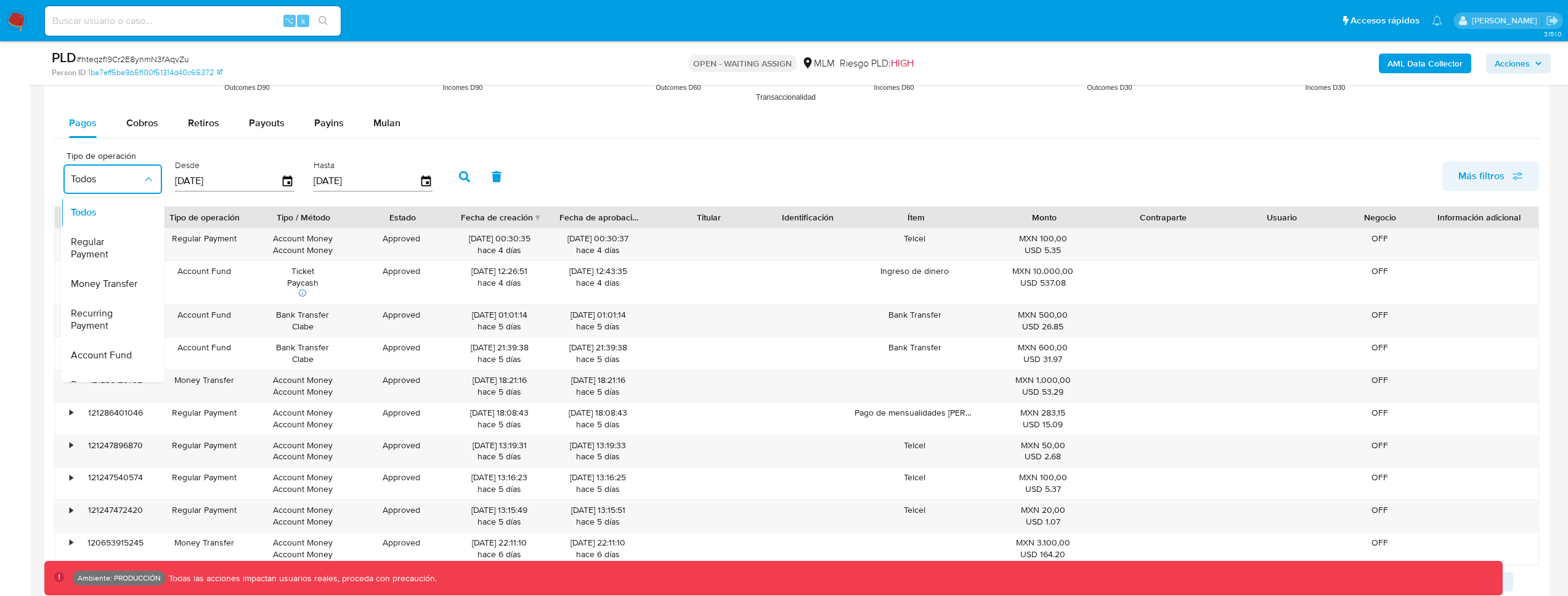
click at [1466, 186] on button "Más filtros" at bounding box center [1491, 176] width 97 height 29
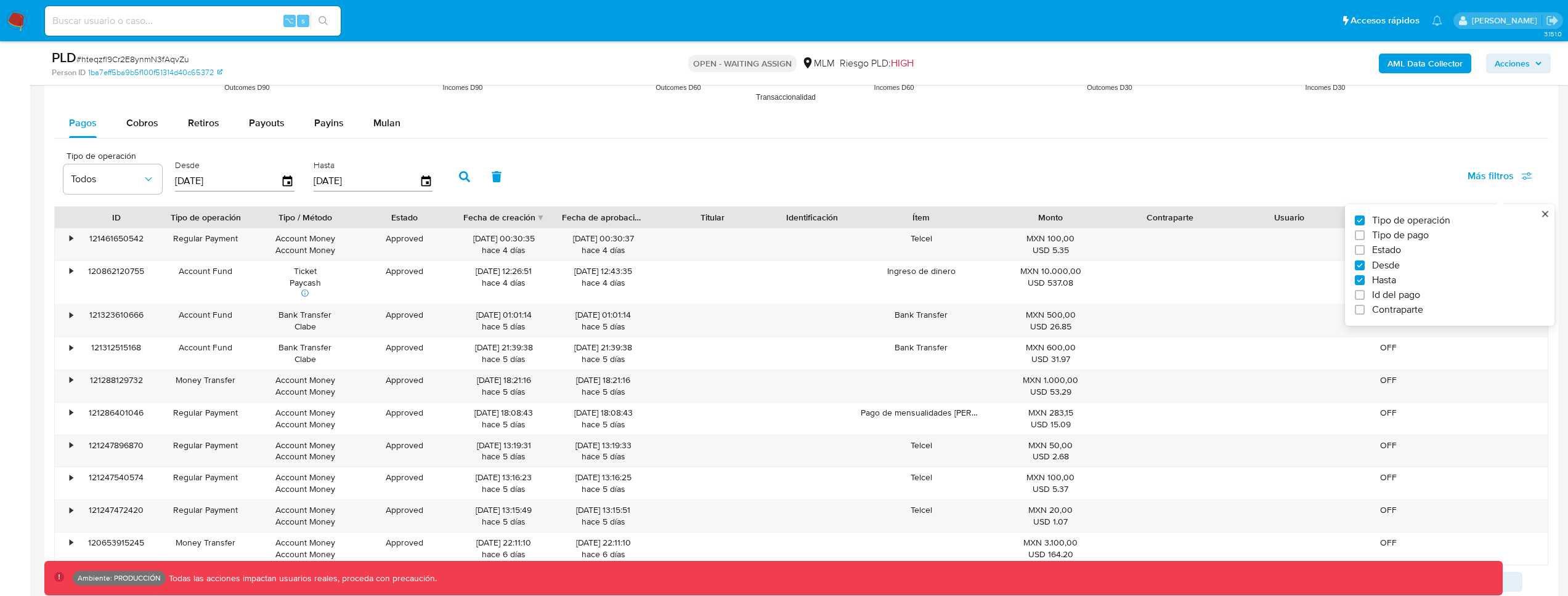
click at [1395, 237] on span "Tipo de pago" at bounding box center [1400, 235] width 56 height 13
click at [1365, 237] on input "Tipo de pago" at bounding box center [1360, 235] width 10 height 10
checkbox input "true"
type input "[DATE]"
click at [203, 173] on button "Todos" at bounding box center [221, 179] width 99 height 29
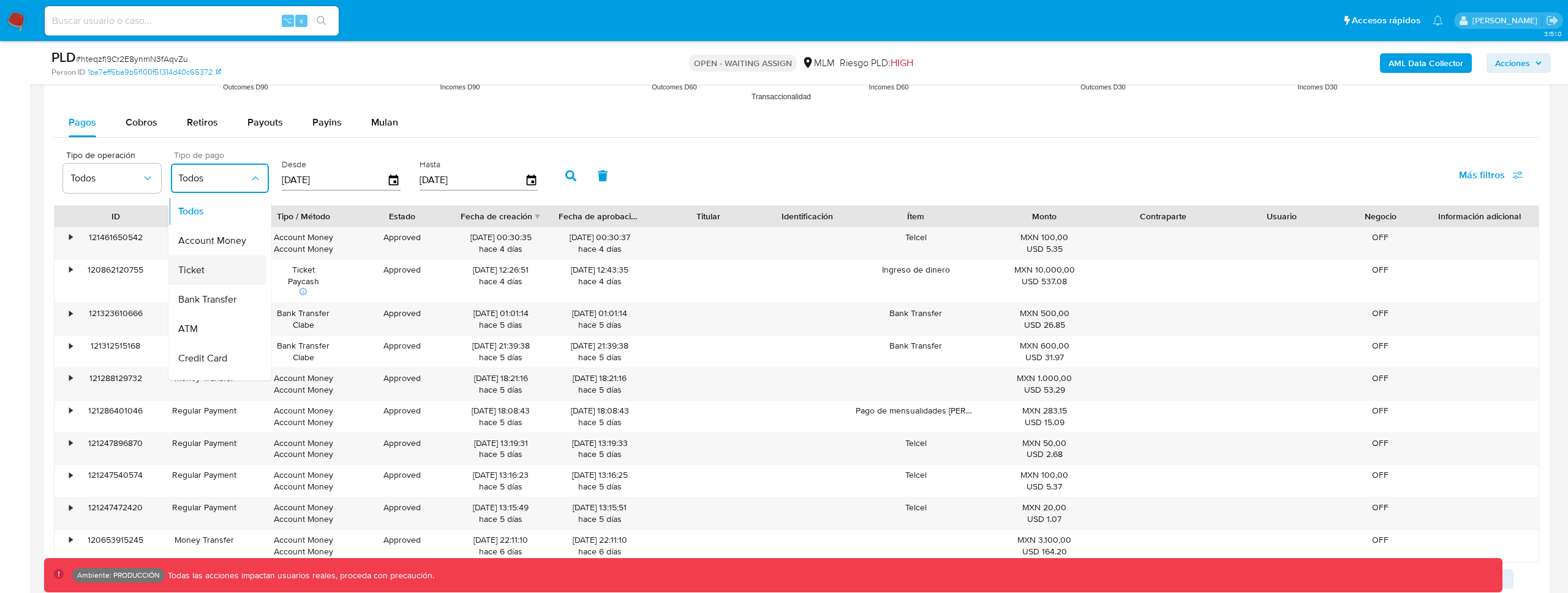
click at [214, 272] on div "Ticket" at bounding box center [214, 270] width 71 height 29
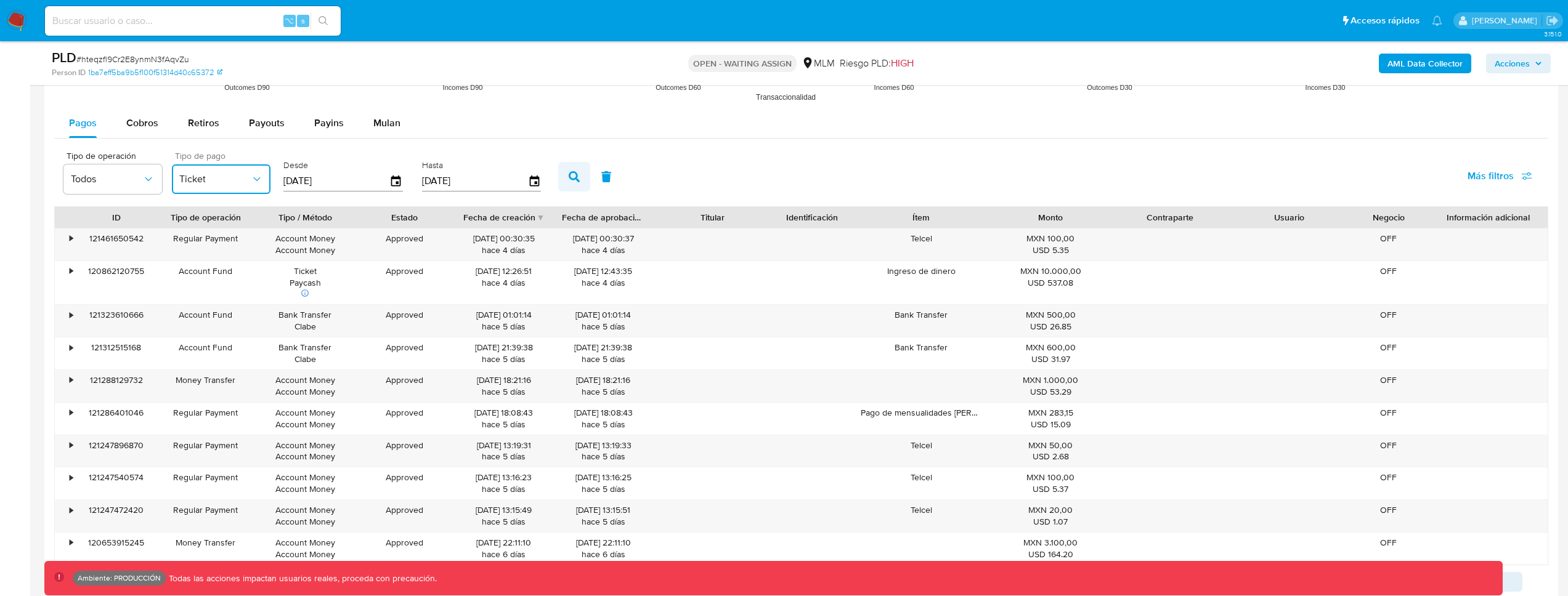
click at [577, 181] on button "button" at bounding box center [574, 176] width 32 height 29
